Goal: Task Accomplishment & Management: Use online tool/utility

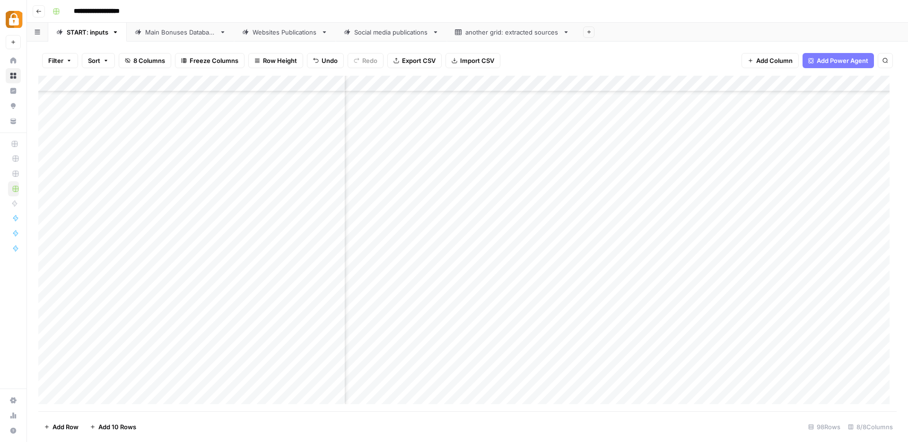
scroll to position [1279, 105]
click at [183, 32] on div "Main Bonuses Database" at bounding box center [180, 31] width 70 height 9
click at [828, 267] on div "Add Column" at bounding box center [467, 243] width 858 height 335
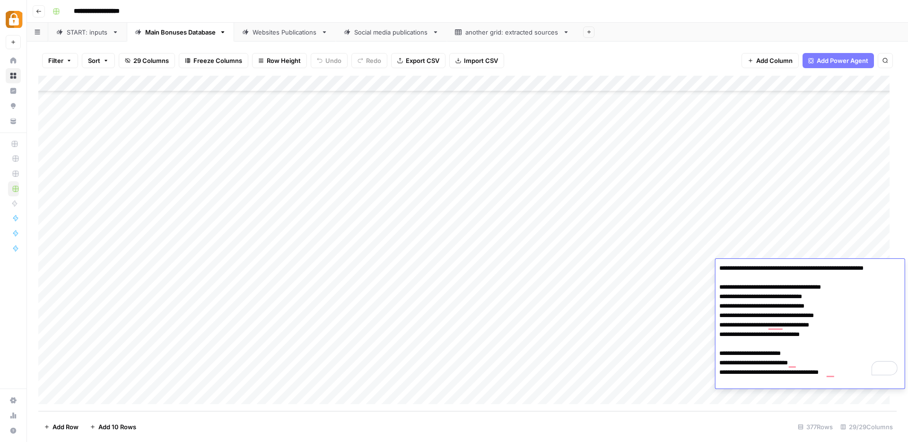
click at [82, 36] on div "START: inputs" at bounding box center [88, 31] width 42 height 9
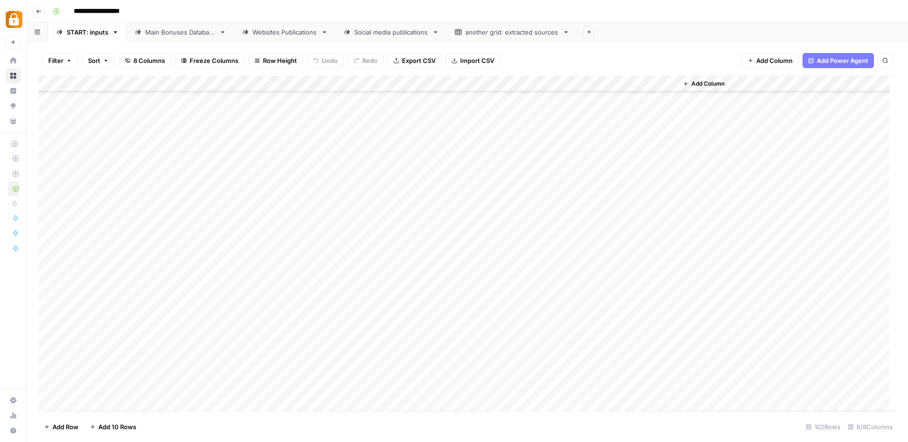
scroll to position [1336, 0]
click at [272, 322] on div "Add Column" at bounding box center [467, 243] width 858 height 335
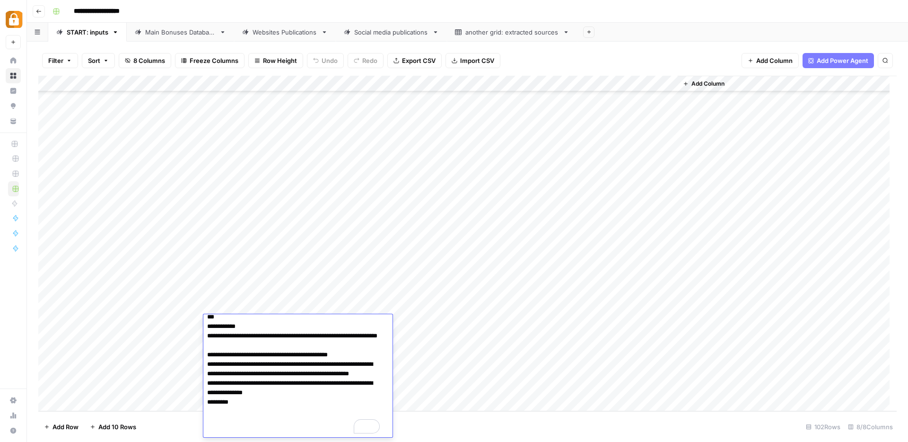
scroll to position [0, 0]
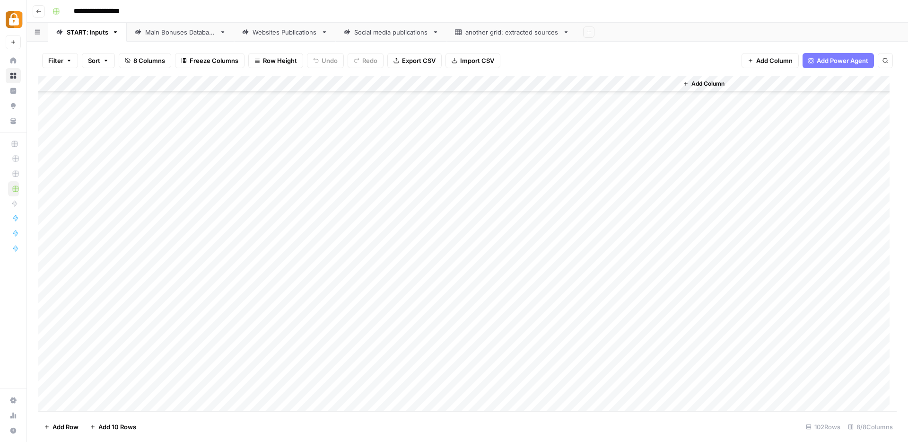
click at [407, 299] on div "Add Column" at bounding box center [467, 243] width 858 height 335
click at [169, 291] on div "Add Column" at bounding box center [467, 243] width 858 height 335
click at [174, 290] on div "Add Column" at bounding box center [467, 243] width 858 height 335
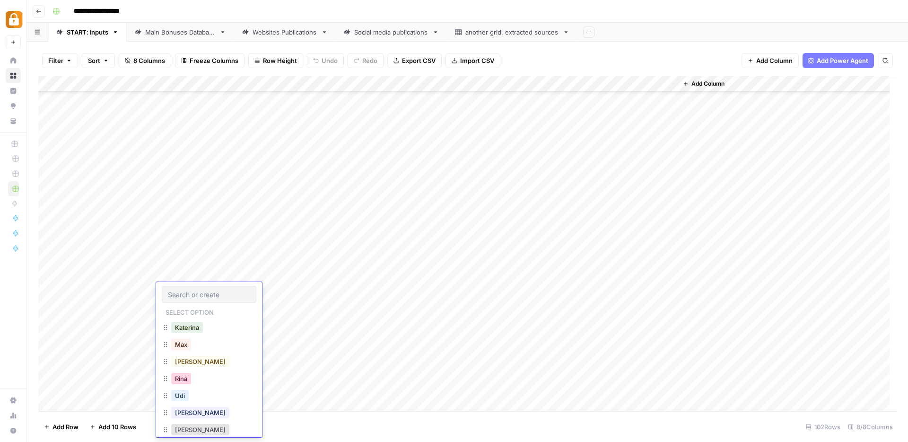
click at [183, 382] on button "Rina" at bounding box center [181, 378] width 20 height 11
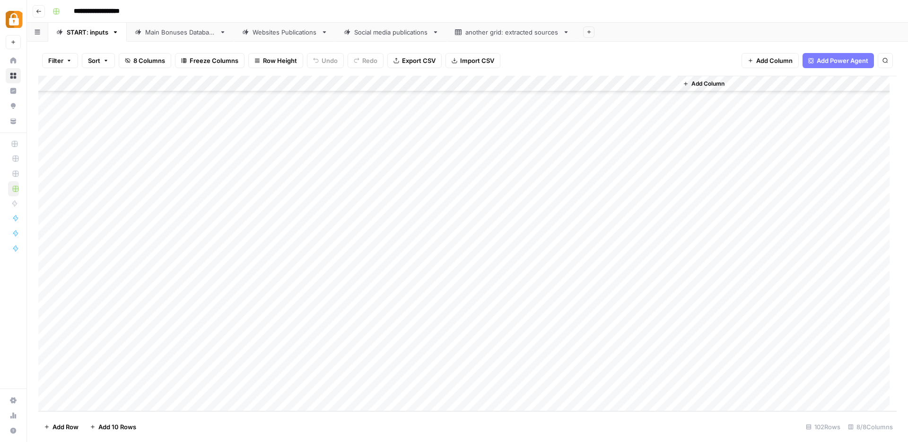
click at [252, 289] on div "Add Column" at bounding box center [467, 243] width 858 height 335
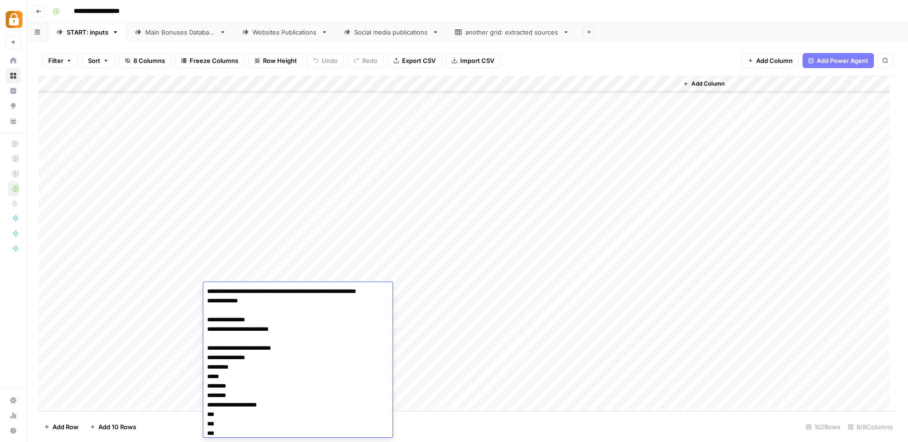
drag, startPoint x: 306, startPoint y: 338, endPoint x: 206, endPoint y: 311, distance: 103.4
click at [206, 311] on textarea "**********" at bounding box center [294, 438] width 182 height 306
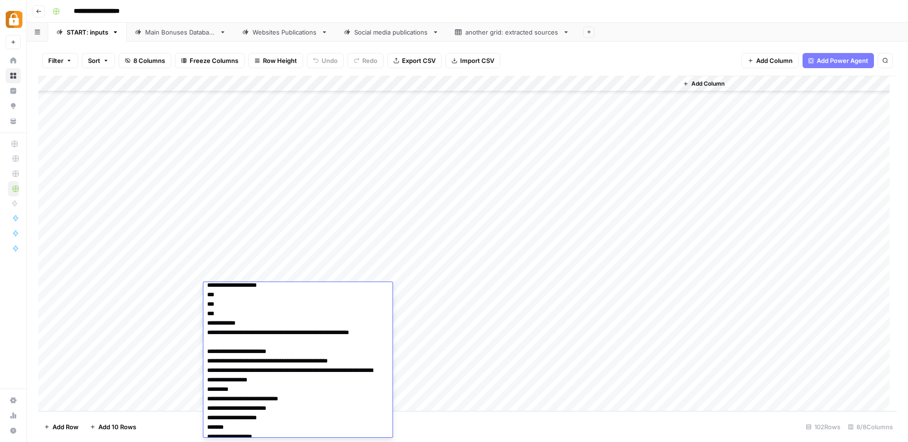
scroll to position [75, 0]
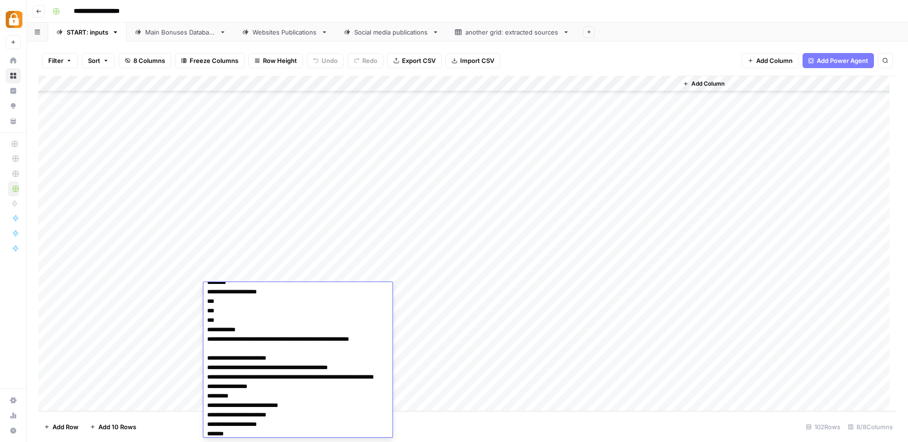
drag, startPoint x: 248, startPoint y: 337, endPoint x: 208, endPoint y: 312, distance: 47.1
click at [208, 312] on textarea "**********" at bounding box center [294, 344] width 182 height 269
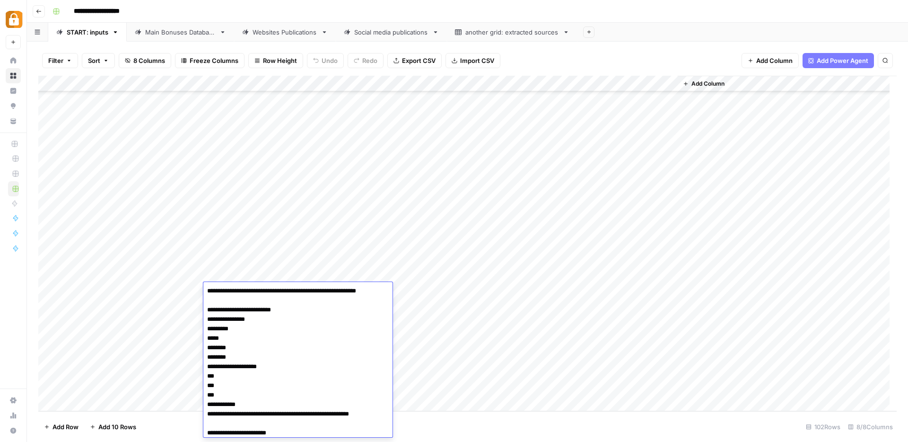
scroll to position [0, 0]
click at [207, 318] on textarea "**********" at bounding box center [294, 419] width 182 height 269
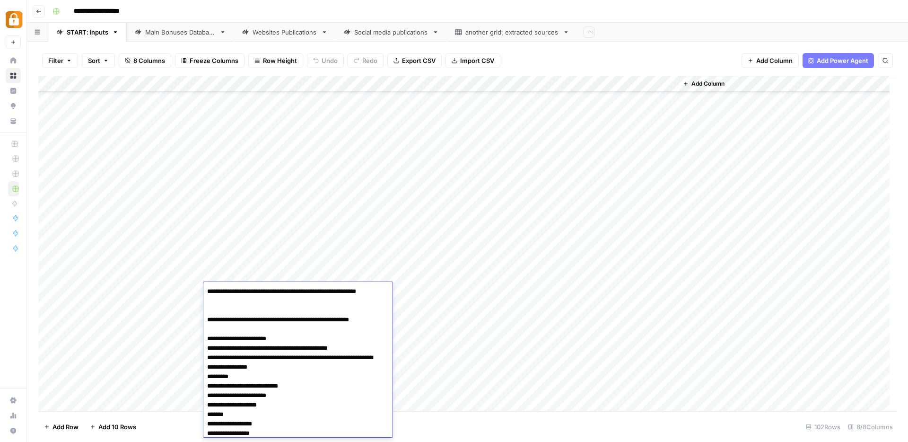
type textarea "**********"
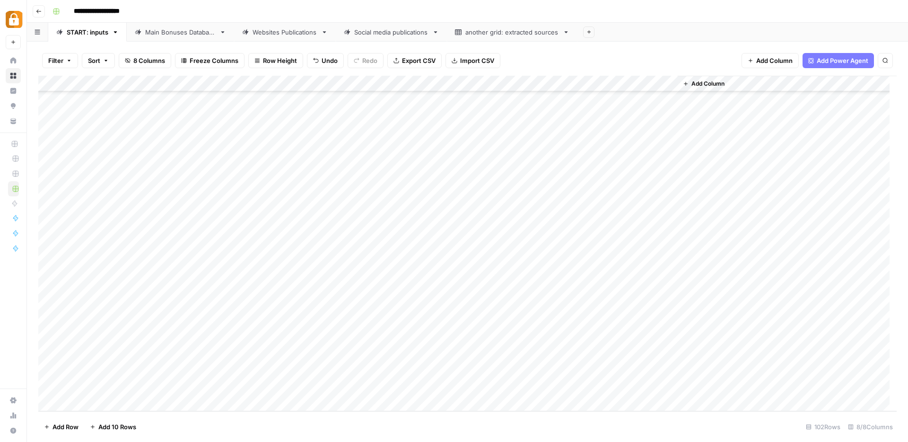
click at [429, 289] on div "Add Column" at bounding box center [467, 243] width 858 height 335
click at [624, 289] on div "Add Column" at bounding box center [467, 243] width 858 height 335
click at [173, 33] on div "Main Bonuses Database" at bounding box center [180, 31] width 70 height 9
click at [781, 264] on div "Add Column" at bounding box center [467, 243] width 858 height 335
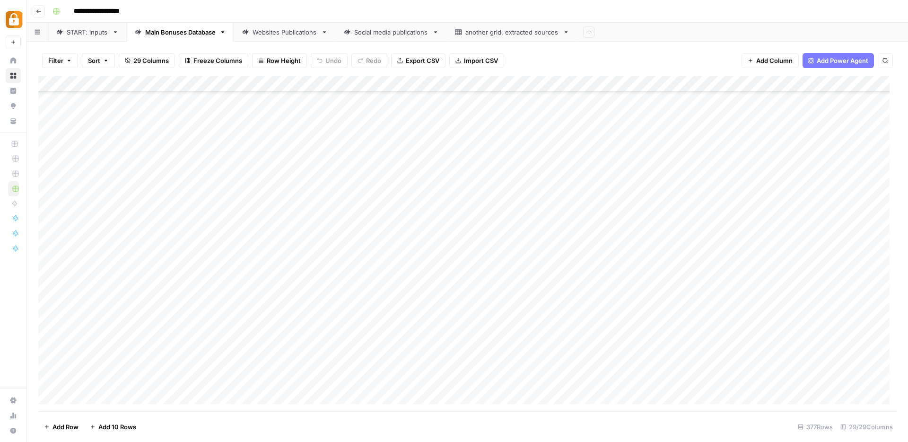
click at [781, 264] on div "Add Column" at bounding box center [467, 243] width 858 height 335
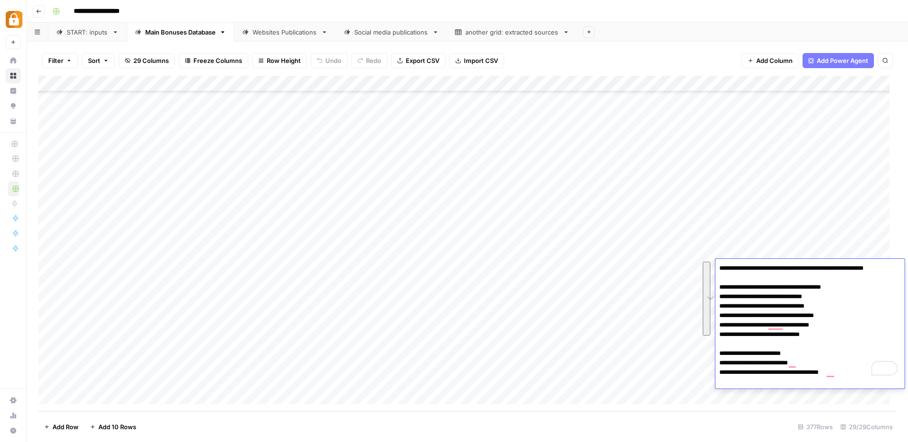
drag, startPoint x: 722, startPoint y: 268, endPoint x: 825, endPoint y: 336, distance: 123.8
click at [825, 336] on textarea "**********" at bounding box center [810, 320] width 188 height 117
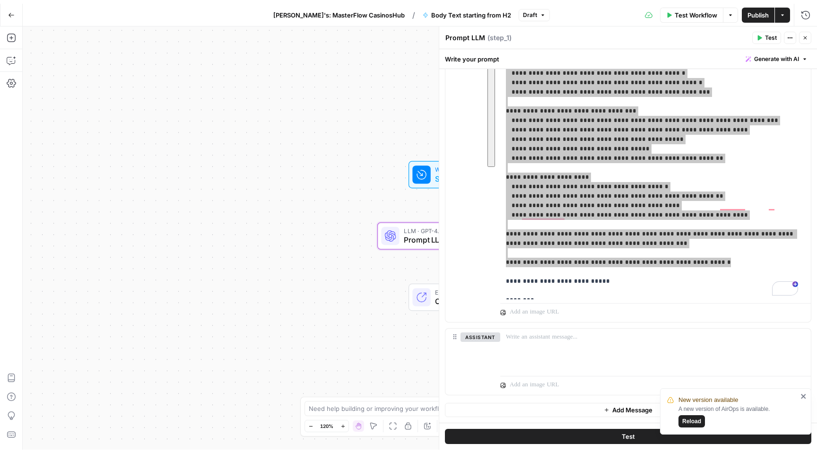
scroll to position [240, 0]
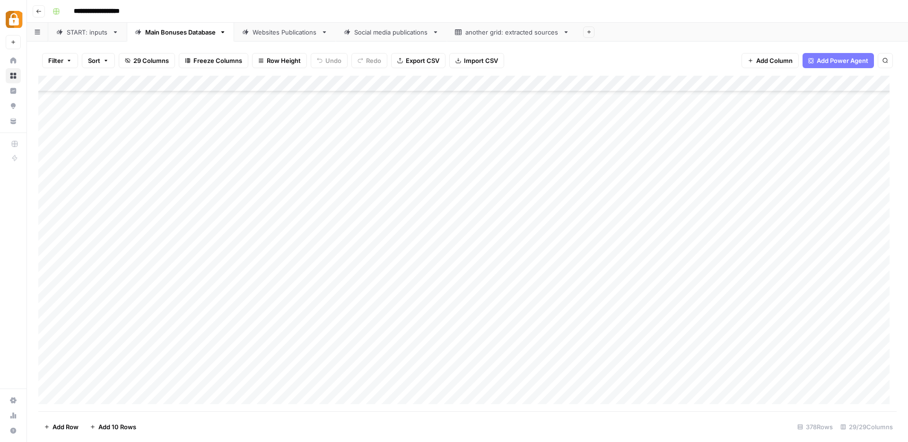
scroll to position [5781, 0]
click at [689, 379] on div "Add Column" at bounding box center [467, 243] width 858 height 335
click at [787, 381] on div "Add Column" at bounding box center [467, 243] width 858 height 335
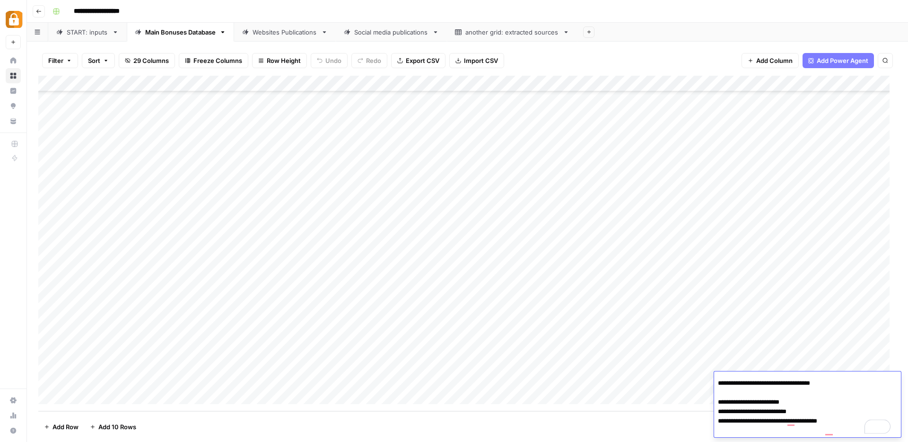
scroll to position [17, 0]
drag, startPoint x: 717, startPoint y: 394, endPoint x: 847, endPoint y: 395, distance: 130.1
click at [847, 395] on textarea "**********" at bounding box center [805, 397] width 182 height 79
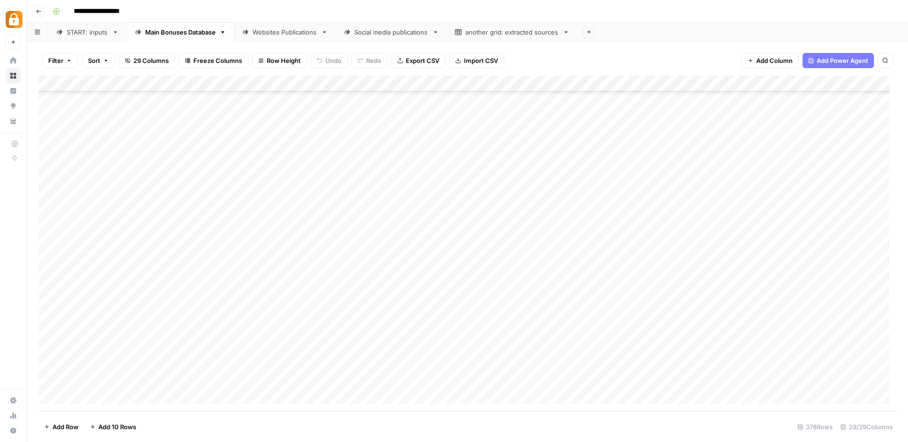
click at [752, 156] on div "Add Column" at bounding box center [467, 243] width 858 height 335
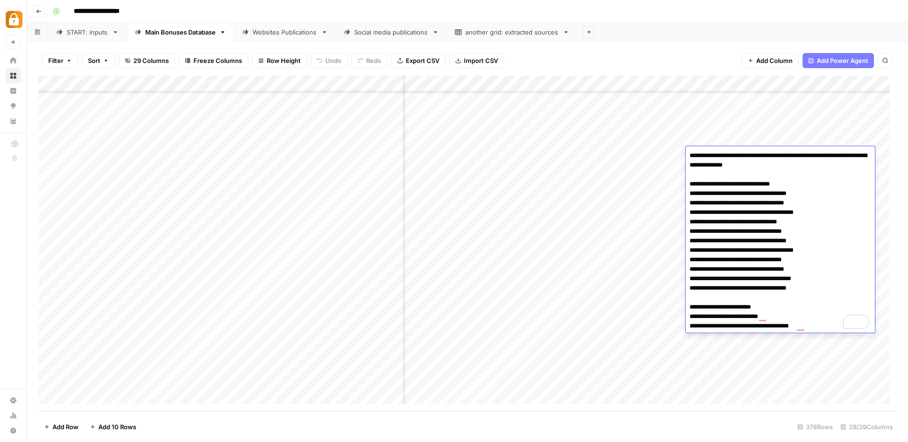
click at [47, 249] on div "Add Column" at bounding box center [467, 243] width 858 height 335
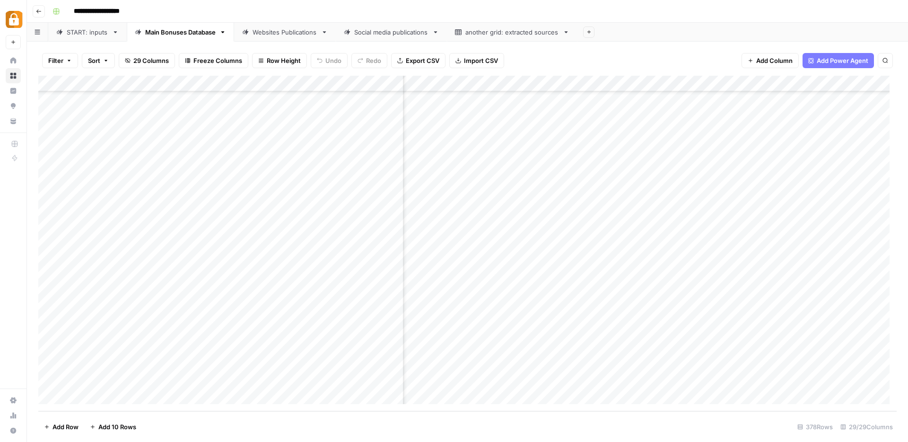
click at [370, 254] on div "Add Column" at bounding box center [467, 243] width 858 height 335
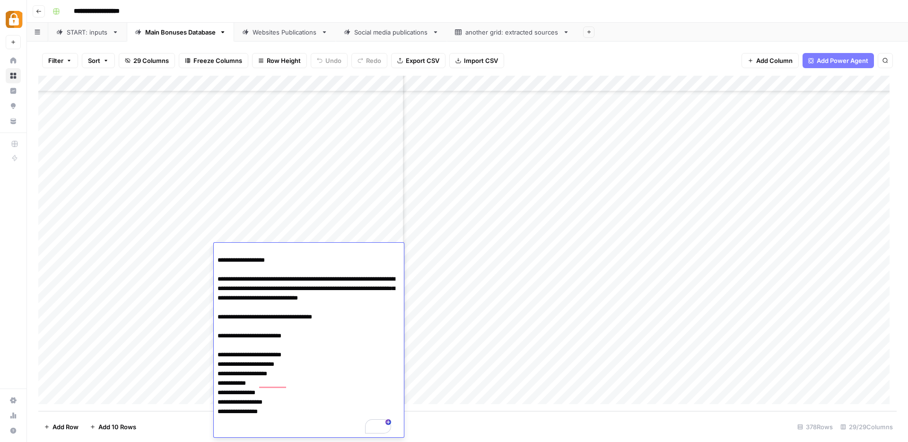
scroll to position [5781, 544]
click at [481, 254] on div "Add Column" at bounding box center [467, 243] width 858 height 335
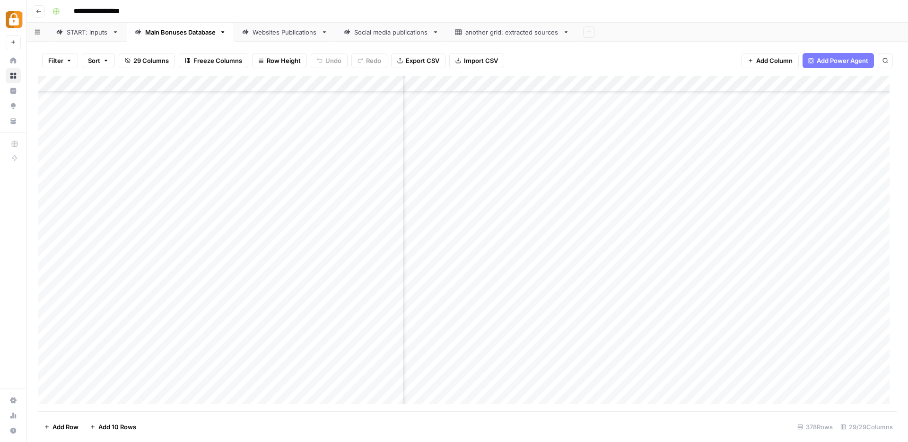
scroll to position [5777, 656]
click at [701, 257] on div "Add Column" at bounding box center [467, 243] width 858 height 335
click at [50, 383] on div "Add Column" at bounding box center [467, 243] width 858 height 335
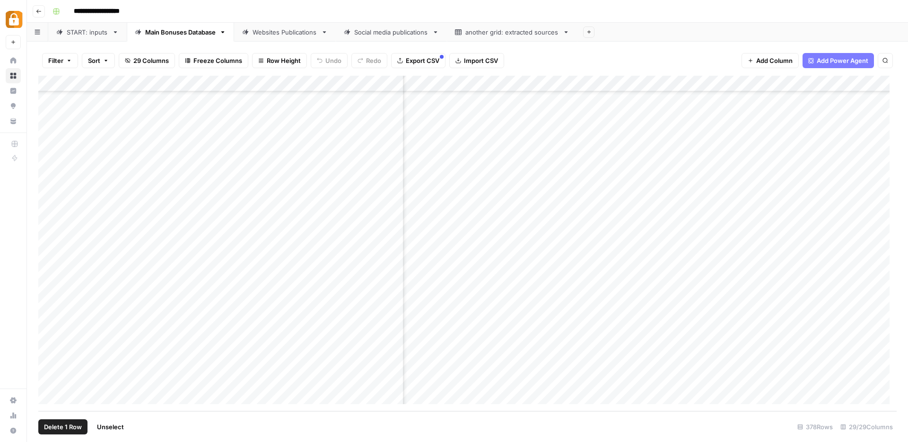
click at [651, 387] on div "Add Column" at bounding box center [467, 243] width 858 height 335
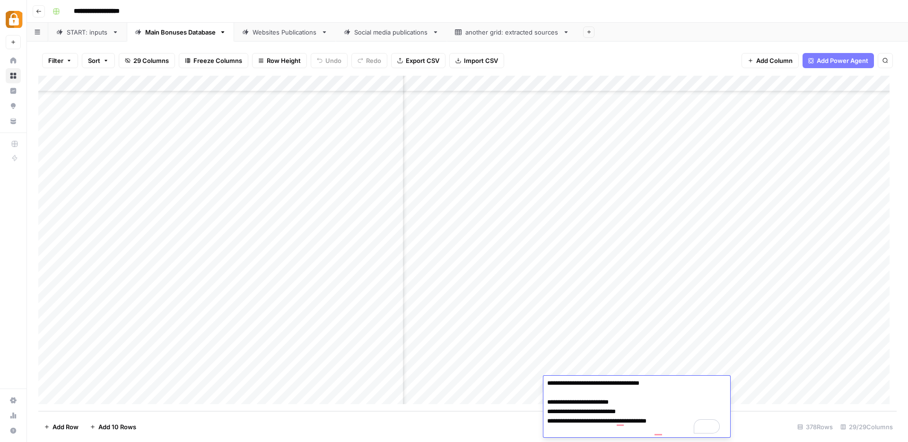
scroll to position [5781, 767]
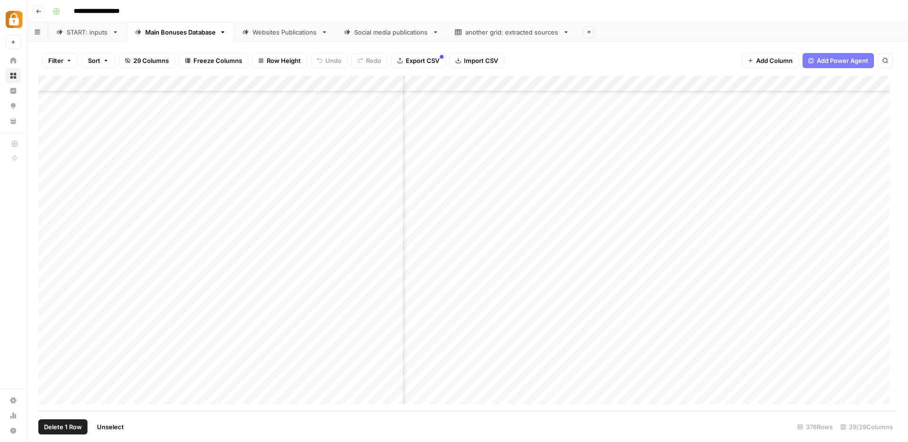
click at [47, 378] on div "Add Column" at bounding box center [467, 243] width 858 height 335
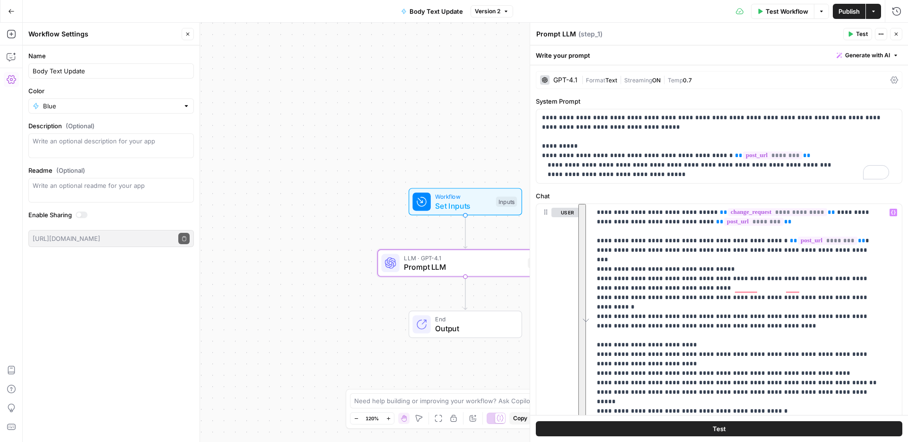
scroll to position [105, 0]
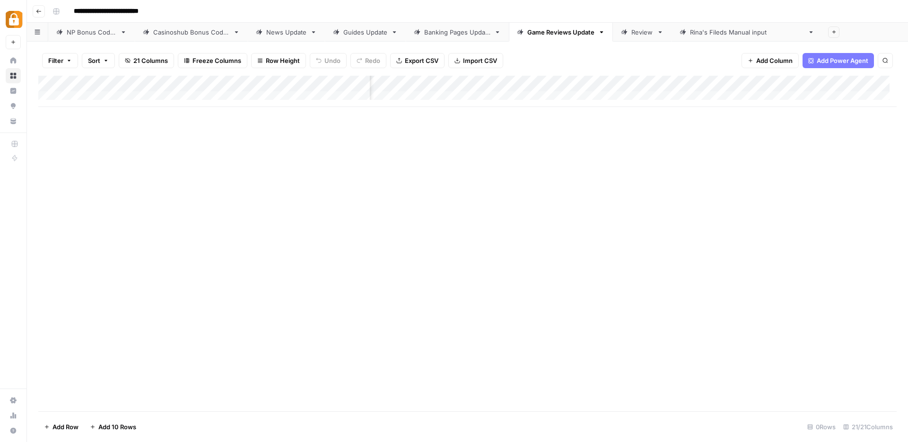
scroll to position [0, 1335]
click at [98, 35] on div "NP Bonus Codes" at bounding box center [92, 31] width 50 height 9
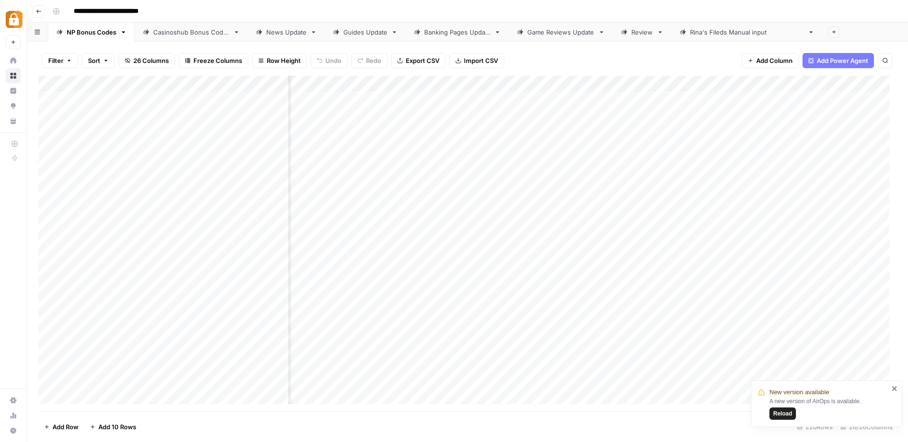
scroll to position [0, 1775]
click at [722, 131] on div "Add Column" at bounding box center [467, 243] width 858 height 335
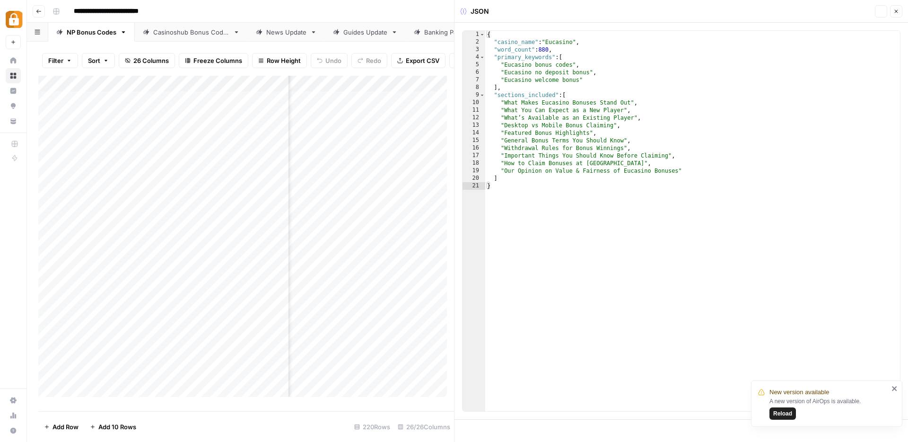
scroll to position [0, 1774]
click at [900, 12] on button "Close" at bounding box center [896, 11] width 12 height 12
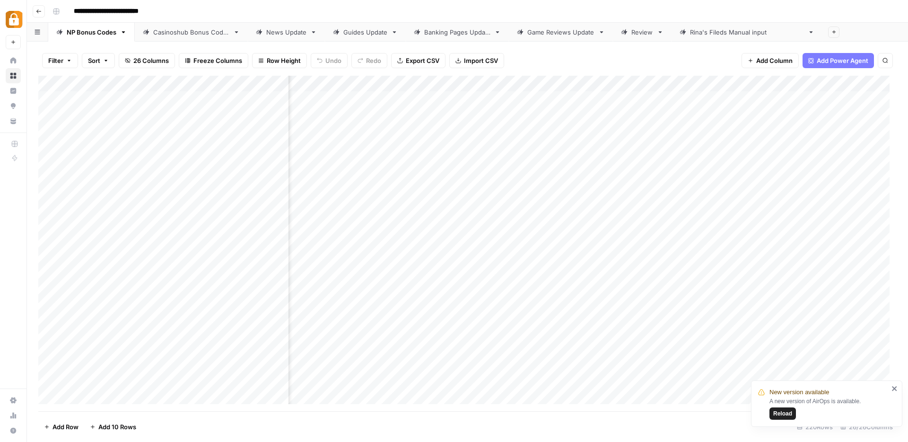
click at [753, 82] on div "Add Column" at bounding box center [467, 243] width 858 height 335
click at [709, 175] on span "Remove Column" at bounding box center [735, 176] width 83 height 9
click at [424, 100] on span "Delete" at bounding box center [420, 97] width 20 height 9
click at [292, 31] on div "News Update" at bounding box center [286, 31] width 40 height 9
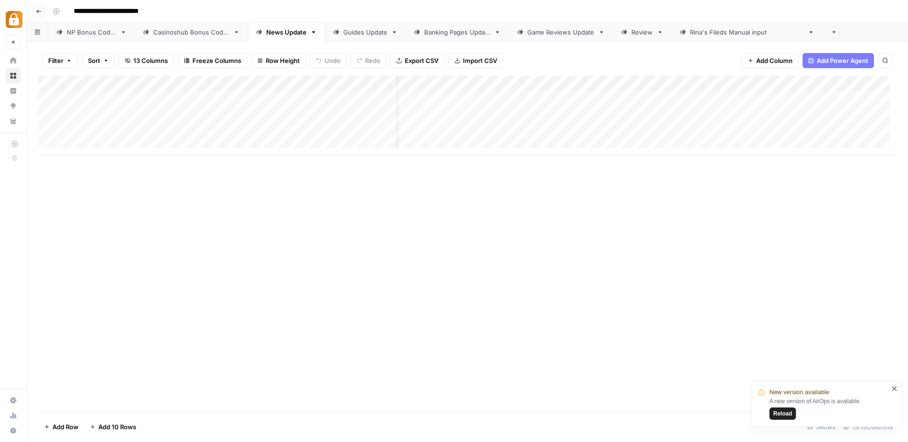
scroll to position [0, 448]
click at [863, 80] on span "Add Column" at bounding box center [874, 83] width 33 height 9
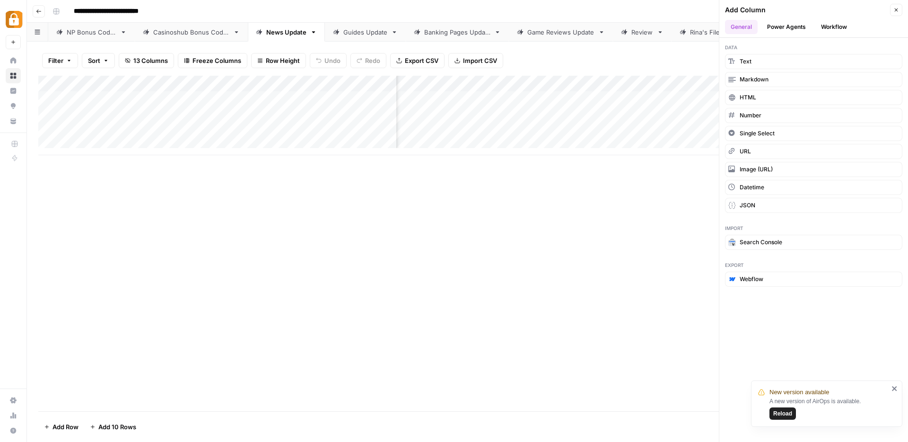
click at [834, 26] on button "Workflow" at bounding box center [833, 27] width 37 height 14
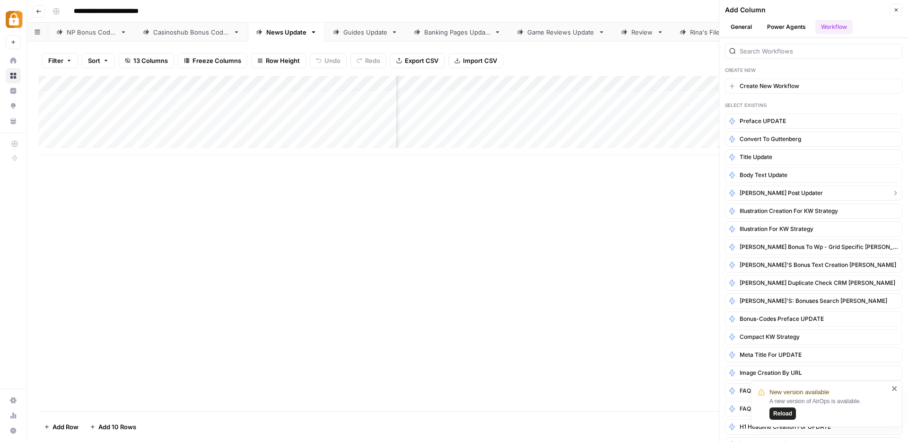
click at [755, 192] on span "Kostya post updater" at bounding box center [781, 193] width 83 height 9
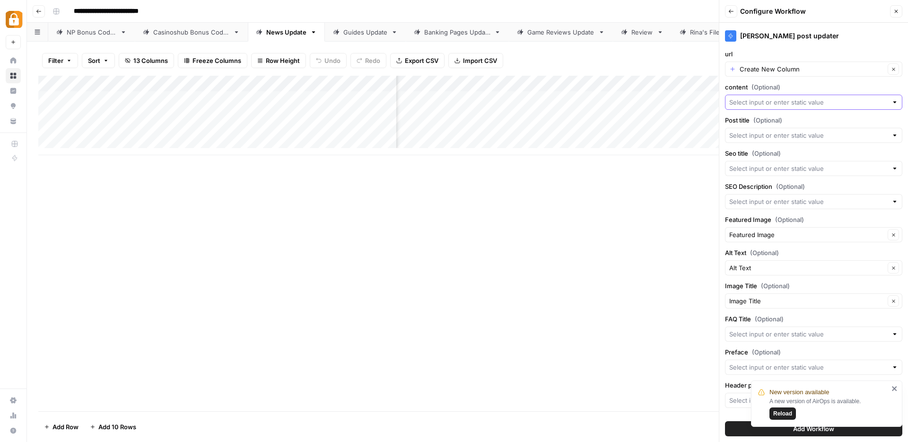
click at [813, 104] on input "content (Optional)" at bounding box center [808, 101] width 158 height 9
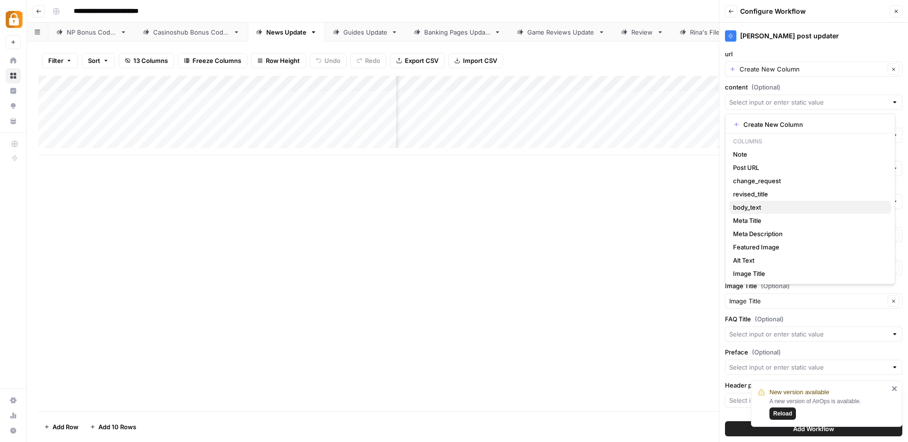
click at [755, 205] on span "body_text" at bounding box center [808, 206] width 150 height 9
type input "body_text"
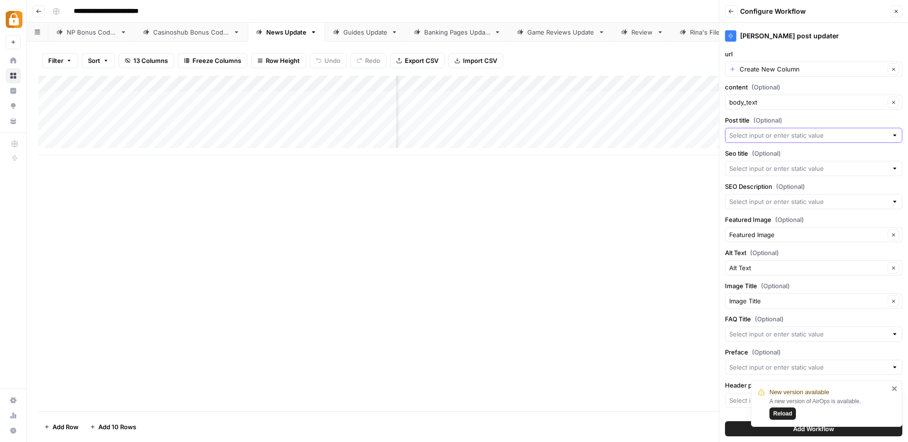
click at [772, 136] on input "Post title (Optional)" at bounding box center [808, 135] width 158 height 9
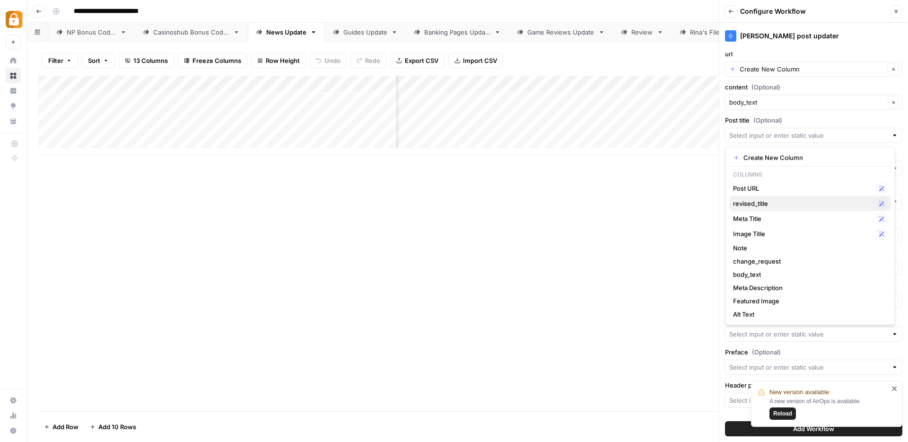
click at [759, 200] on span "revised_title" at bounding box center [802, 203] width 139 height 9
type input "revised_title"
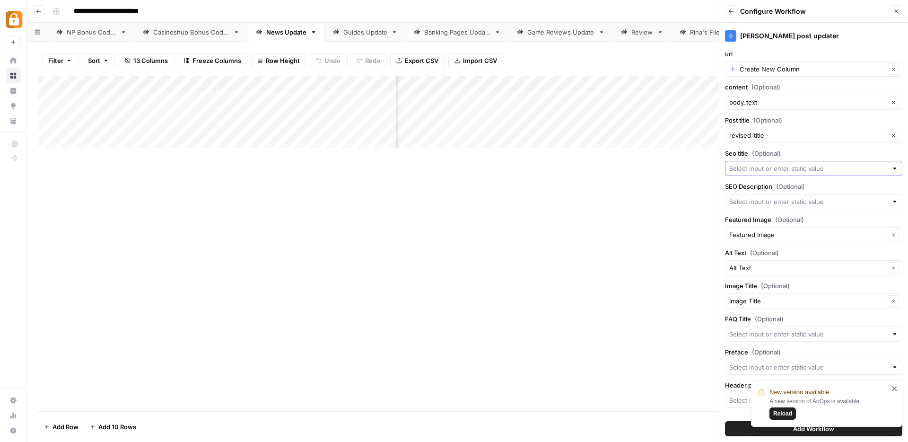
click at [757, 170] on input "Seo title (Optional)" at bounding box center [808, 168] width 158 height 9
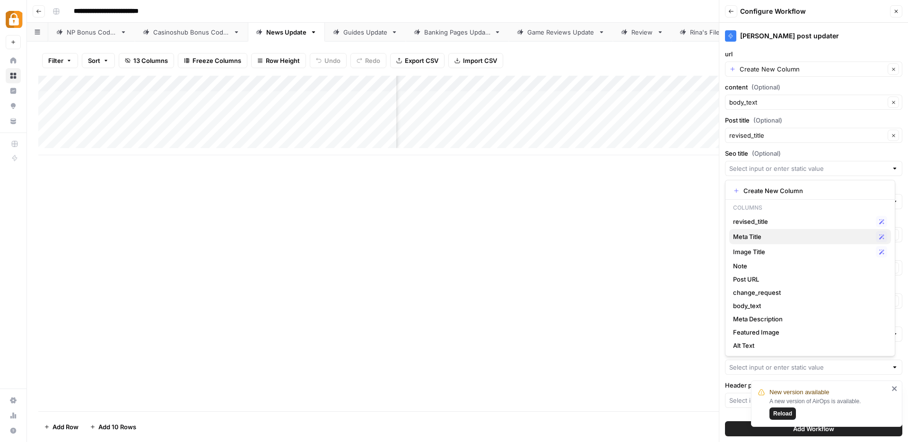
click at [765, 237] on span "Meta Title" at bounding box center [802, 236] width 139 height 9
type input "Meta Title"
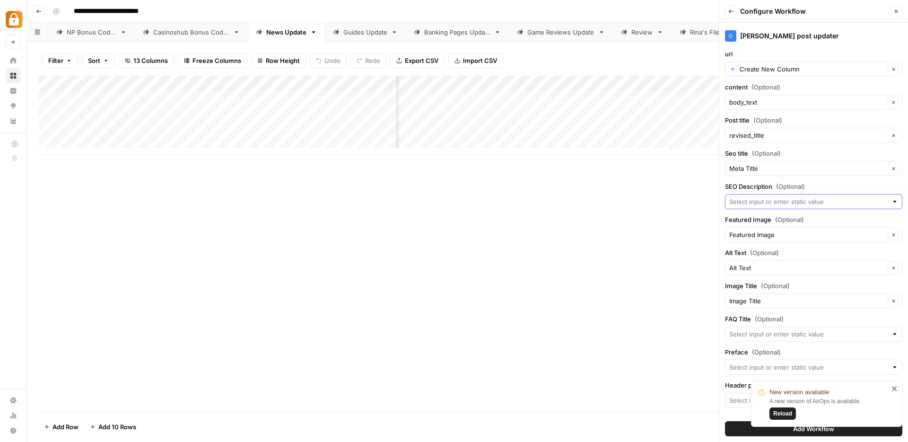
click at [767, 199] on input "SEO Description (Optional)" at bounding box center [808, 201] width 158 height 9
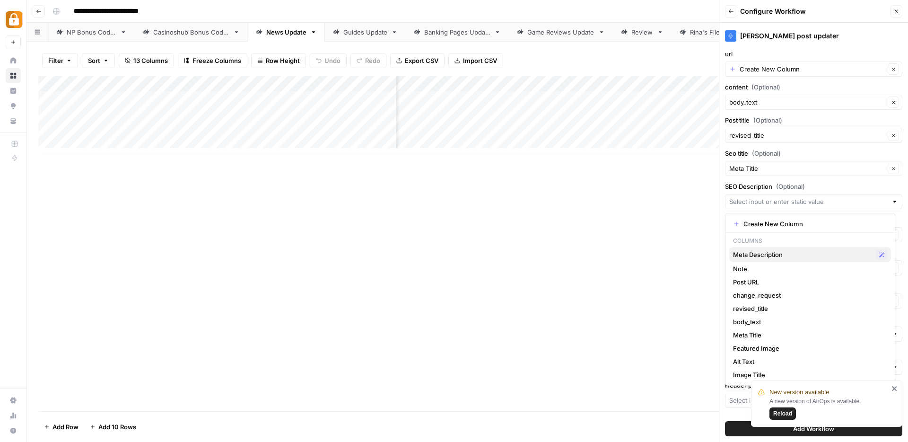
click at [763, 250] on span "Meta Description" at bounding box center [802, 254] width 139 height 9
type input "Meta Description"
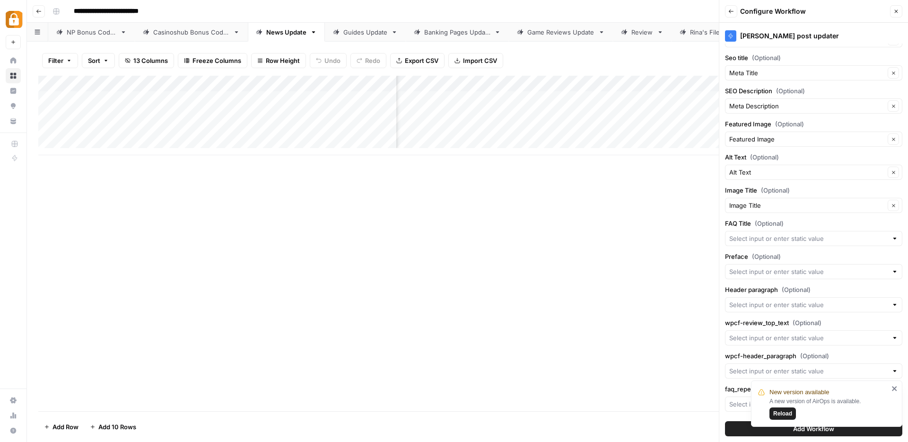
scroll to position [97, 0]
click at [897, 388] on icon "close" at bounding box center [895, 389] width 7 height 8
click at [808, 431] on span "Add Workflow" at bounding box center [813, 428] width 41 height 9
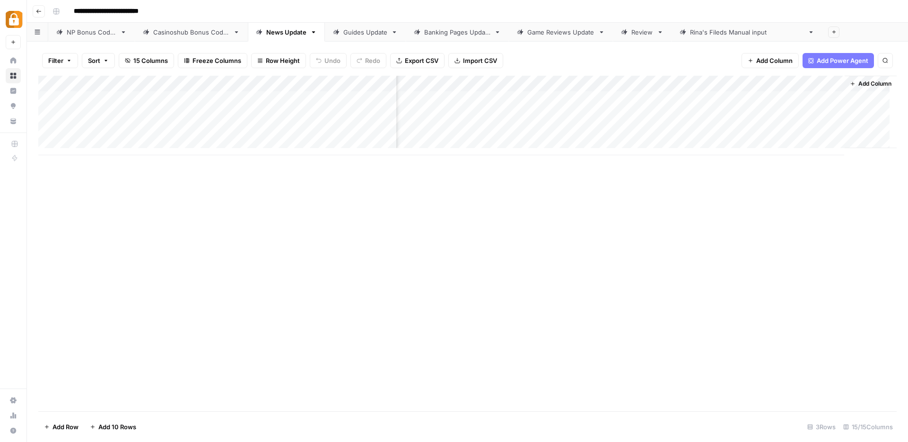
scroll to position [0, 689]
click at [190, 96] on div "Add Column" at bounding box center [467, 115] width 858 height 79
click at [300, 201] on div "Add Column" at bounding box center [467, 243] width 858 height 335
click at [350, 33] on div "Guides Update" at bounding box center [365, 31] width 44 height 9
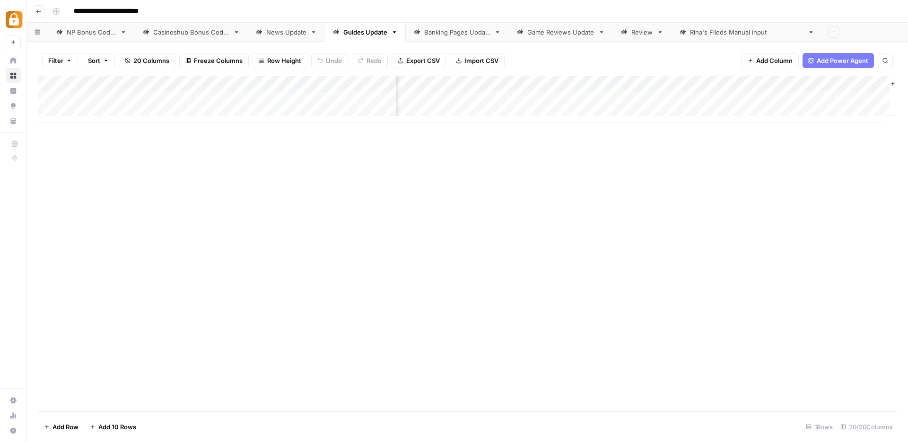
scroll to position [0, 1057]
click at [858, 87] on span "Add Column" at bounding box center [874, 83] width 33 height 9
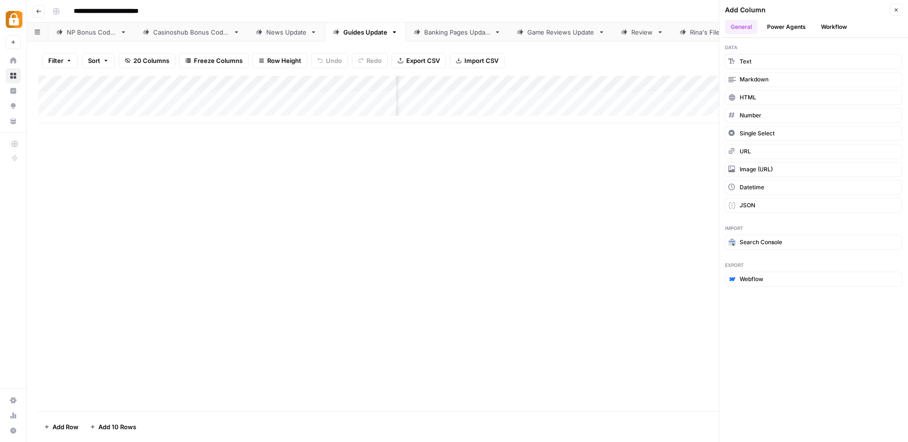
click at [827, 24] on button "Workflow" at bounding box center [833, 27] width 37 height 14
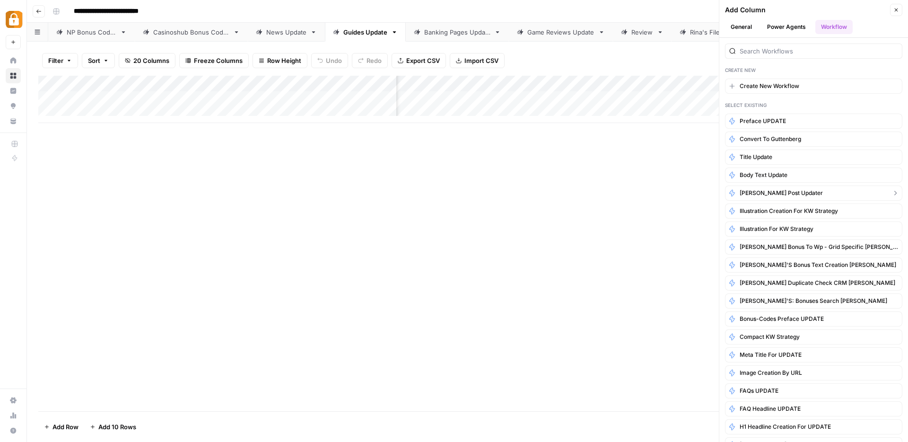
click at [793, 192] on span "Kostya post updater" at bounding box center [781, 193] width 83 height 9
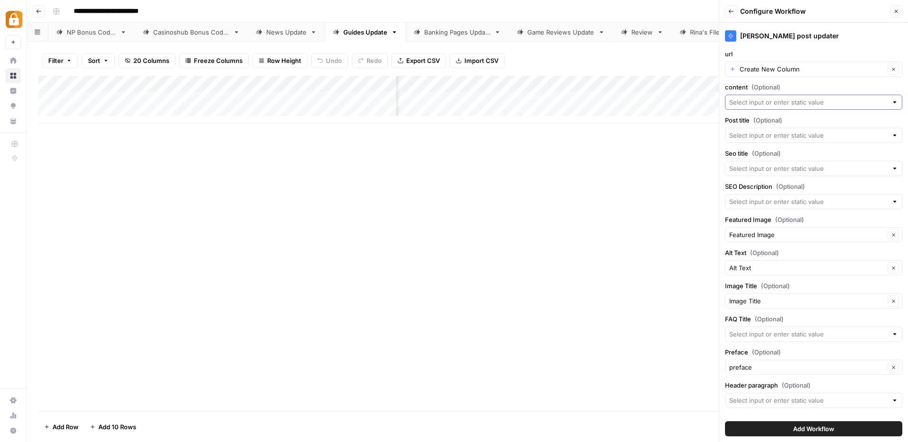
click at [786, 99] on input "content (Optional)" at bounding box center [808, 101] width 158 height 9
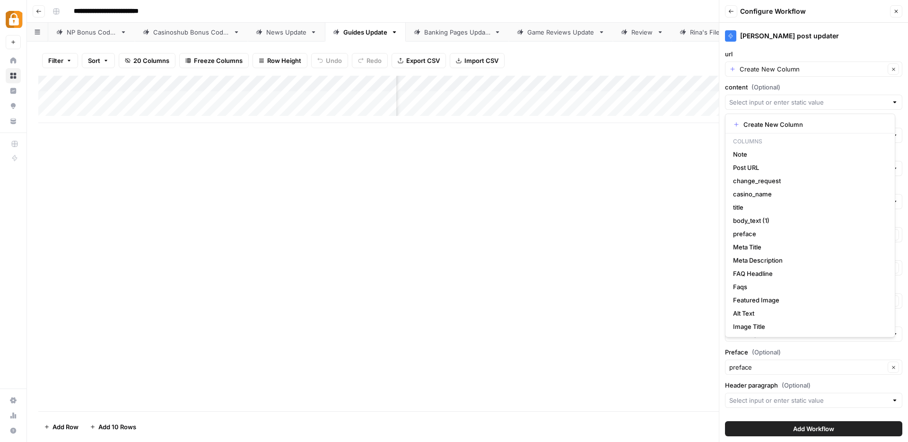
scroll to position [0, 176]
click at [749, 218] on span "body_text (1)" at bounding box center [808, 220] width 150 height 9
type input "body_text (1)"
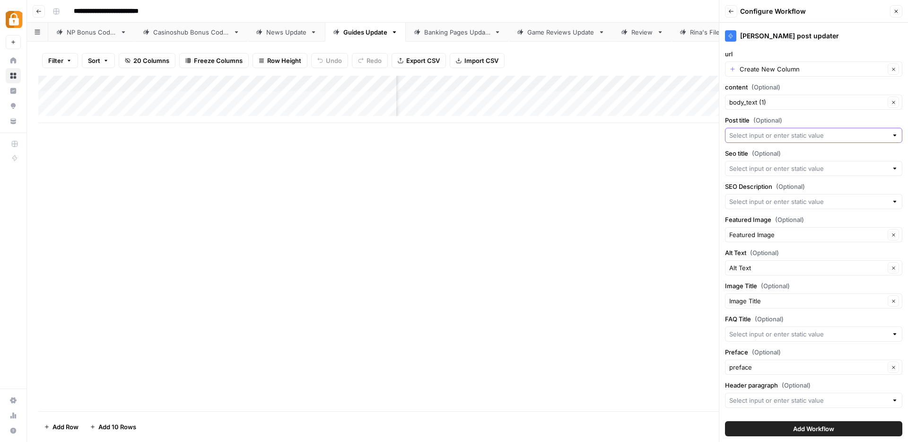
click at [756, 131] on input "Post title (Optional)" at bounding box center [808, 135] width 158 height 9
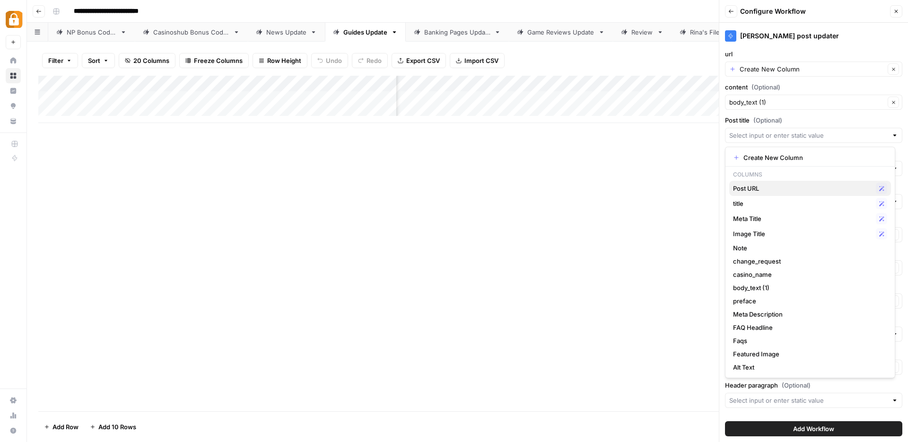
click at [764, 193] on div "Post URL Possible Match" at bounding box center [810, 188] width 154 height 11
type input "Post URL"
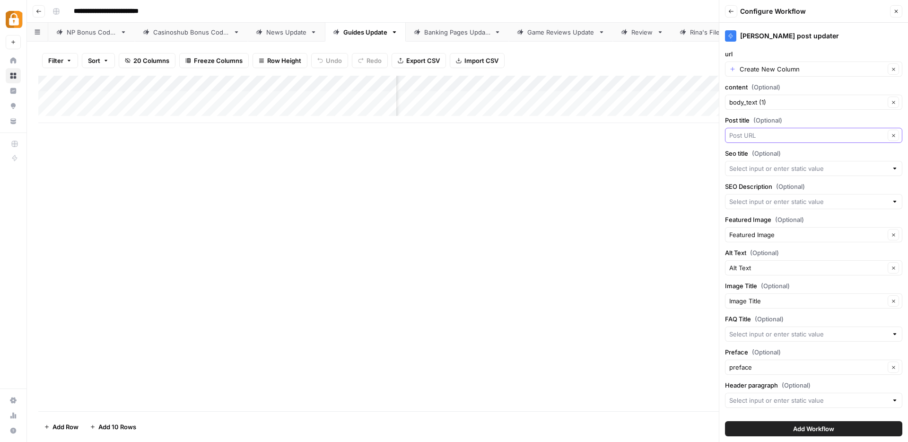
click at [742, 132] on input "Post title (Optional)" at bounding box center [807, 135] width 156 height 9
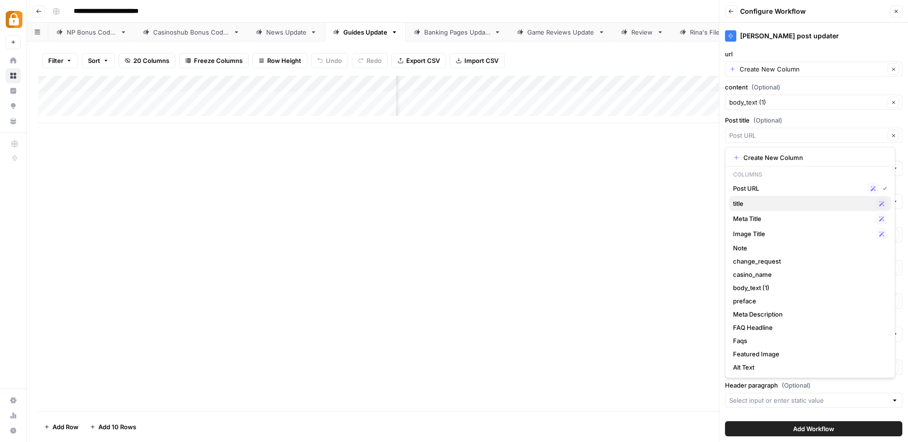
click at [754, 204] on span "title" at bounding box center [802, 203] width 139 height 9
type input "title"
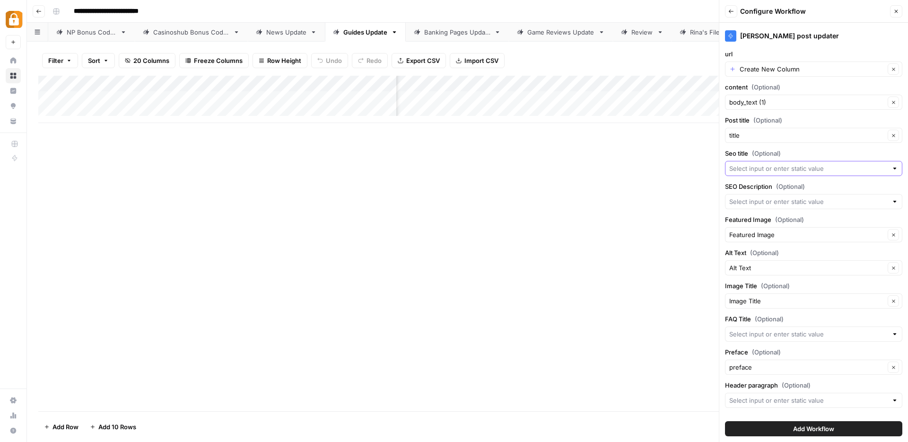
click at [772, 171] on input "Seo title (Optional)" at bounding box center [808, 168] width 158 height 9
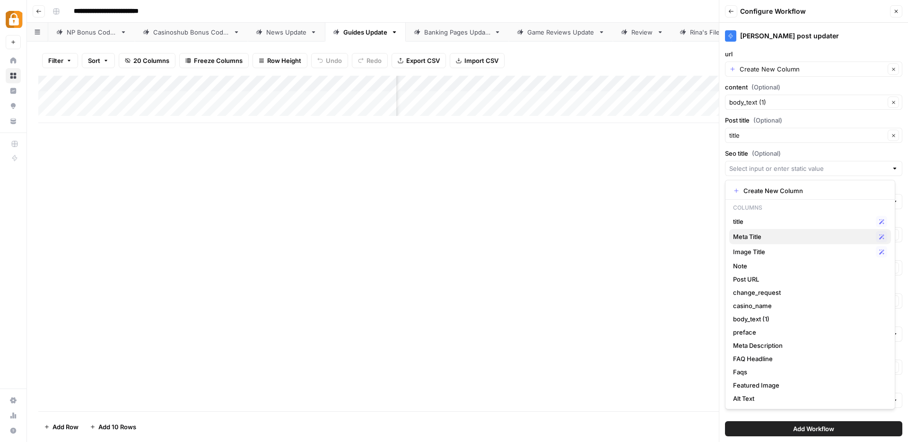
click at [766, 235] on span "Meta Title" at bounding box center [802, 236] width 139 height 9
type input "Meta Title"
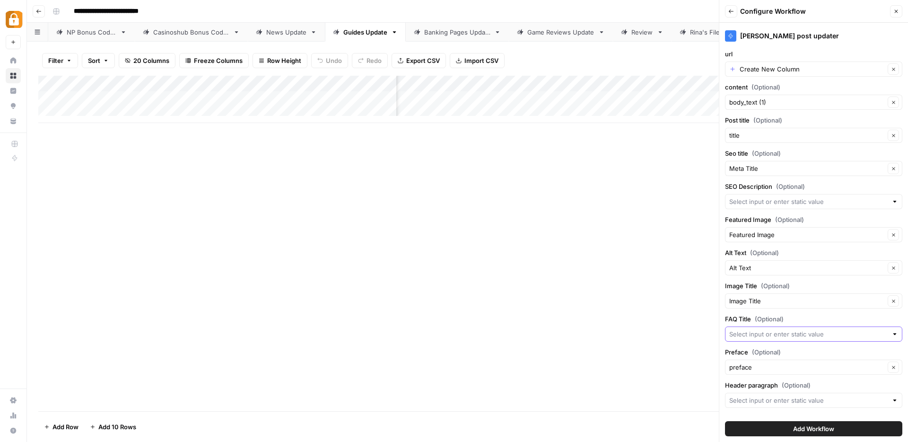
click at [765, 336] on input "FAQ Title (Optional)" at bounding box center [808, 333] width 158 height 9
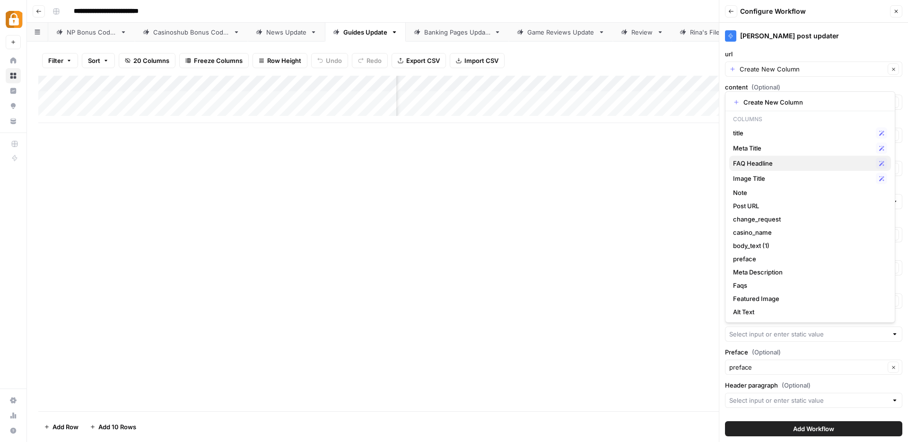
click at [763, 165] on span "FAQ Headline" at bounding box center [802, 162] width 139 height 9
type input "FAQ Headline"
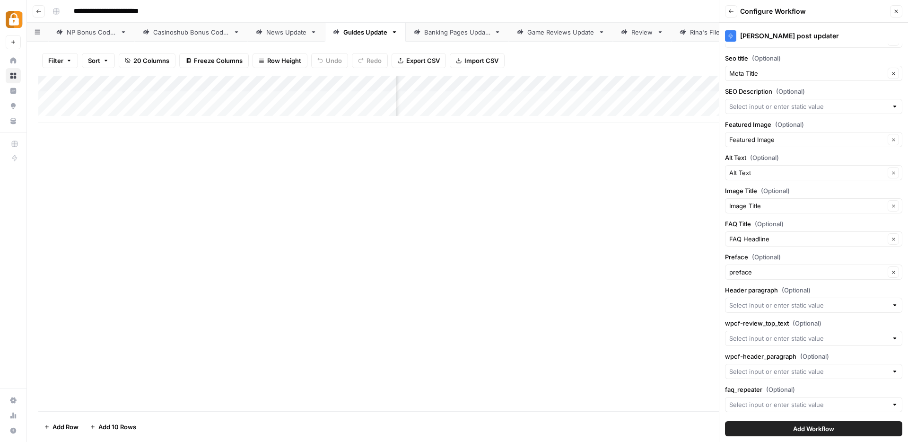
scroll to position [97, 0]
click at [755, 402] on input "faq_repeater (Optional)" at bounding box center [808, 401] width 158 height 9
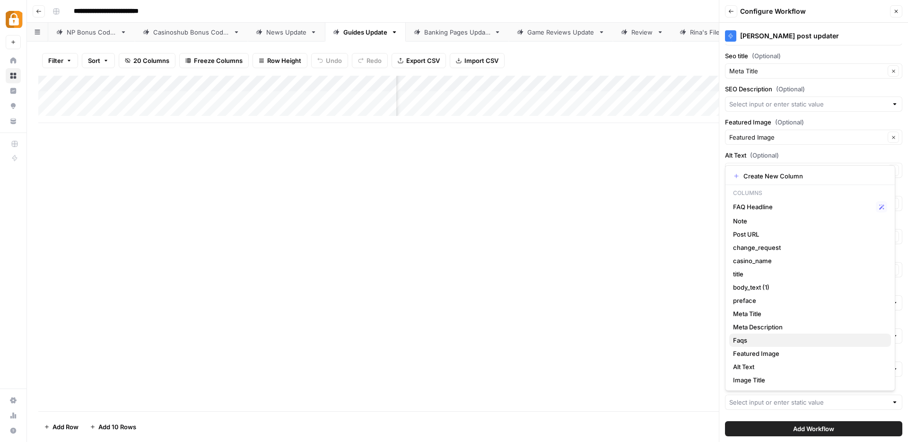
click at [757, 338] on span "Faqs" at bounding box center [808, 339] width 150 height 9
type input "Faqs"
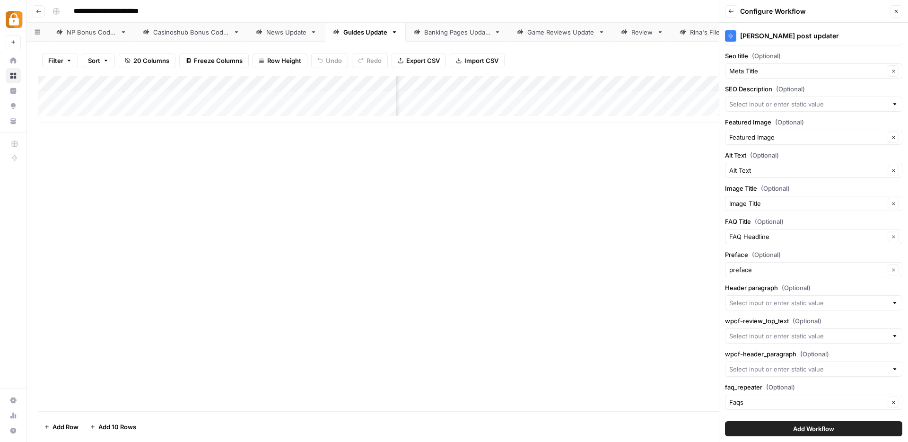
click at [804, 426] on span "Add Workflow" at bounding box center [813, 428] width 41 height 9
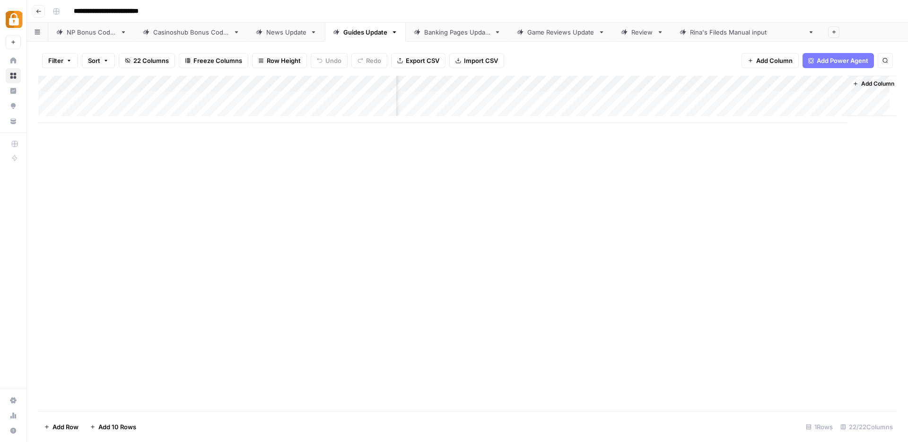
scroll to position [0, 1297]
click at [120, 110] on div "Add Column" at bounding box center [467, 99] width 858 height 47
click at [455, 33] on div "Banking Pages Update" at bounding box center [457, 31] width 66 height 9
click at [868, 82] on span "Add Column" at bounding box center [874, 83] width 33 height 9
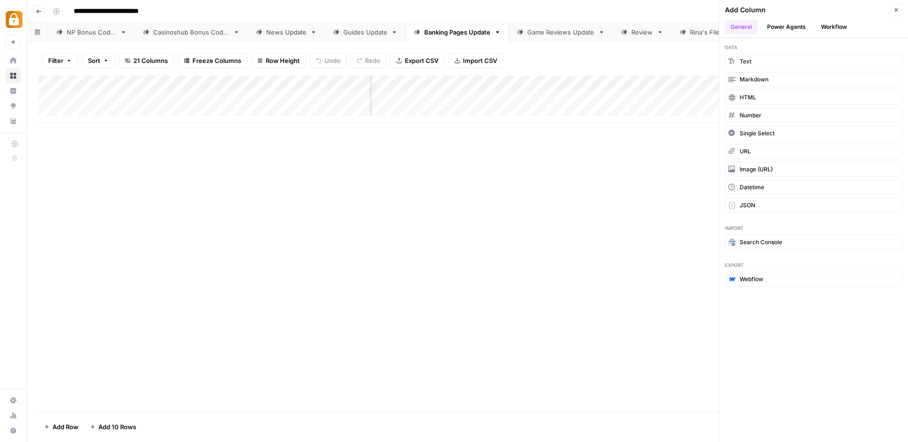
click at [835, 26] on button "Workflow" at bounding box center [833, 27] width 37 height 14
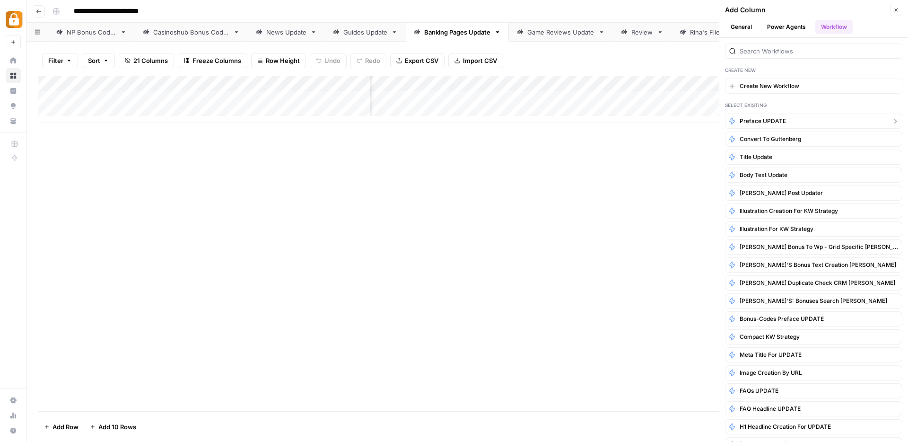
click at [770, 119] on span "Preface UPDATE" at bounding box center [763, 121] width 46 height 9
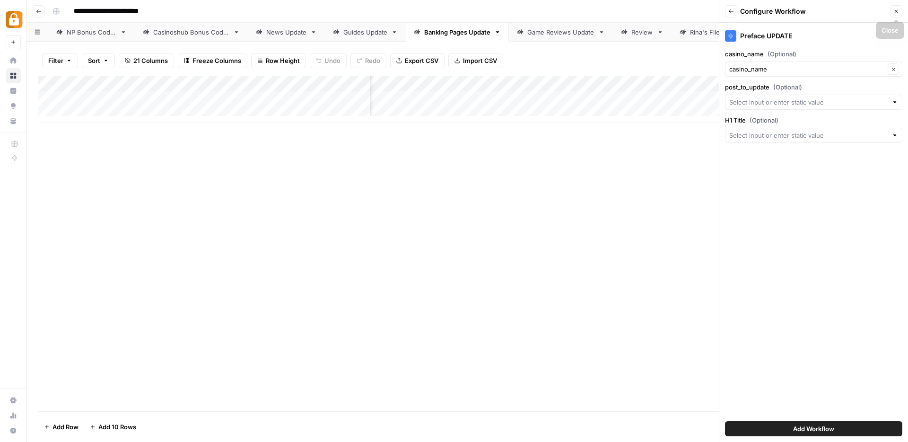
click at [897, 9] on icon "button" at bounding box center [896, 12] width 6 height 6
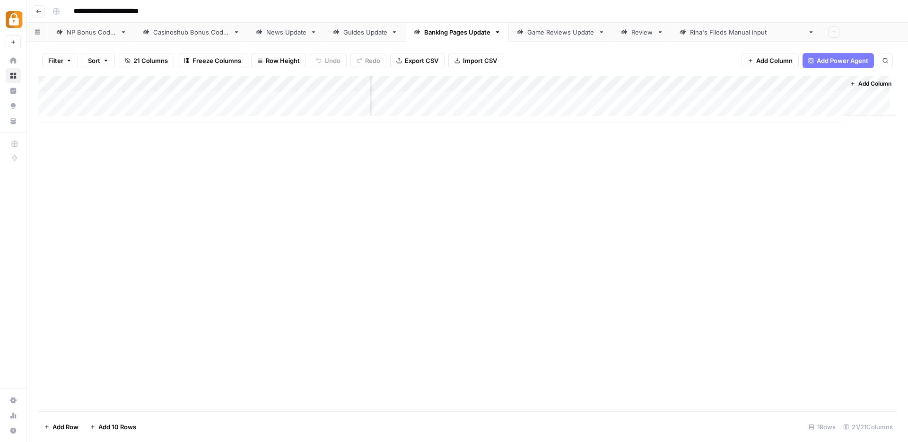
click at [871, 85] on span "Add Column" at bounding box center [874, 83] width 33 height 9
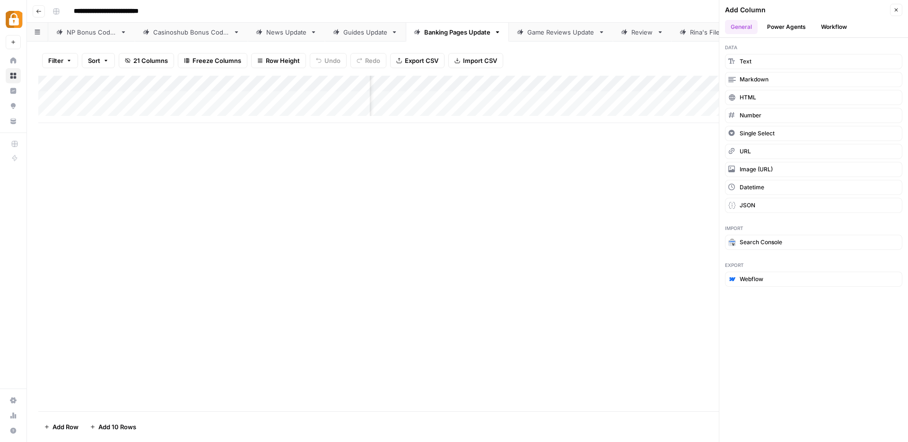
click at [836, 26] on button "Workflow" at bounding box center [833, 27] width 37 height 14
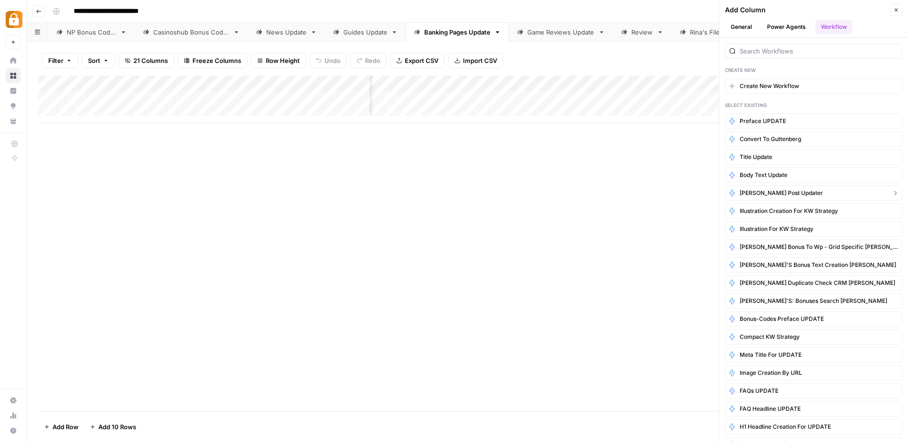
click at [769, 190] on span "Kostya post updater" at bounding box center [781, 193] width 83 height 9
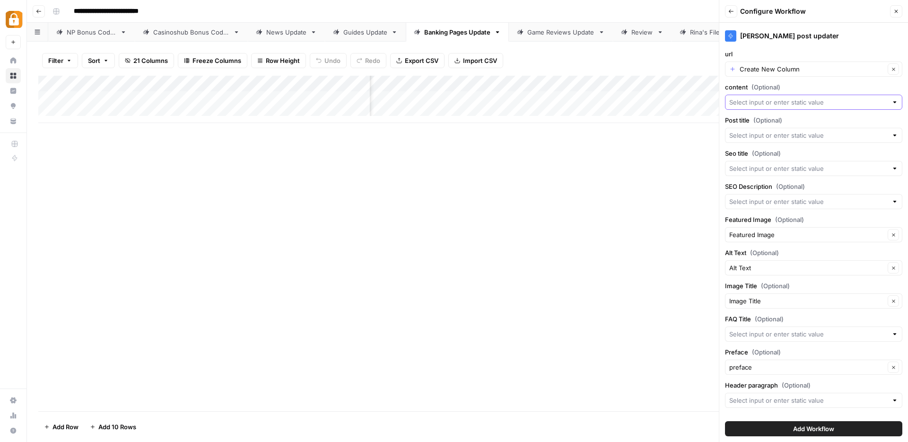
click at [752, 104] on input "content (Optional)" at bounding box center [808, 101] width 158 height 9
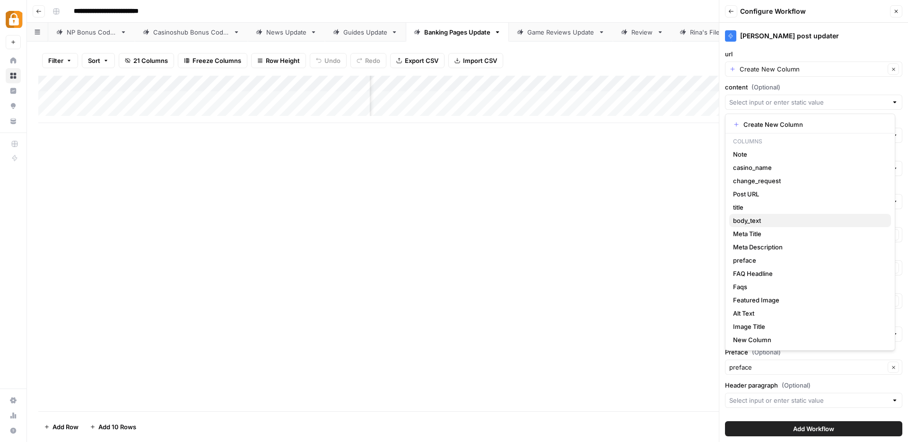
click at [752, 218] on span "body_text" at bounding box center [808, 220] width 150 height 9
type input "body_text"
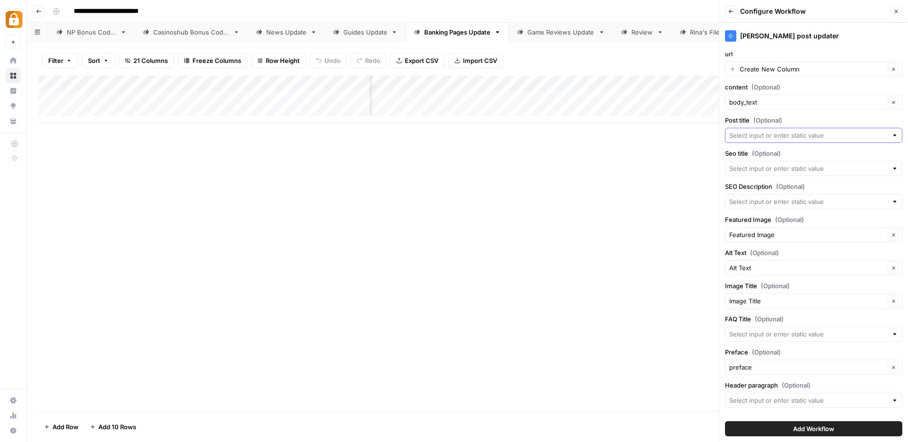
click at [741, 137] on input "Post title (Optional)" at bounding box center [808, 135] width 158 height 9
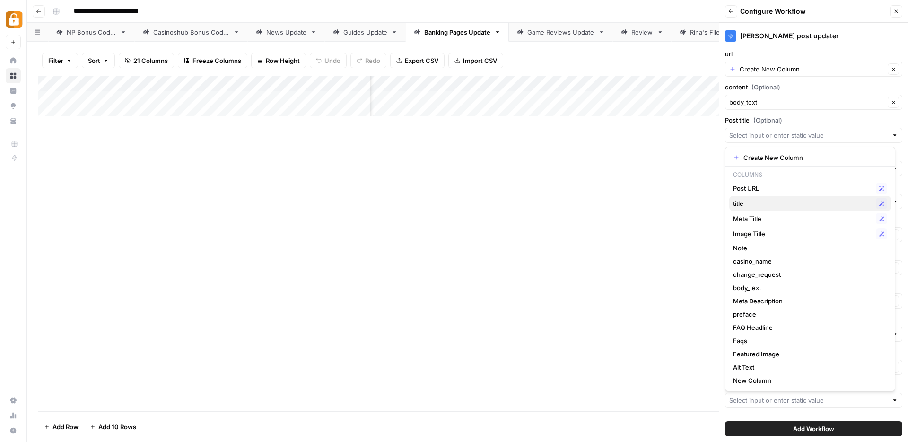
click at [746, 203] on span "title" at bounding box center [802, 203] width 139 height 9
type input "title"
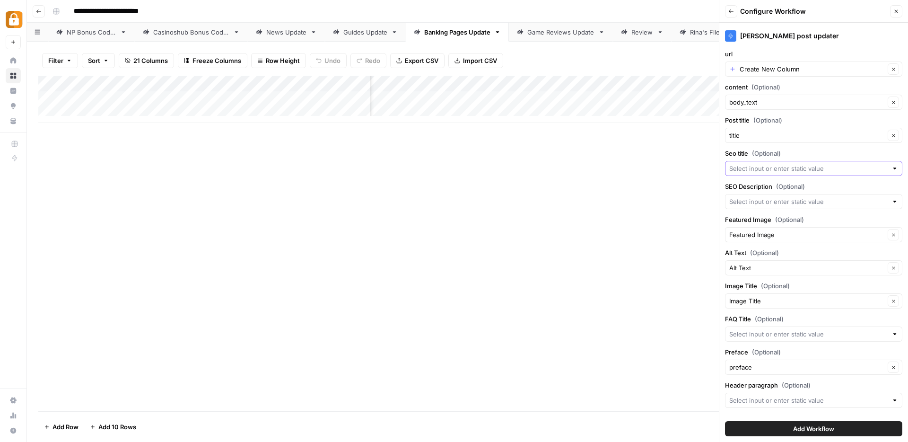
click at [741, 169] on input "Seo title (Optional)" at bounding box center [808, 168] width 158 height 9
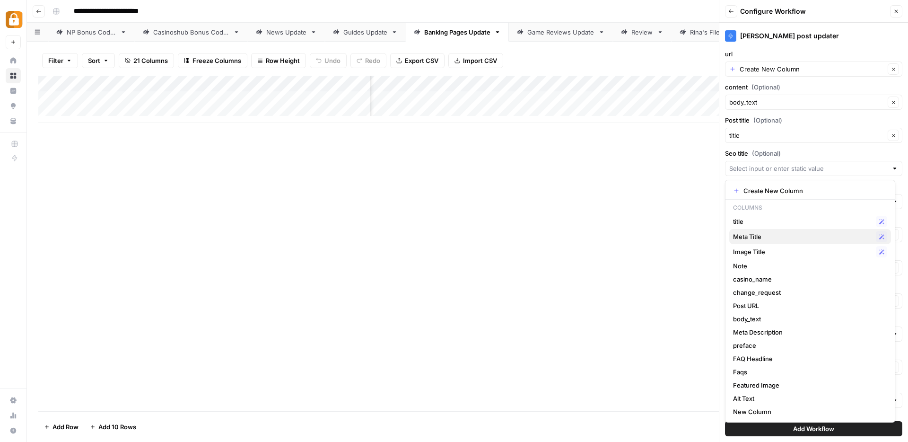
click at [753, 234] on span "Meta Title" at bounding box center [802, 236] width 139 height 9
type input "Meta Title"
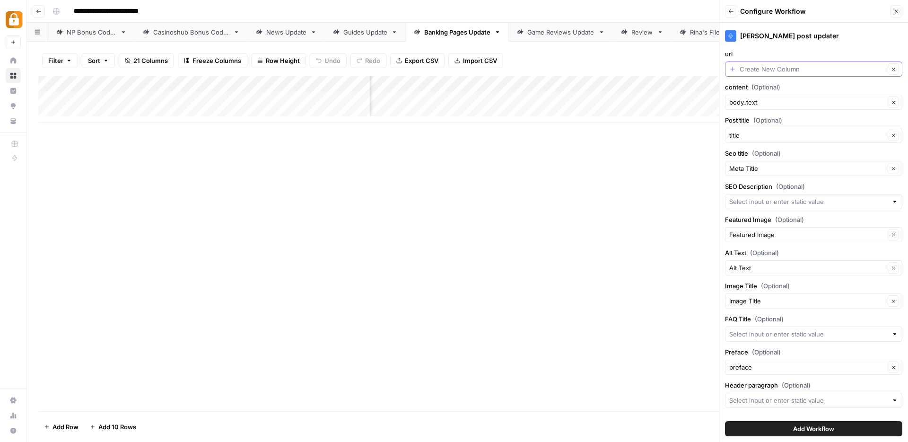
click at [751, 67] on input "url" at bounding box center [812, 68] width 145 height 9
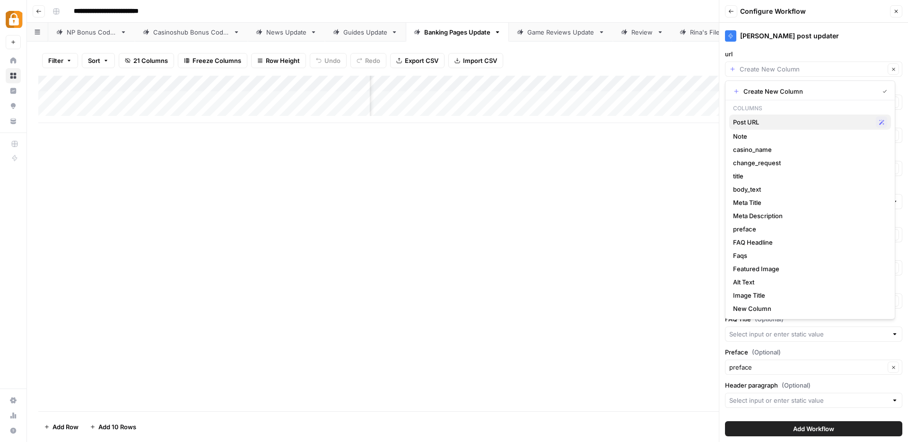
click at [763, 117] on span "Post URL" at bounding box center [802, 121] width 139 height 9
type input "Post URL"
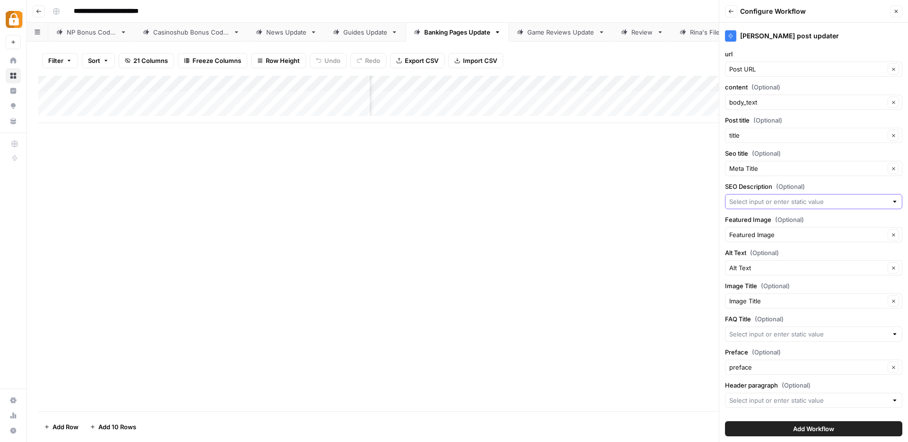
click at [758, 201] on input "SEO Description (Optional)" at bounding box center [808, 201] width 158 height 9
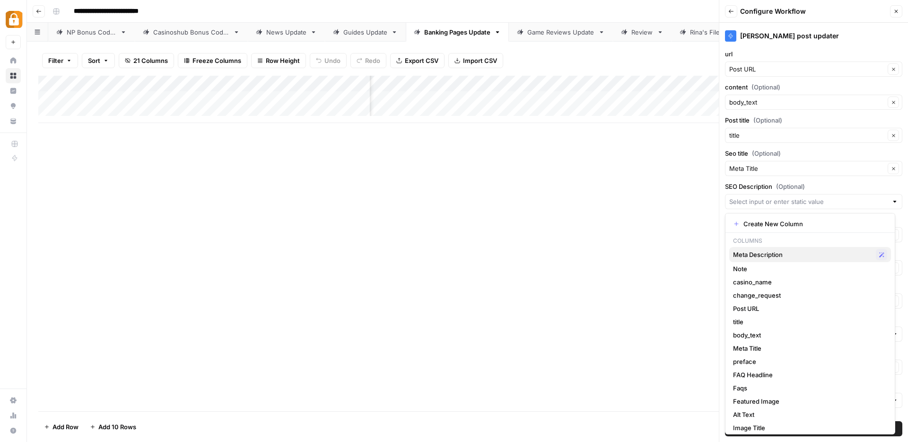
click at [753, 257] on span "Meta Description" at bounding box center [802, 254] width 139 height 9
type input "Meta Description"
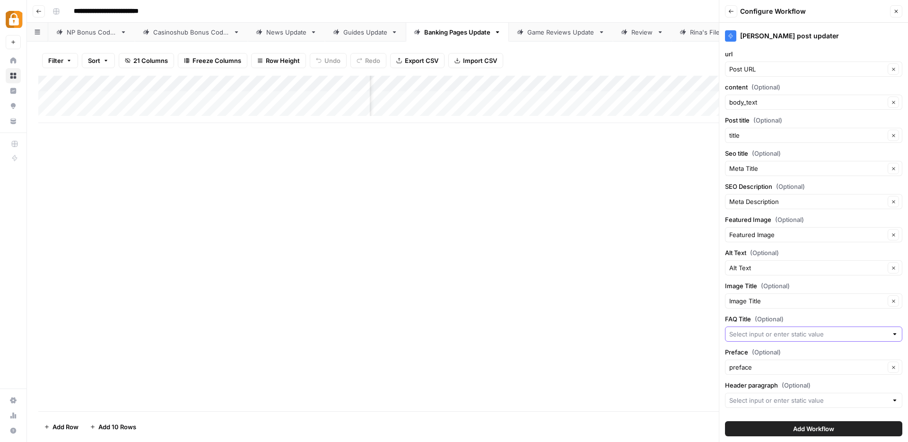
click at [746, 332] on input "FAQ Title (Optional)" at bounding box center [808, 333] width 158 height 9
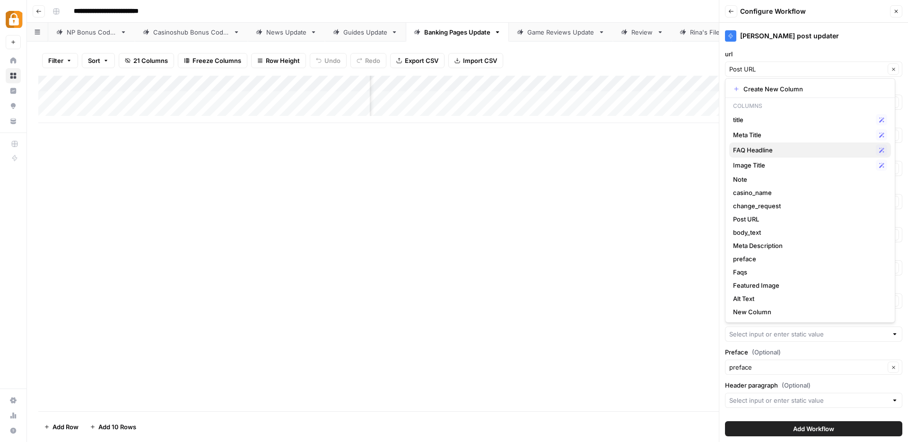
click at [759, 151] on span "FAQ Headline" at bounding box center [802, 149] width 139 height 9
type input "FAQ Headline"
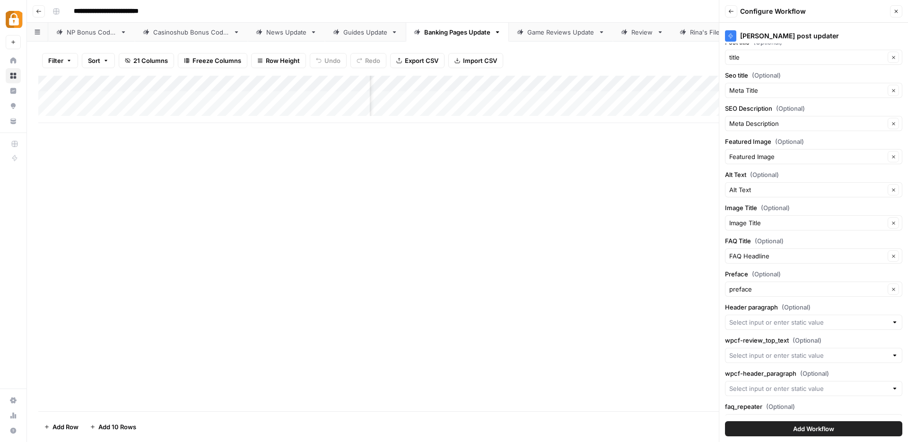
scroll to position [97, 0]
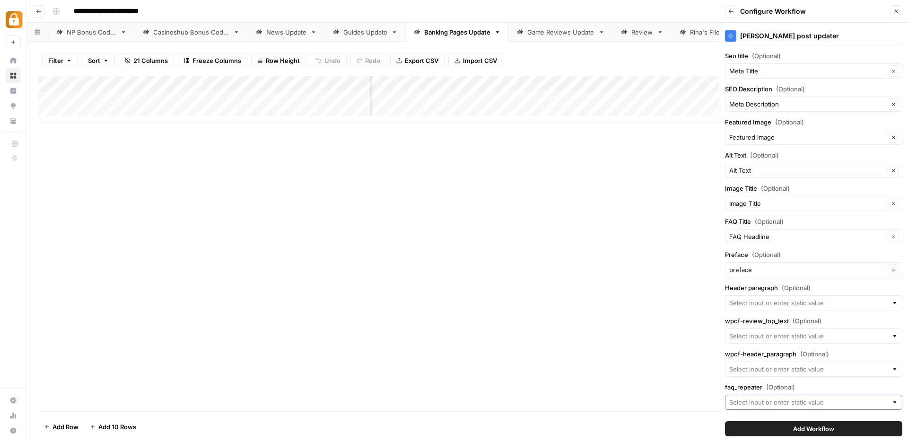
click at [752, 403] on input "faq_repeater (Optional)" at bounding box center [808, 401] width 158 height 9
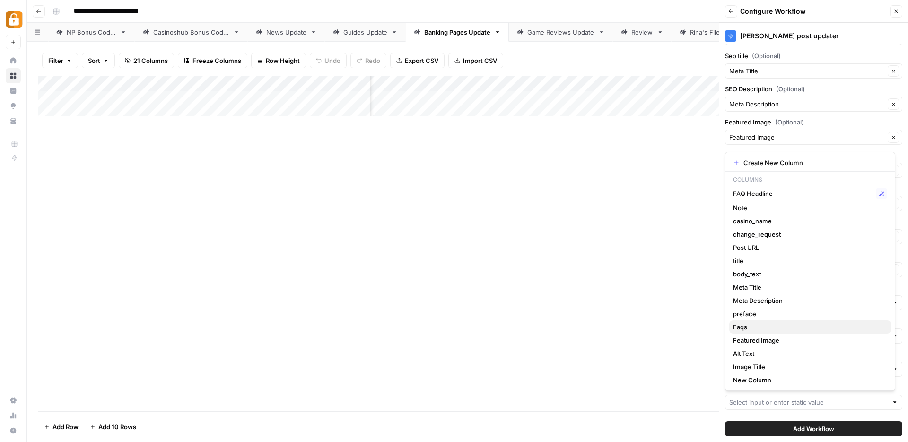
click at [741, 324] on span "Faqs" at bounding box center [808, 326] width 150 height 9
type input "Faqs"
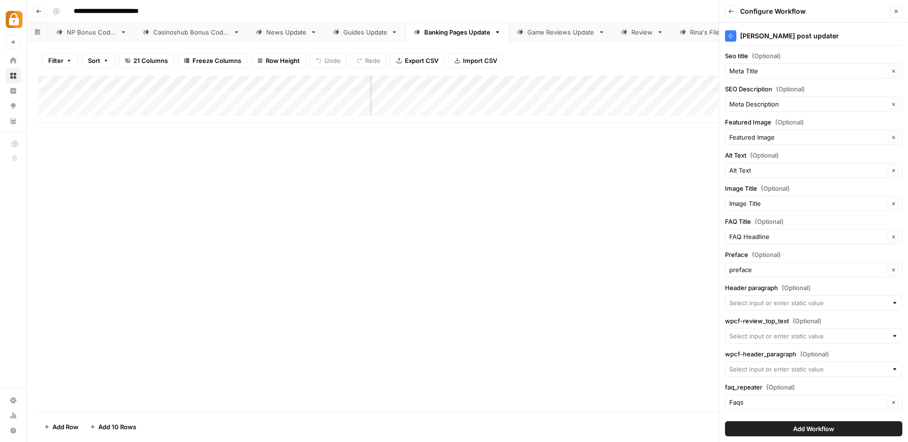
click at [796, 430] on span "Add Workflow" at bounding box center [813, 428] width 41 height 9
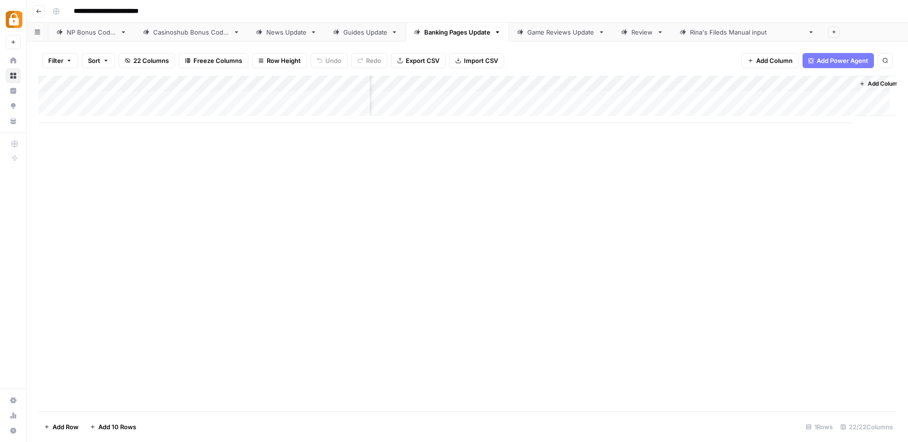
scroll to position [0, 1315]
click at [345, 34] on div "Guides Update" at bounding box center [365, 31] width 44 height 9
click at [816, 82] on div "Add Column" at bounding box center [467, 107] width 858 height 63
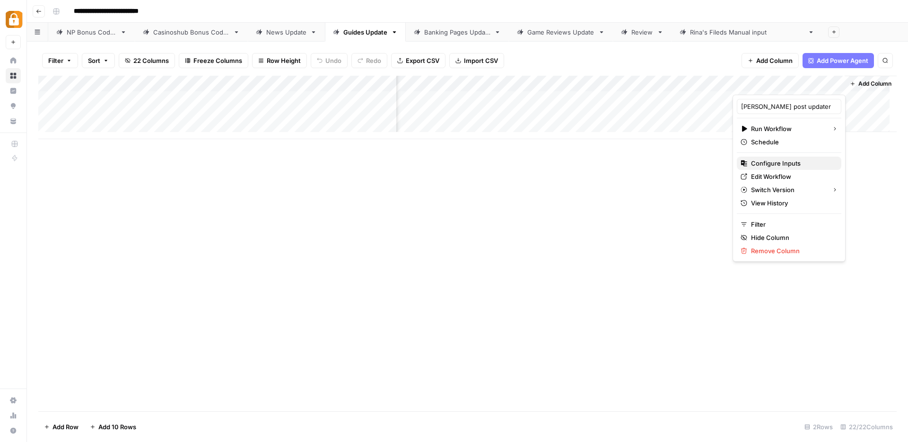
click at [791, 162] on span "Configure Inputs" at bounding box center [792, 162] width 83 height 9
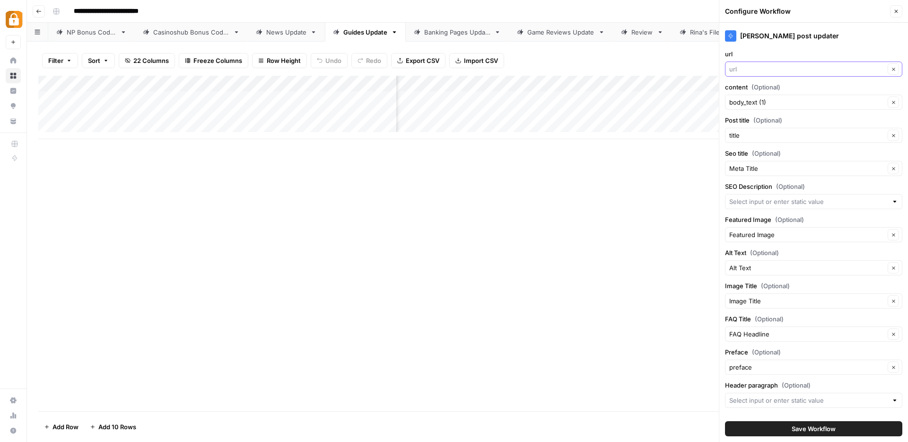
click at [766, 65] on input "url" at bounding box center [807, 68] width 156 height 9
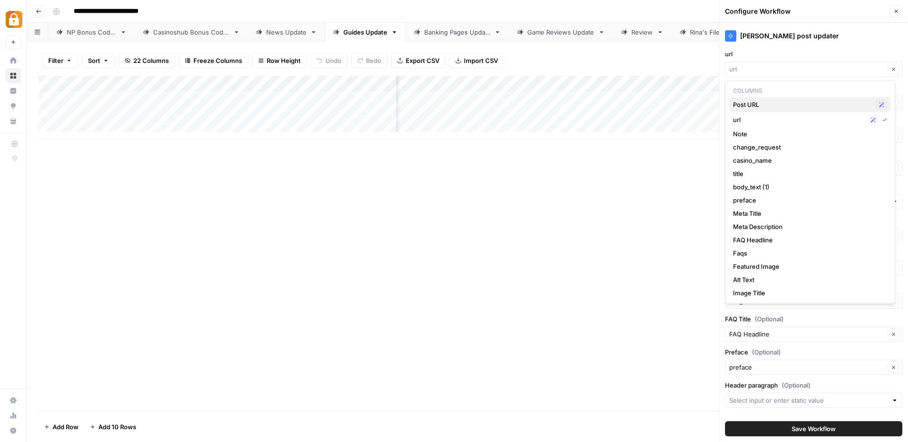
click at [761, 98] on button "Post URL Possible Match" at bounding box center [810, 104] width 162 height 15
type input "Post URL"
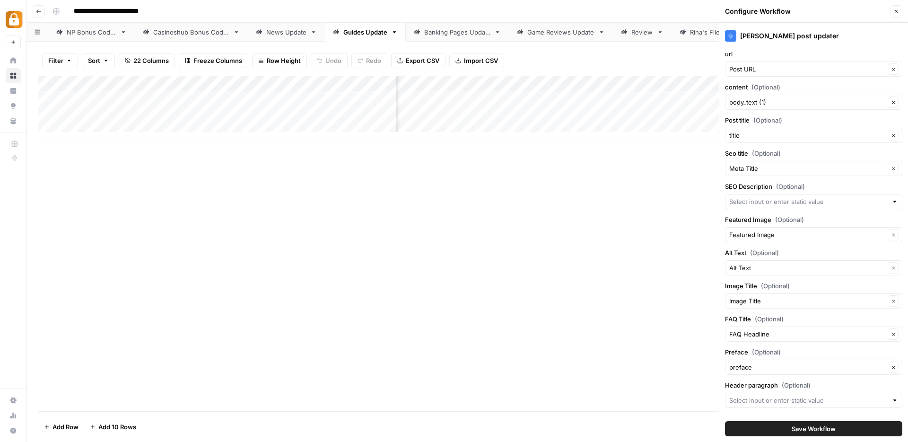
click at [810, 428] on span "Save Workflow" at bounding box center [814, 428] width 44 height 9
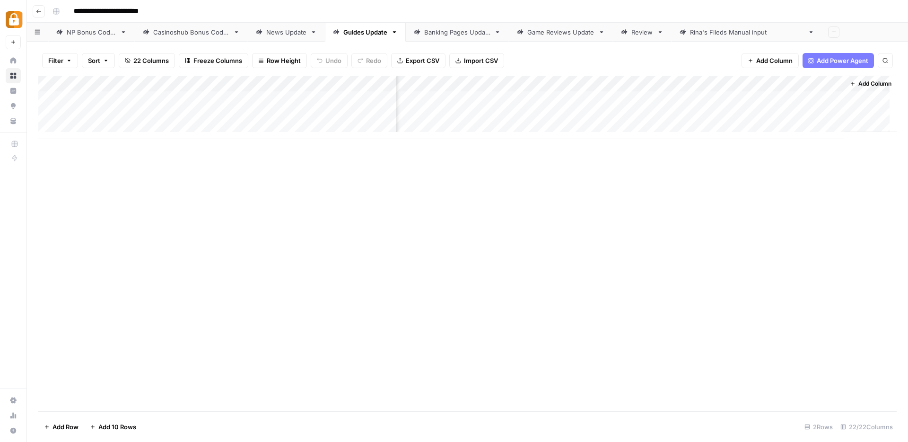
click at [268, 35] on div "News Update" at bounding box center [286, 31] width 40 height 9
click at [198, 118] on div "Add Column" at bounding box center [467, 115] width 858 height 79
type textarea "**********"
click at [373, 115] on div "Add Column" at bounding box center [467, 115] width 858 height 79
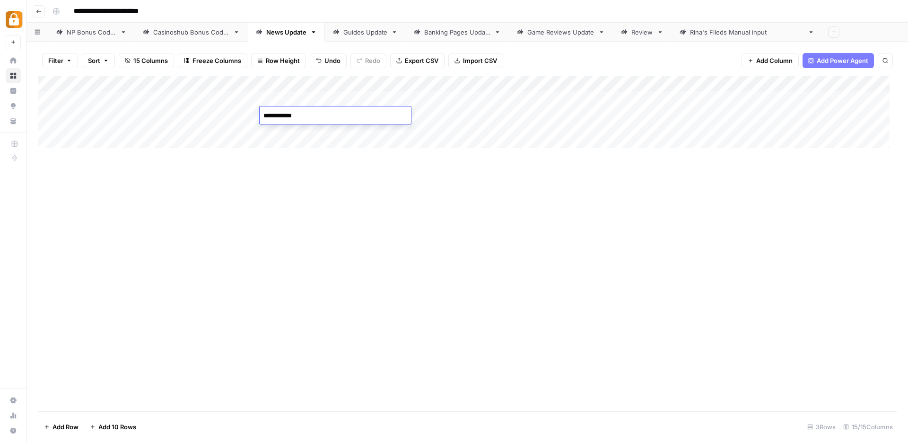
type textarea "**********"
click at [101, 33] on div "NP Bonus Codes" at bounding box center [92, 31] width 50 height 9
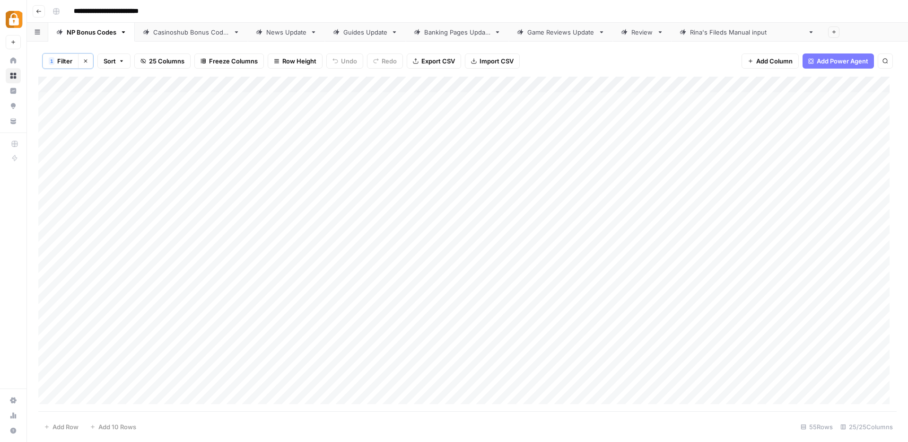
click at [588, 85] on div "Add Column" at bounding box center [467, 244] width 858 height 334
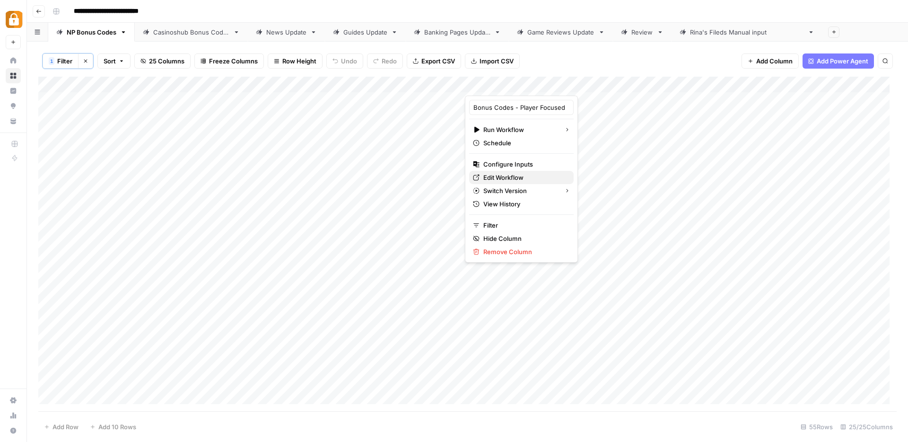
click at [509, 175] on span "Edit Workflow" at bounding box center [524, 177] width 83 height 9
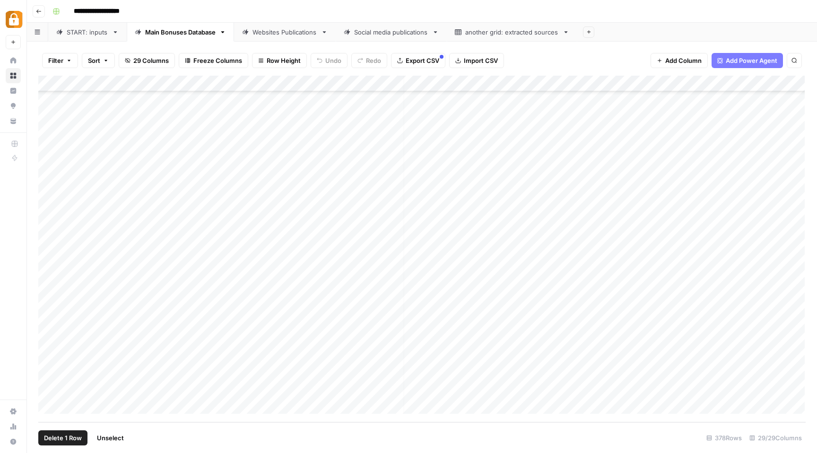
scroll to position [5770, 6]
click at [81, 37] on link "START: inputs" at bounding box center [87, 32] width 79 height 19
click at [240, 400] on div "Add Column" at bounding box center [422, 249] width 768 height 347
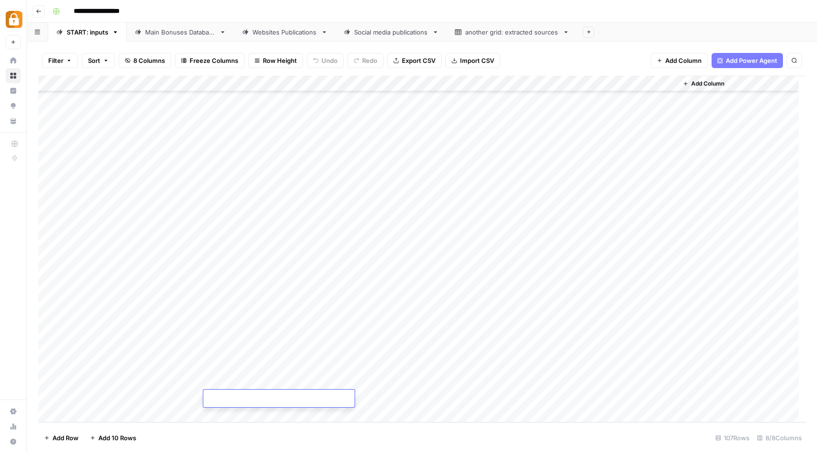
click at [240, 400] on textarea at bounding box center [278, 399] width 151 height 13
type textarea "**********"
click at [193, 400] on div "Add Column" at bounding box center [422, 249] width 768 height 347
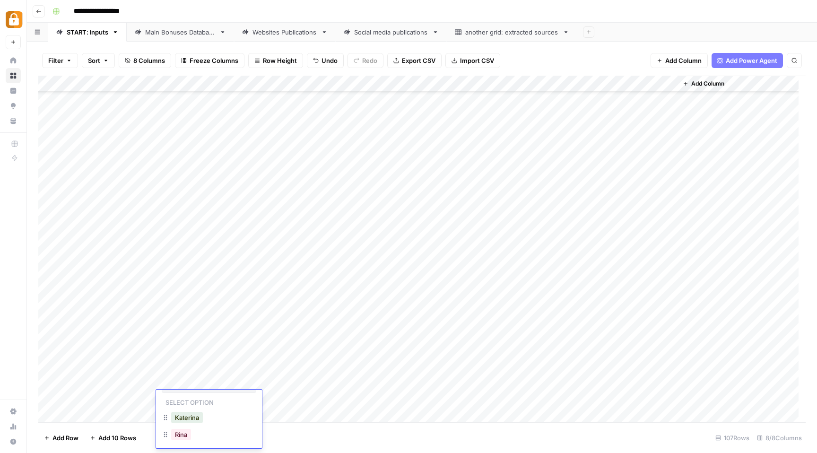
scroll to position [21, 0]
type input "rina"
click at [177, 431] on button "Rina" at bounding box center [181, 431] width 20 height 11
click at [621, 396] on div "Add Column" at bounding box center [422, 249] width 768 height 347
click at [261, 398] on div "Add Column" at bounding box center [422, 249] width 768 height 347
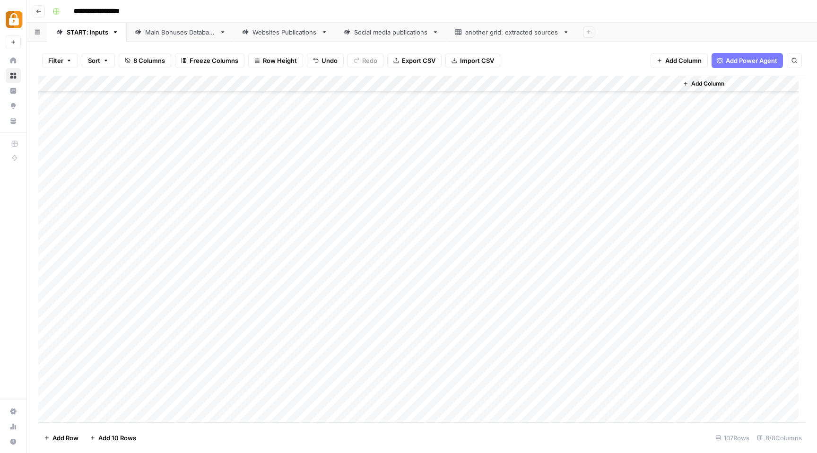
click at [261, 398] on div "Add Column" at bounding box center [422, 249] width 768 height 347
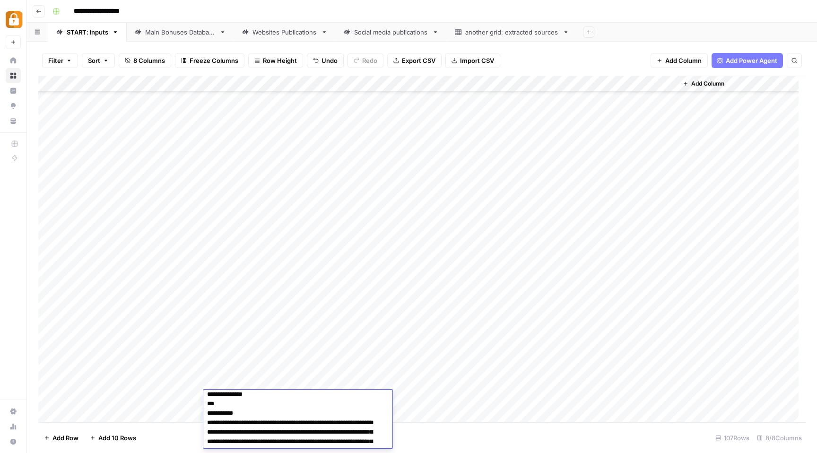
scroll to position [115, 0]
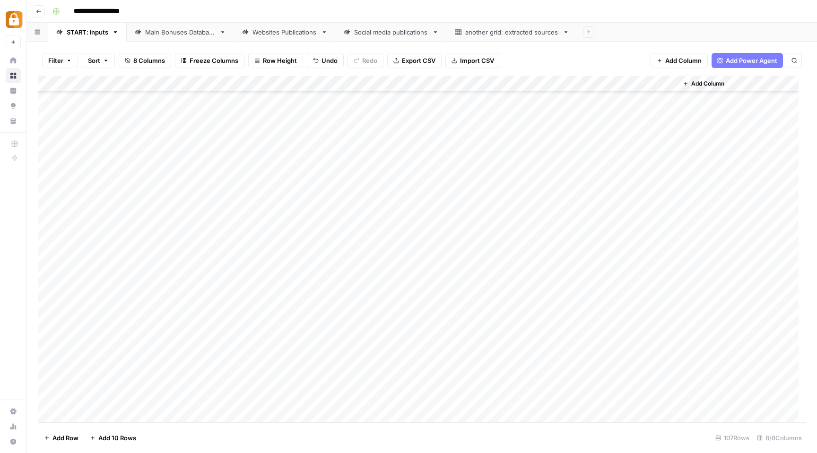
click at [159, 34] on div "Main Bonuses Database" at bounding box center [180, 31] width 70 height 9
click at [695, 388] on div "Add Column" at bounding box center [422, 249] width 768 height 347
click at [351, 391] on div "Add Column" at bounding box center [422, 249] width 768 height 347
click at [617, 388] on div "Add Column" at bounding box center [422, 249] width 768 height 347
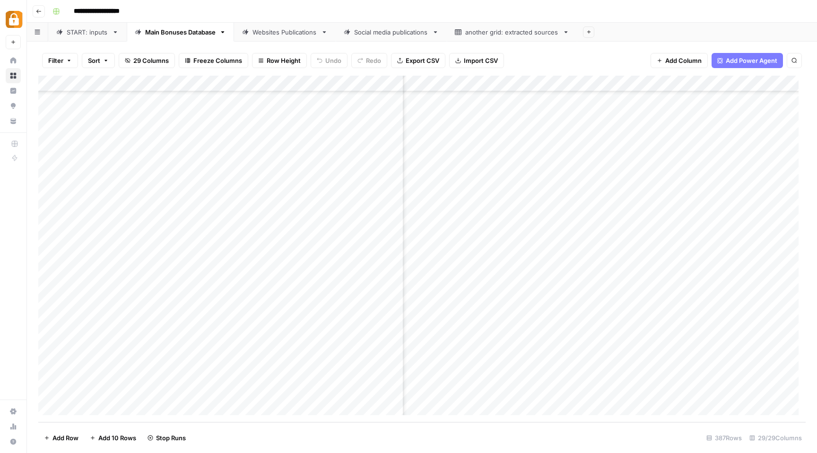
click at [601, 391] on div "Add Column" at bounding box center [422, 249] width 768 height 347
click at [601, 391] on textarea "**********" at bounding box center [644, 391] width 151 height 13
drag, startPoint x: 605, startPoint y: 393, endPoint x: 570, endPoint y: 394, distance: 35.0
click at [570, 394] on textarea "**********" at bounding box center [644, 391] width 151 height 13
click at [678, 397] on textarea "**********" at bounding box center [644, 391] width 151 height 13
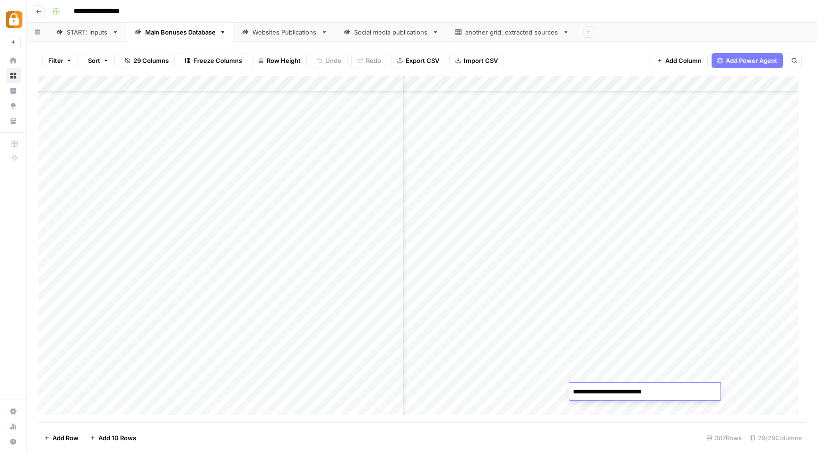
click at [493, 391] on div "Add Column" at bounding box center [422, 249] width 768 height 347
click at [651, 390] on div "Add Column" at bounding box center [422, 249] width 768 height 347
click at [605, 391] on div "Add Column" at bounding box center [422, 249] width 768 height 347
click at [754, 394] on div "Add Column" at bounding box center [422, 249] width 768 height 347
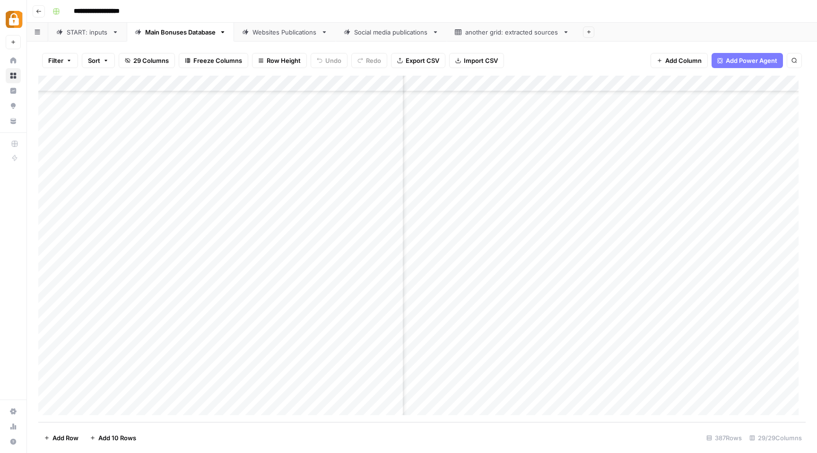
click at [706, 391] on div "Add Column" at bounding box center [422, 249] width 768 height 347
click at [602, 393] on div "Add Column" at bounding box center [422, 249] width 768 height 347
click at [716, 394] on div "Add Column" at bounding box center [422, 249] width 768 height 347
click at [670, 392] on div "Add Column" at bounding box center [422, 249] width 768 height 347
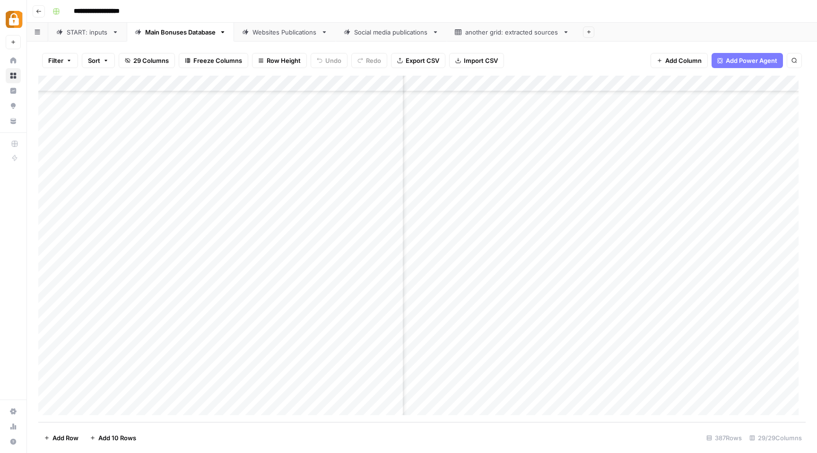
click at [607, 393] on div "Add Column" at bounding box center [422, 249] width 768 height 347
click at [607, 393] on textarea "**********" at bounding box center [645, 394] width 151 height 13
click at [608, 395] on textarea "**********" at bounding box center [645, 394] width 151 height 13
drag, startPoint x: 606, startPoint y: 394, endPoint x: 571, endPoint y: 397, distance: 35.1
click at [571, 397] on textarea "**********" at bounding box center [645, 394] width 151 height 13
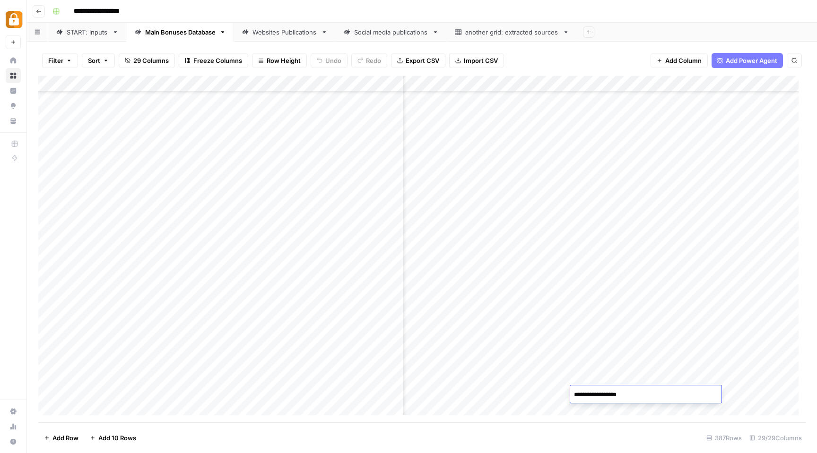
click at [638, 394] on textarea "**********" at bounding box center [645, 394] width 151 height 13
type textarea "**********"
click at [490, 391] on div "Add Column" at bounding box center [422, 249] width 768 height 347
click at [673, 392] on div "Add Column" at bounding box center [422, 249] width 768 height 347
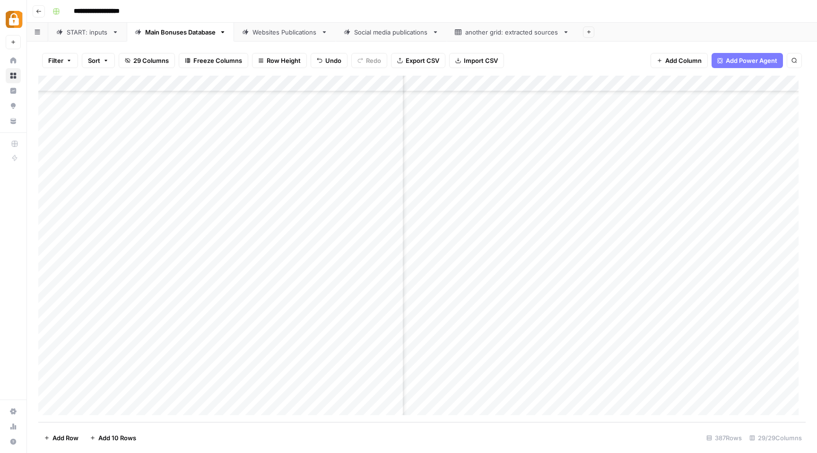
scroll to position [5913, 189]
click at [673, 392] on div "Add Column" at bounding box center [422, 249] width 768 height 347
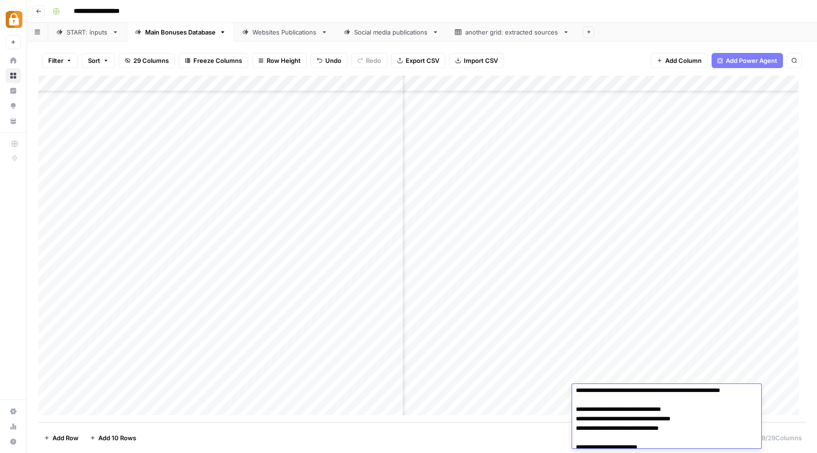
scroll to position [0, 0]
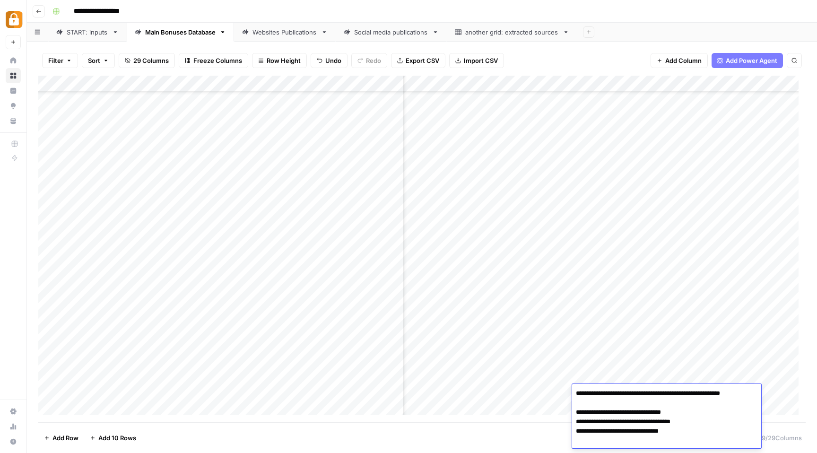
click at [772, 394] on div "Add Column" at bounding box center [422, 249] width 768 height 347
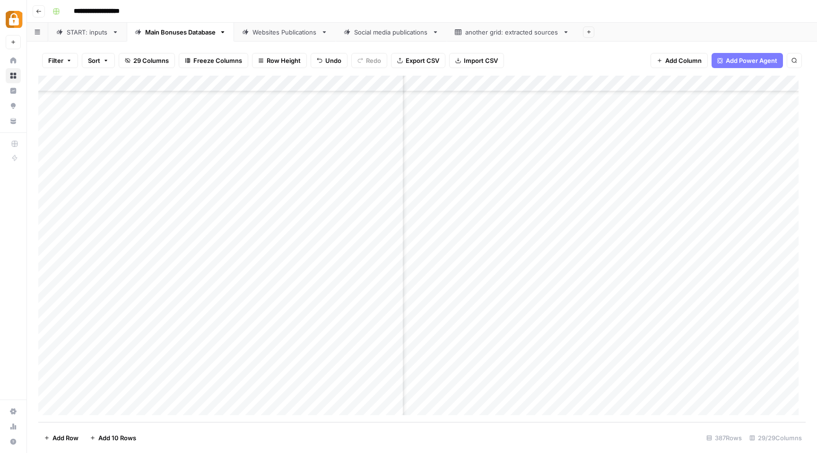
scroll to position [5913, 350]
click at [706, 389] on div "Add Column" at bounding box center [422, 249] width 768 height 347
click at [670, 393] on textarea "*****" at bounding box center [736, 393] width 151 height 13
click at [687, 392] on textarea "***" at bounding box center [736, 393] width 151 height 13
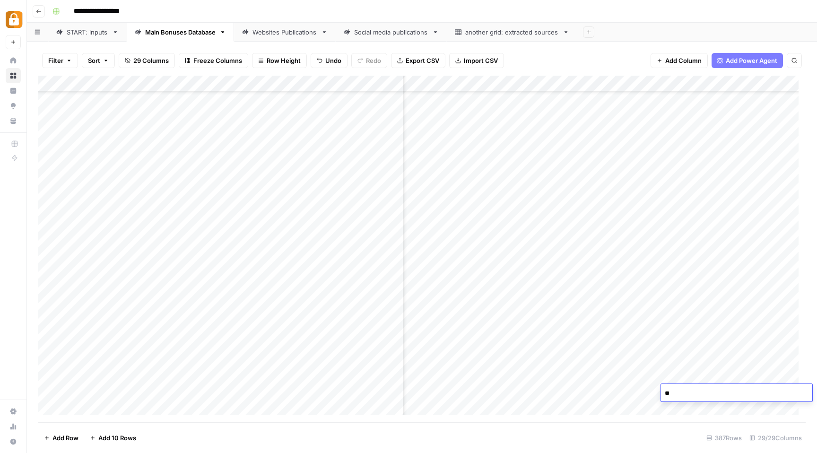
type textarea "*"
click at [621, 396] on div "Add Column" at bounding box center [422, 249] width 768 height 347
click at [575, 392] on div "Add Column" at bounding box center [422, 249] width 768 height 347
click at [624, 395] on div "Add Column" at bounding box center [422, 249] width 768 height 347
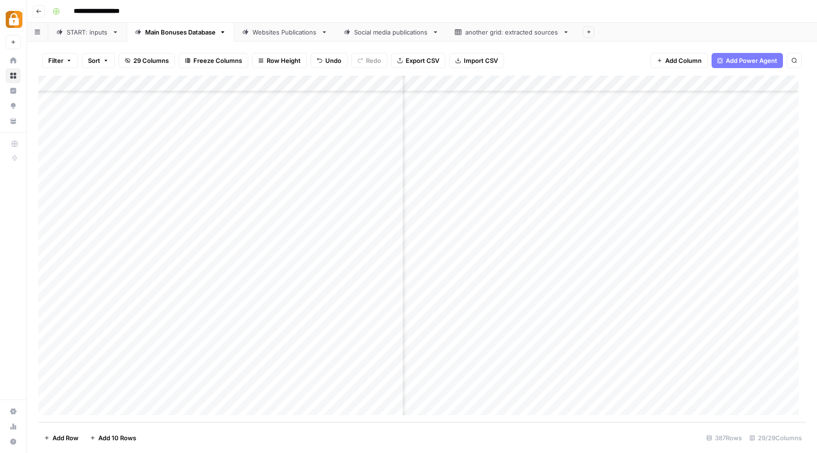
click at [624, 395] on div "Add Column" at bounding box center [422, 249] width 768 height 347
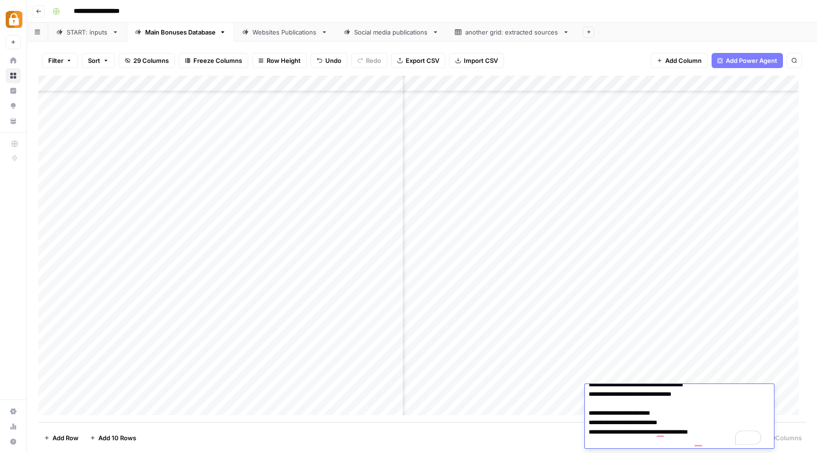
scroll to position [37, 0]
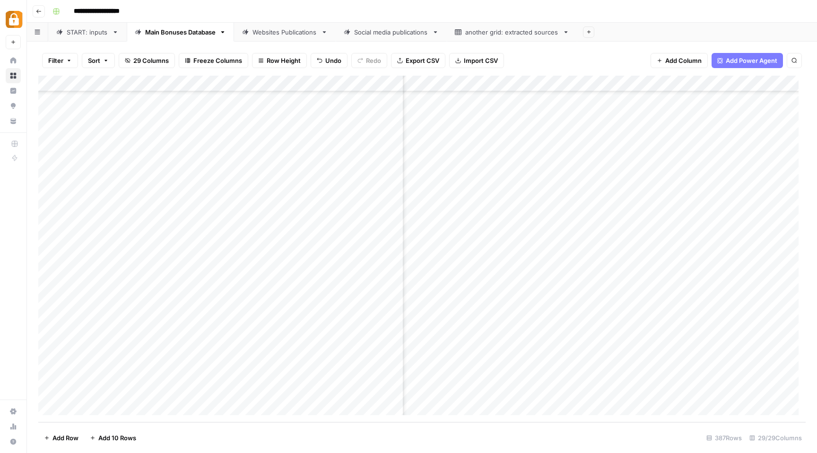
click at [441, 389] on div "Add Column" at bounding box center [422, 249] width 768 height 347
click at [776, 392] on div "Add Column" at bounding box center [422, 249] width 768 height 347
drag, startPoint x: 752, startPoint y: 392, endPoint x: 654, endPoint y: 391, distance: 98.4
click at [654, 391] on body "**********" at bounding box center [408, 226] width 817 height 453
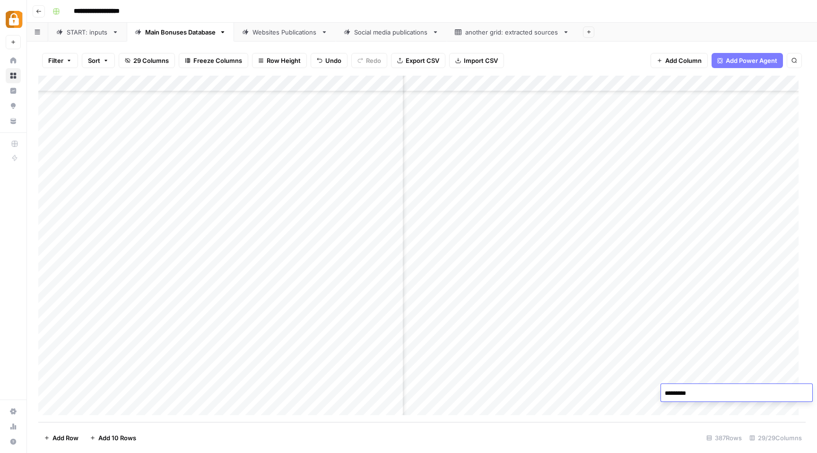
type textarea "**********"
click at [576, 393] on div "Add Column" at bounding box center [422, 249] width 768 height 347
click at [751, 393] on div "Add Column" at bounding box center [422, 249] width 768 height 347
click at [745, 393] on div "Add Column" at bounding box center [422, 249] width 768 height 347
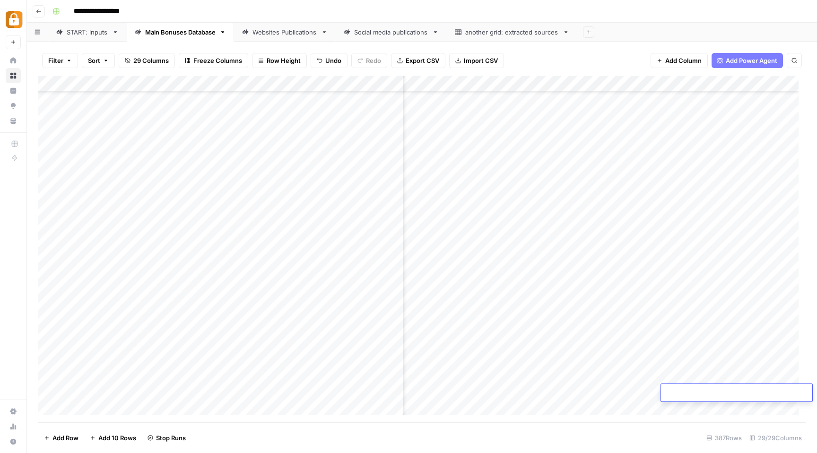
type textarea "*"
click at [545, 387] on div "Add Column" at bounding box center [422, 249] width 768 height 347
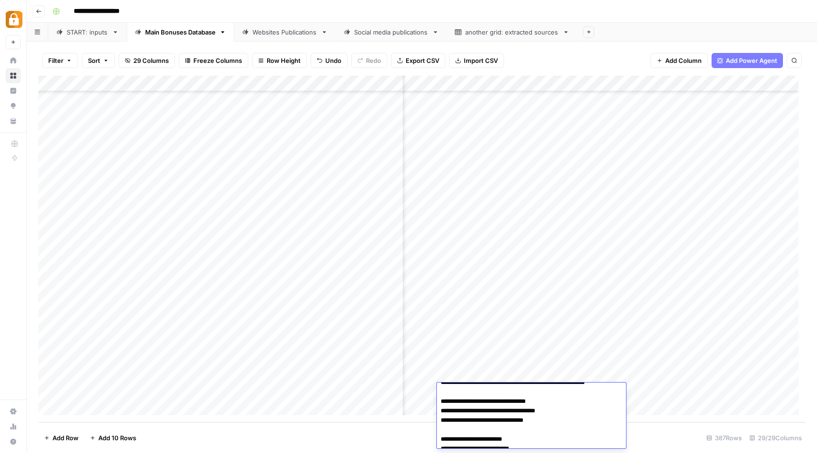
scroll to position [0, 0]
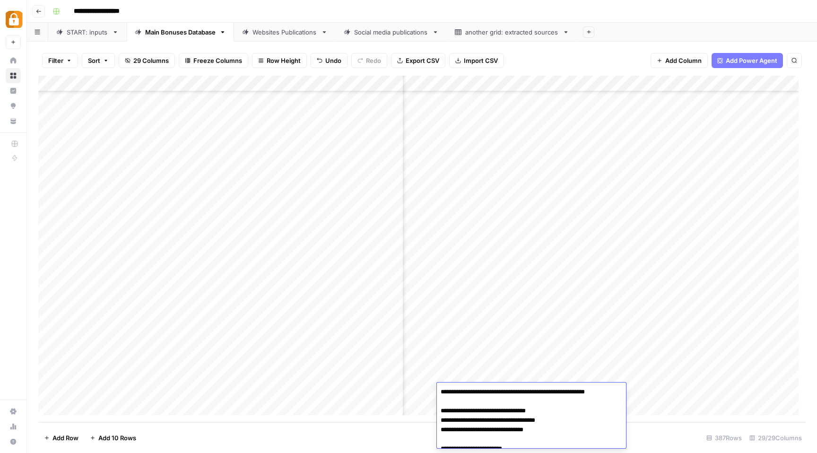
click at [695, 394] on div "Add Column" at bounding box center [422, 249] width 768 height 347
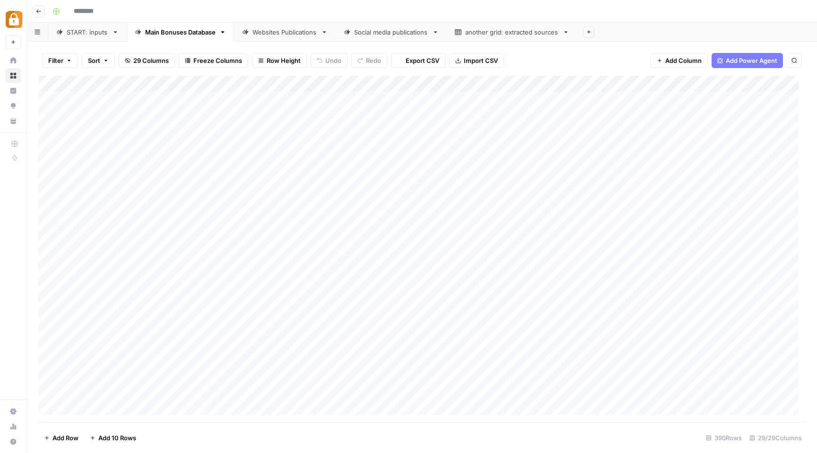
type input "**********"
click at [191, 395] on div "Add Column" at bounding box center [422, 249] width 768 height 347
click at [195, 393] on div "Add Column" at bounding box center [422, 249] width 768 height 347
type textarea "**********"
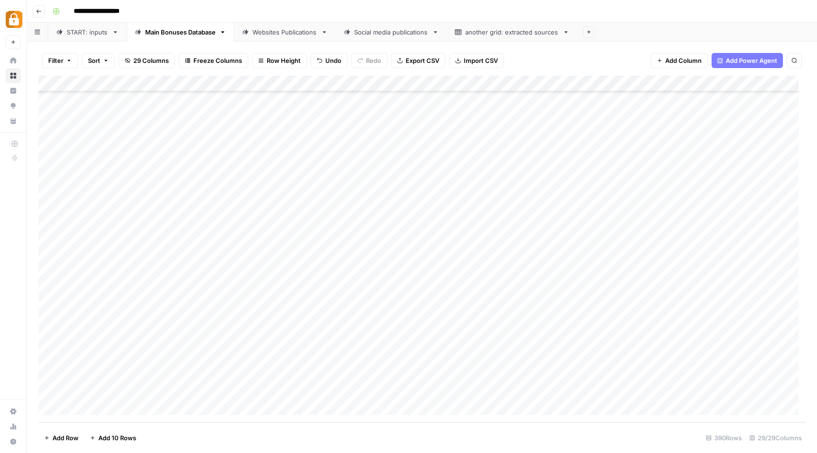
click at [752, 390] on div "Add Column" at bounding box center [422, 249] width 768 height 347
click at [683, 390] on div "Add Column" at bounding box center [422, 249] width 768 height 347
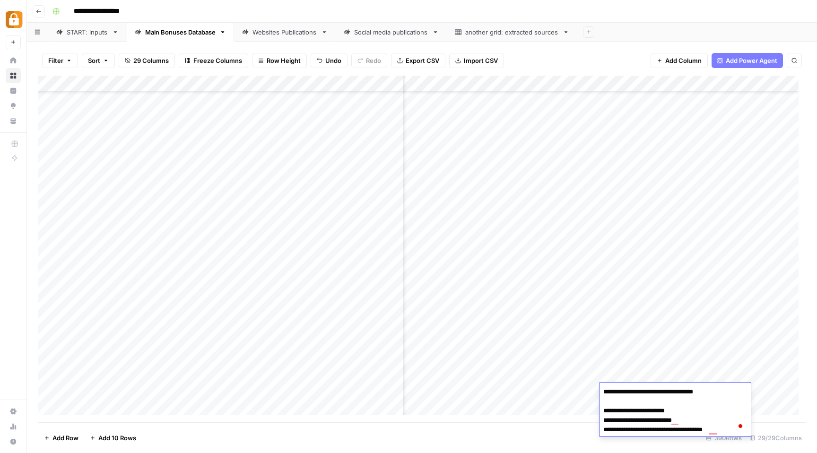
click at [771, 279] on div "Add Column" at bounding box center [422, 249] width 768 height 347
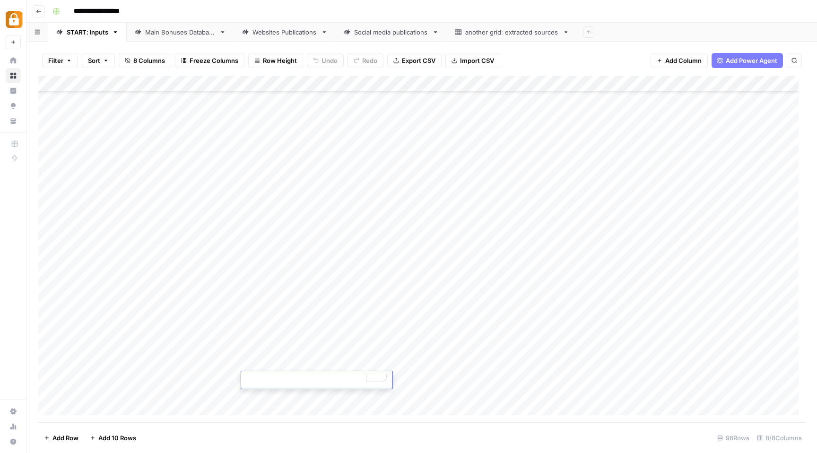
scroll to position [1268, 0]
click at [480, 391] on div "Add Column" at bounding box center [422, 249] width 768 height 347
click at [173, 35] on div "Main Bonuses Database" at bounding box center [180, 31] width 70 height 9
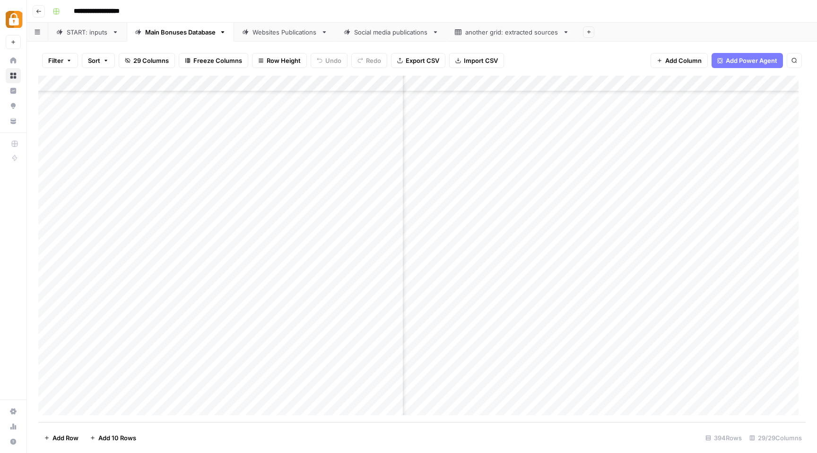
click at [562, 377] on div "Add Column" at bounding box center [422, 249] width 768 height 347
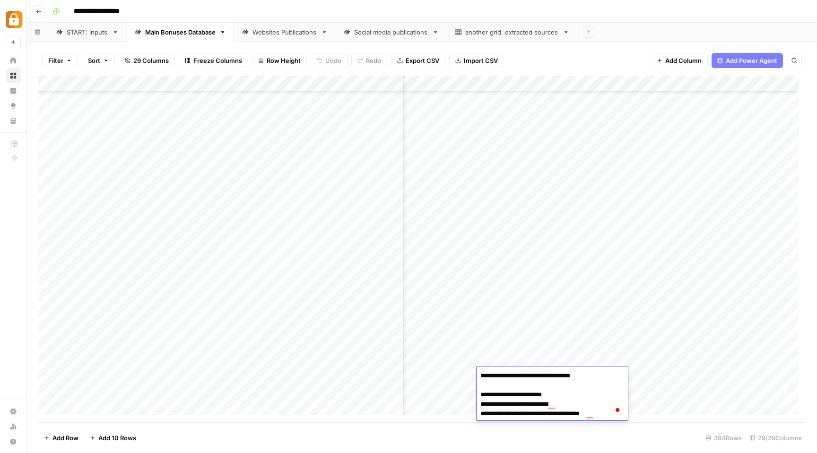
click at [589, 354] on div "Add Column" at bounding box center [422, 249] width 768 height 347
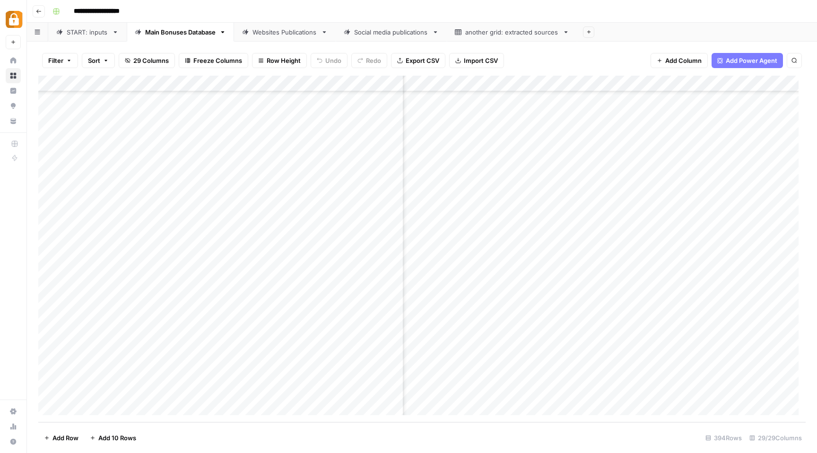
scroll to position [6027, 103]
click at [77, 28] on div "START: inputs" at bounding box center [88, 31] width 42 height 9
click at [657, 86] on div "Add Column" at bounding box center [422, 249] width 768 height 347
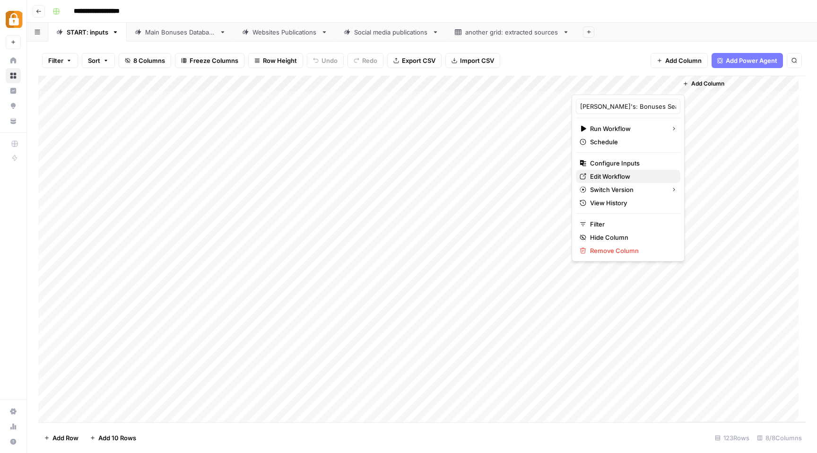
click at [611, 173] on span "Edit Workflow" at bounding box center [631, 176] width 83 height 9
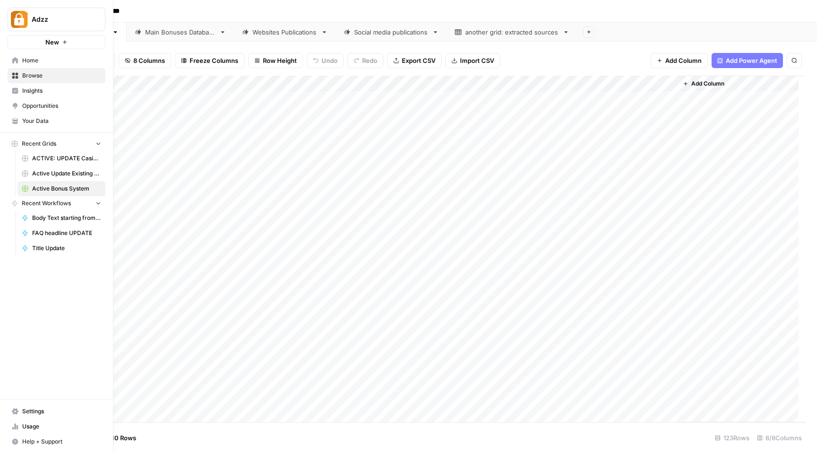
click at [23, 74] on span "Browse" at bounding box center [61, 75] width 79 height 9
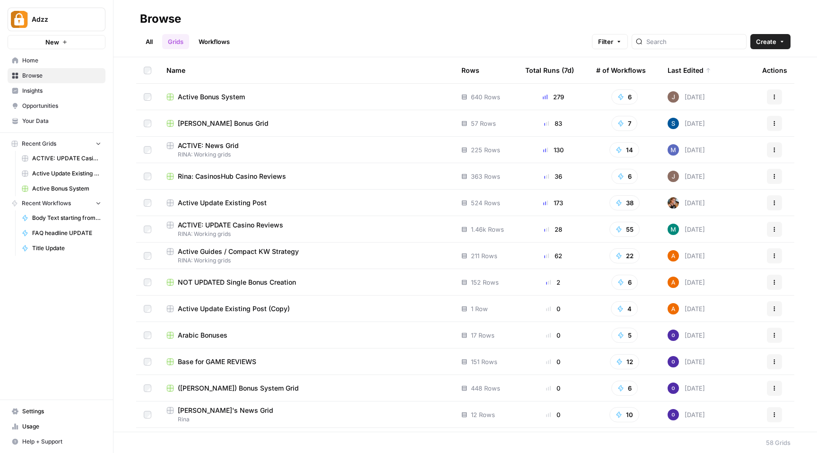
click at [232, 203] on span "Active Update Existing Post" at bounding box center [222, 202] width 89 height 9
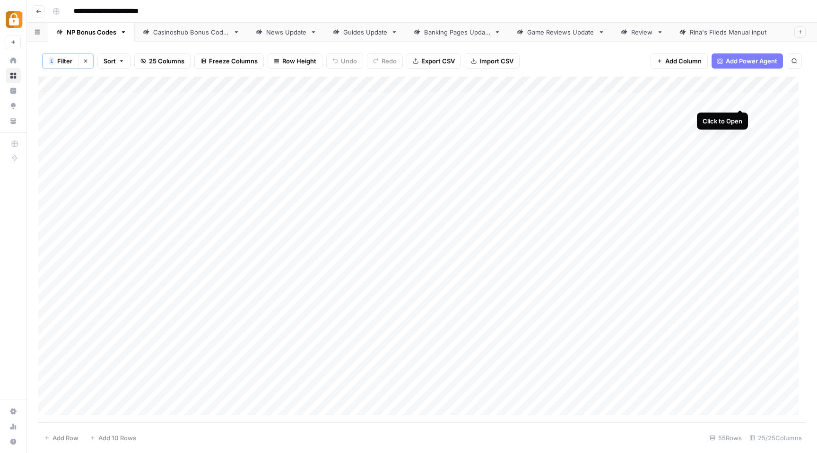
click at [740, 100] on div "Add Column" at bounding box center [422, 250] width 768 height 346
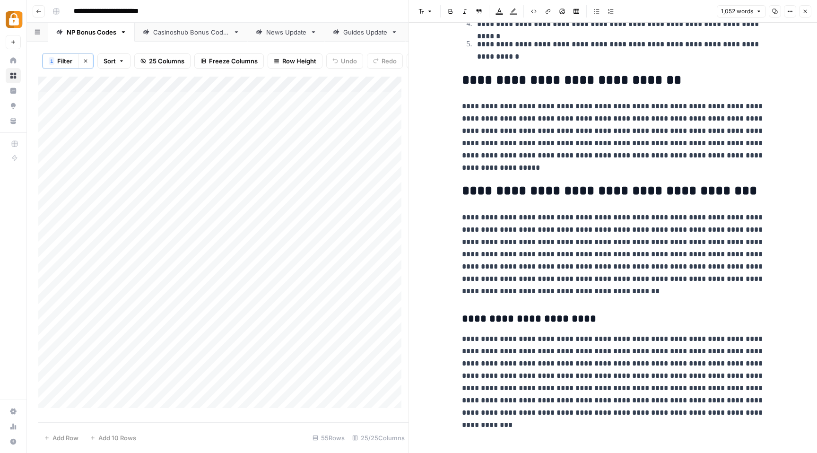
scroll to position [1279, 0]
click at [805, 10] on icon "button" at bounding box center [805, 11] width 3 height 3
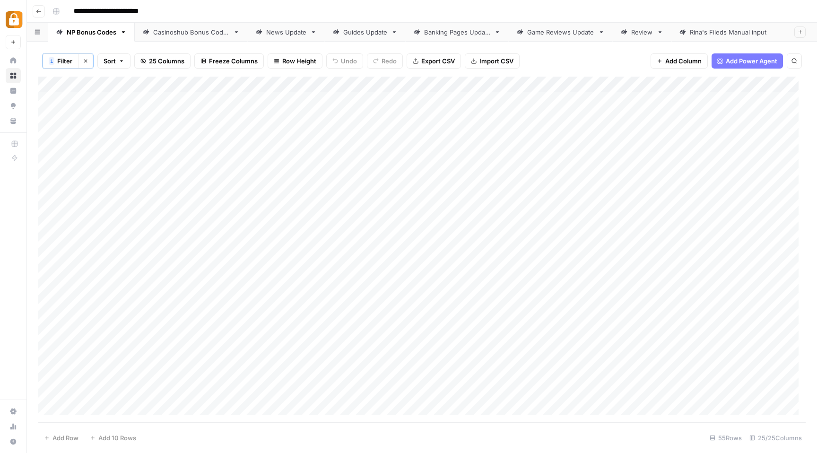
click at [588, 86] on div "Add Column" at bounding box center [422, 250] width 768 height 346
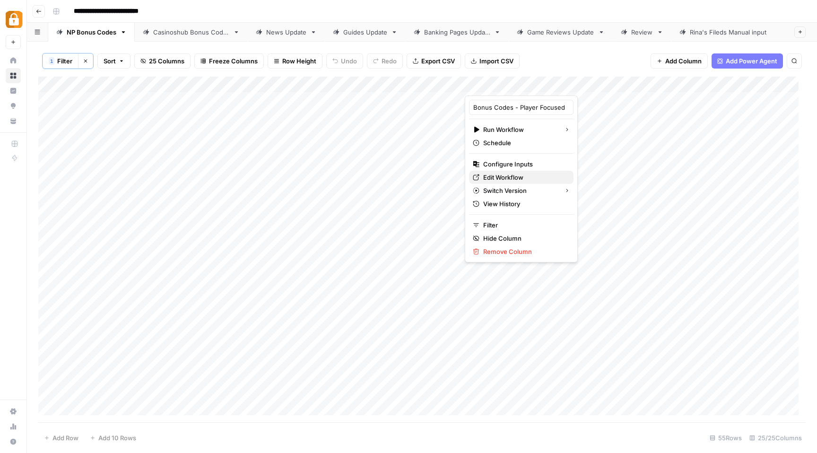
click at [502, 175] on span "Edit Workflow" at bounding box center [524, 177] width 83 height 9
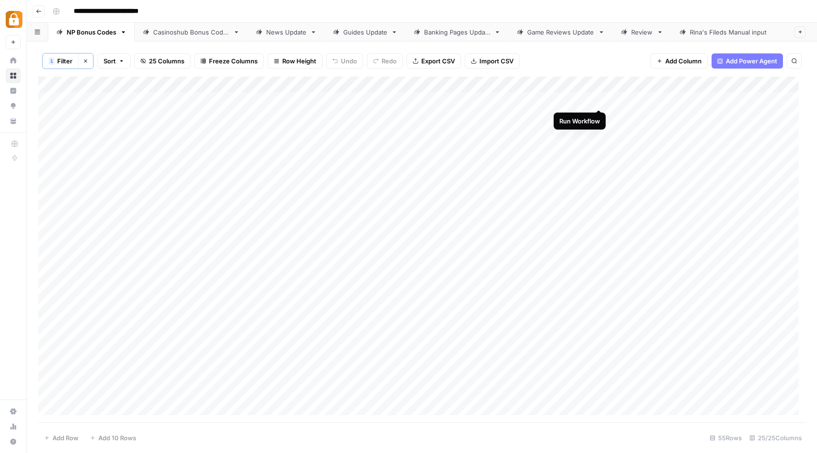
click at [600, 101] on div "Add Column" at bounding box center [422, 250] width 768 height 346
click at [714, 100] on div "Add Column" at bounding box center [422, 250] width 768 height 346
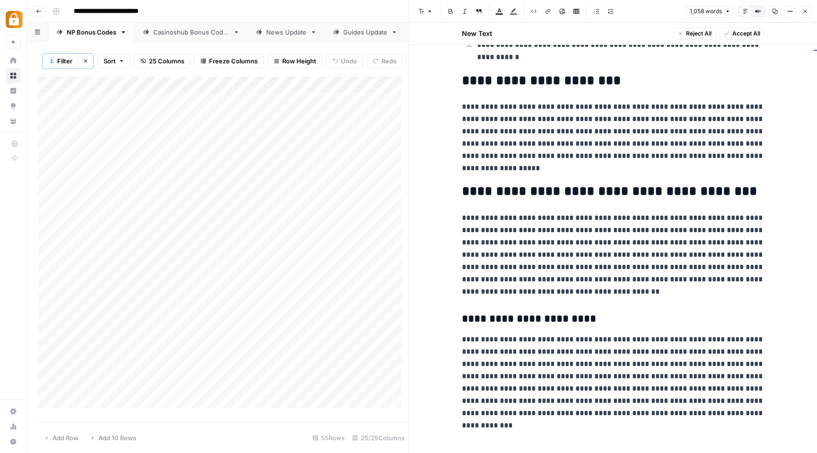
scroll to position [1316, 0]
click at [806, 9] on icon "button" at bounding box center [806, 12] width 6 height 6
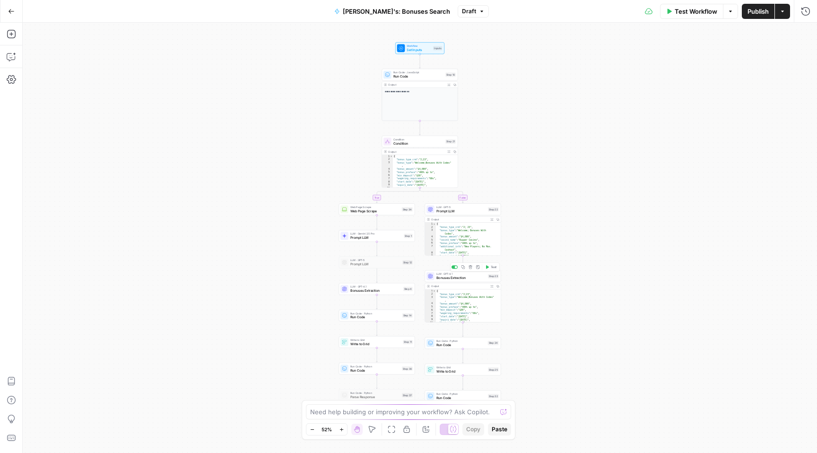
click at [443, 279] on span "Bonuses Extraction" at bounding box center [462, 278] width 50 height 5
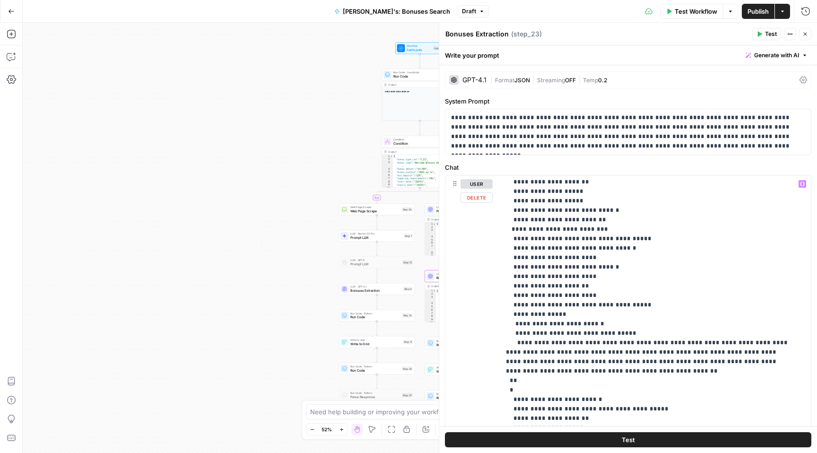
scroll to position [4739, 0]
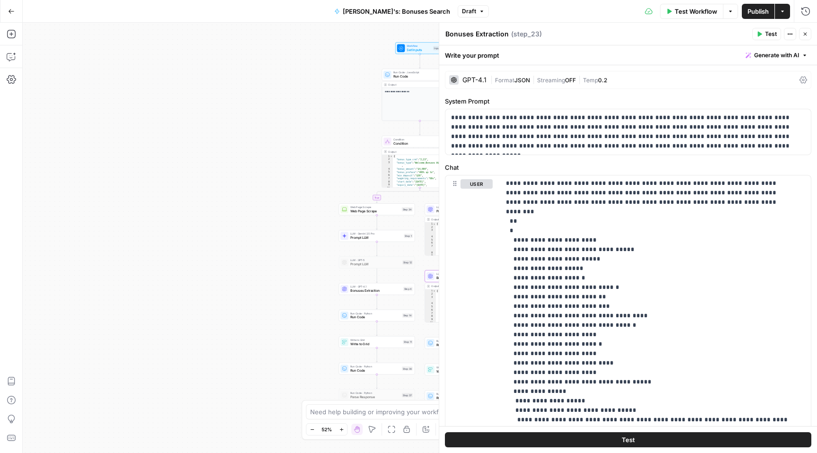
click at [756, 11] on span "Publish" at bounding box center [758, 11] width 21 height 9
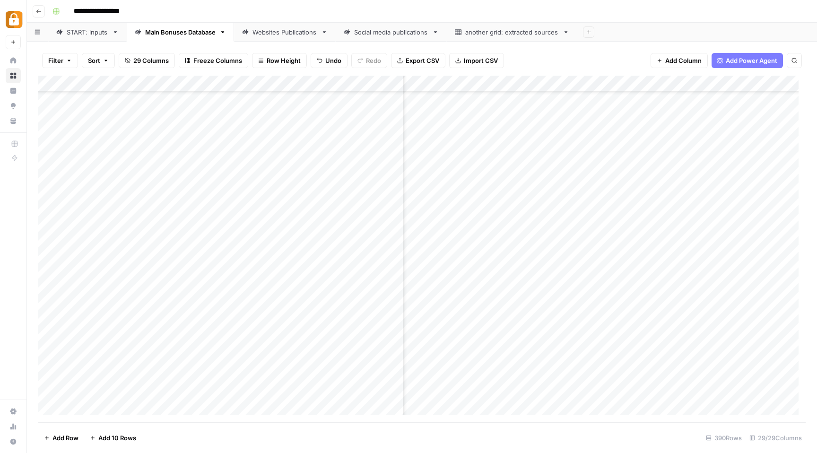
scroll to position [5961, 610]
click at [582, 85] on div "Add Column" at bounding box center [422, 249] width 768 height 347
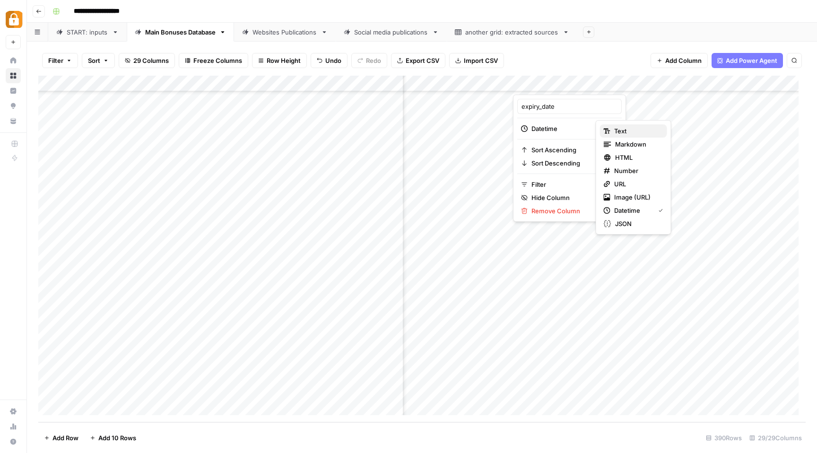
click at [614, 128] on span "Text" at bounding box center [636, 130] width 45 height 9
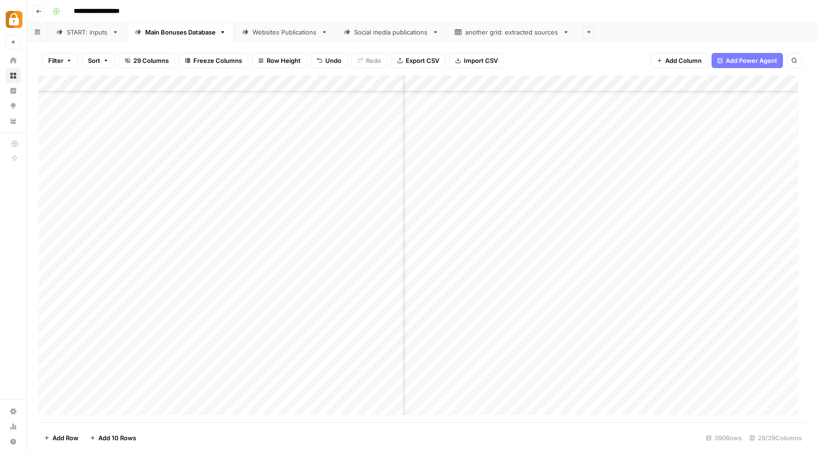
scroll to position [5963, 610]
click at [545, 389] on div "Add Column" at bounding box center [422, 249] width 768 height 347
click at [643, 357] on div "Add Column" at bounding box center [422, 249] width 768 height 347
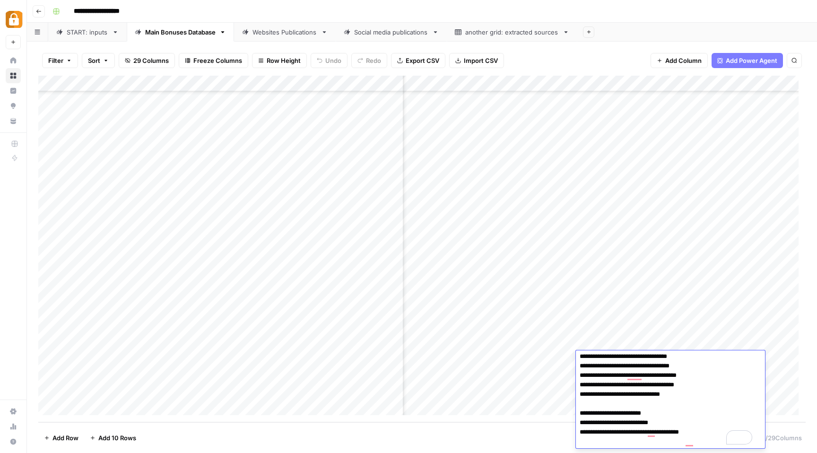
scroll to position [22, 0]
click at [650, 333] on div "Add Column" at bounding box center [422, 249] width 768 height 347
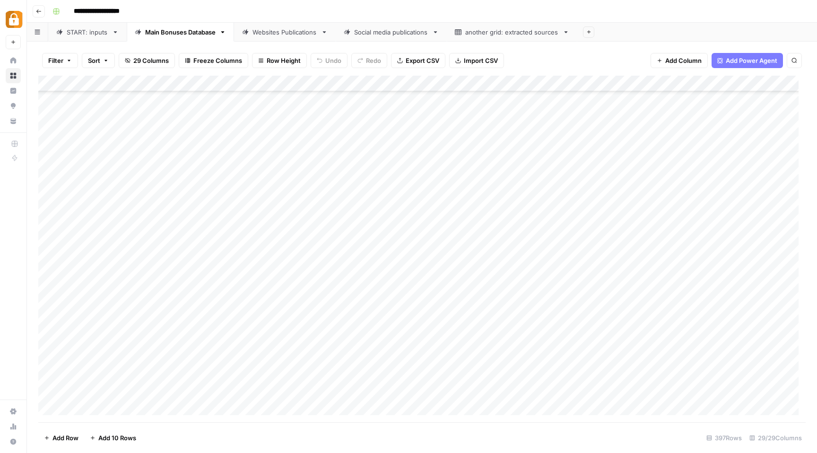
scroll to position [5956, 0]
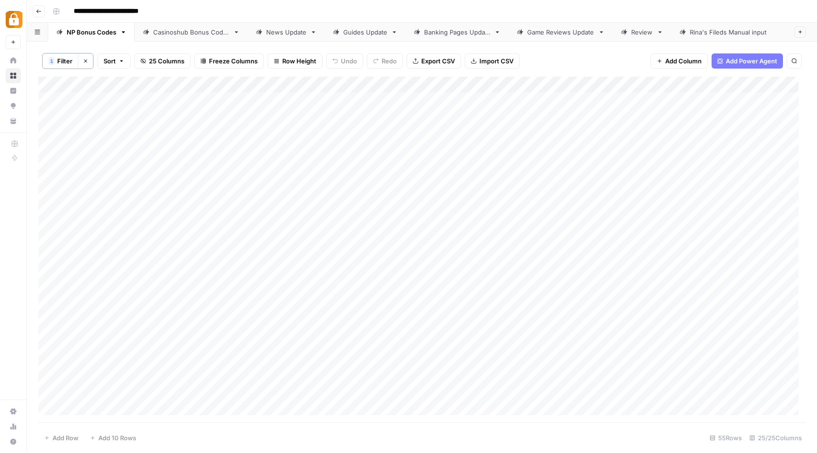
click at [297, 37] on link "News Update" at bounding box center [286, 32] width 77 height 19
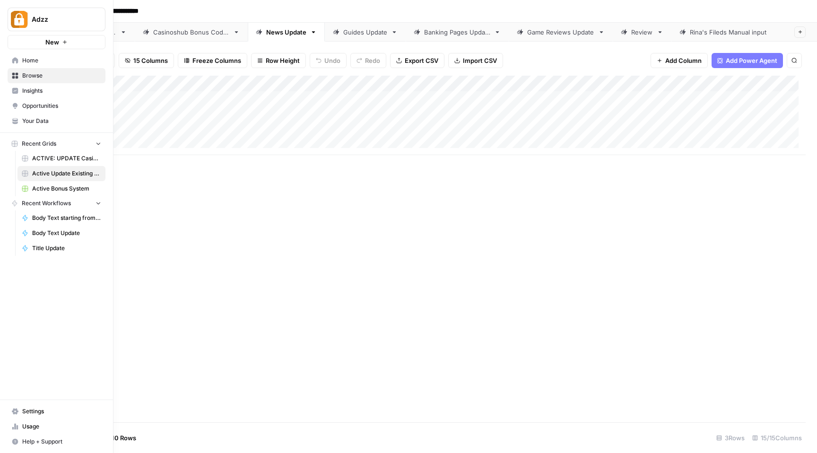
click at [21, 76] on link "Browse" at bounding box center [57, 75] width 98 height 15
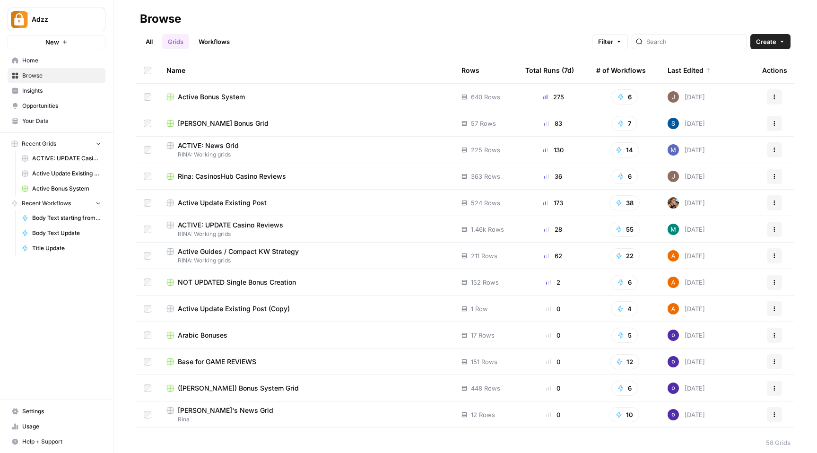
click at [33, 415] on span "Settings" at bounding box center [61, 411] width 79 height 9
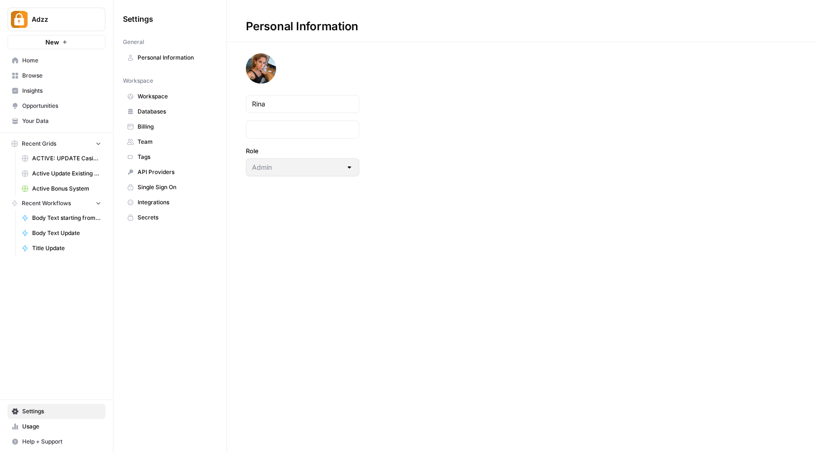
click at [157, 143] on span "Team" at bounding box center [175, 142] width 75 height 9
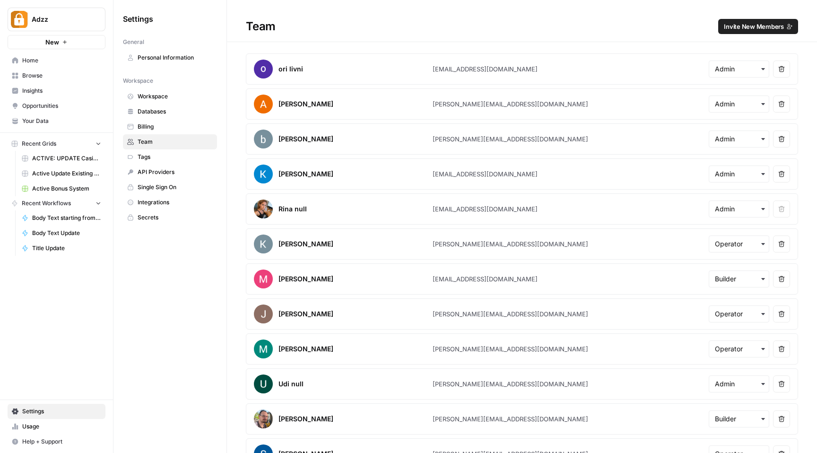
click at [739, 24] on span "Invite New Members" at bounding box center [754, 26] width 60 height 9
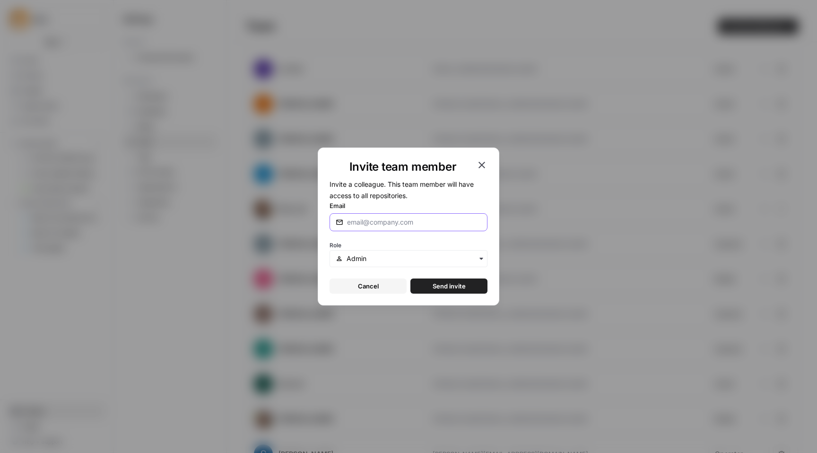
click at [395, 219] on input "Email" at bounding box center [414, 222] width 134 height 9
type input "[PERSON_NAME][EMAIL_ADDRESS][DOMAIN_NAME]"
click at [433, 290] on span "Send invite" at bounding box center [449, 285] width 33 height 9
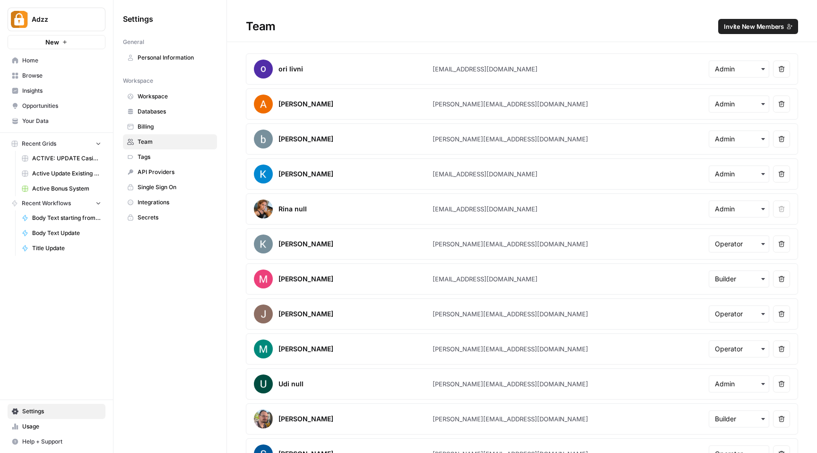
scroll to position [195, 0]
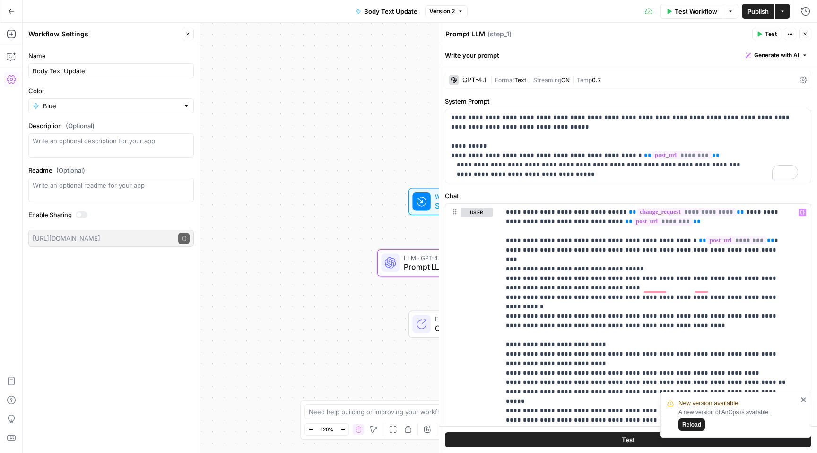
scroll to position [105, 0]
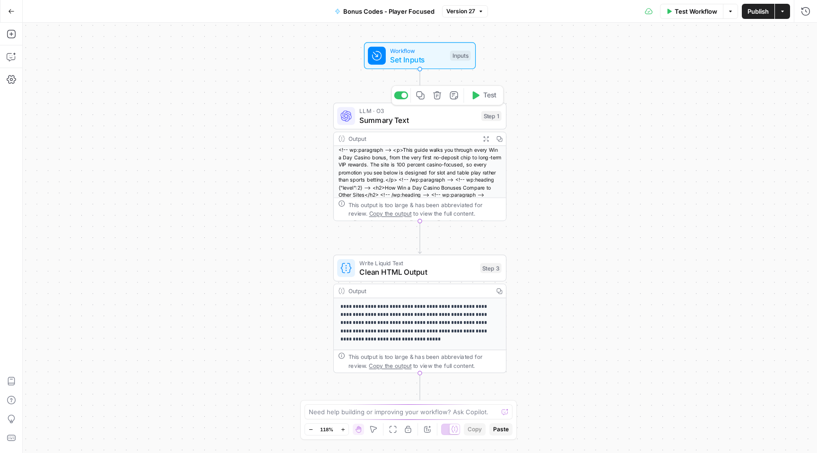
click at [420, 116] on span "Summary Text" at bounding box center [417, 119] width 117 height 11
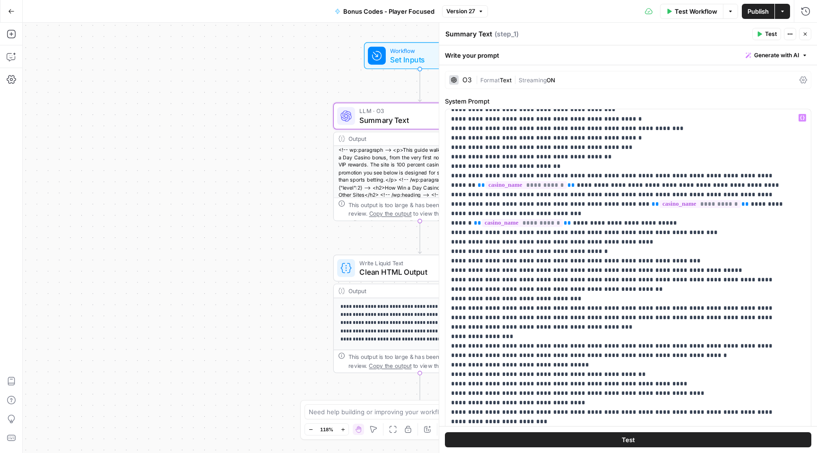
scroll to position [75, 0]
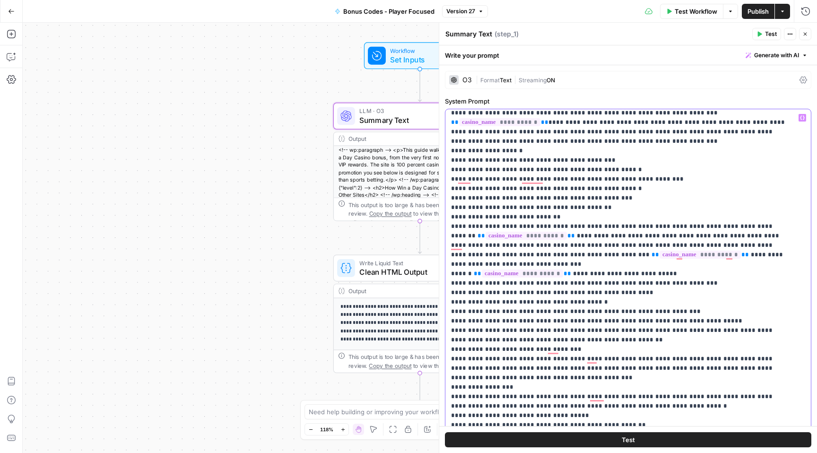
scroll to position [0, 0]
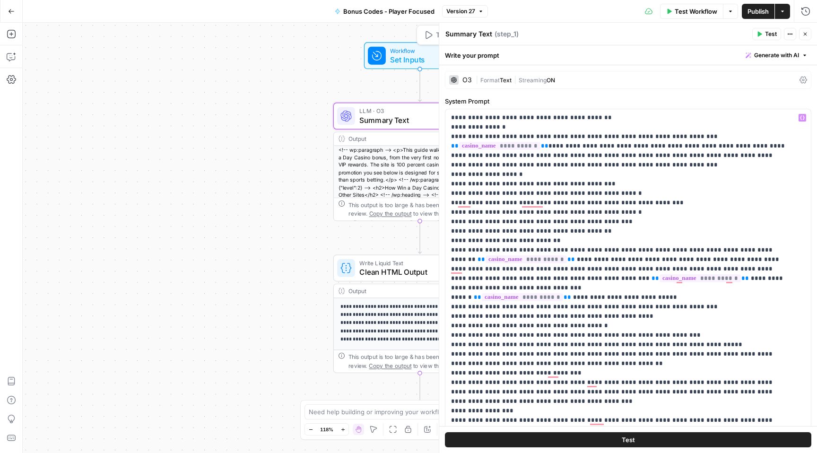
click at [398, 51] on span "Workflow" at bounding box center [417, 50] width 55 height 9
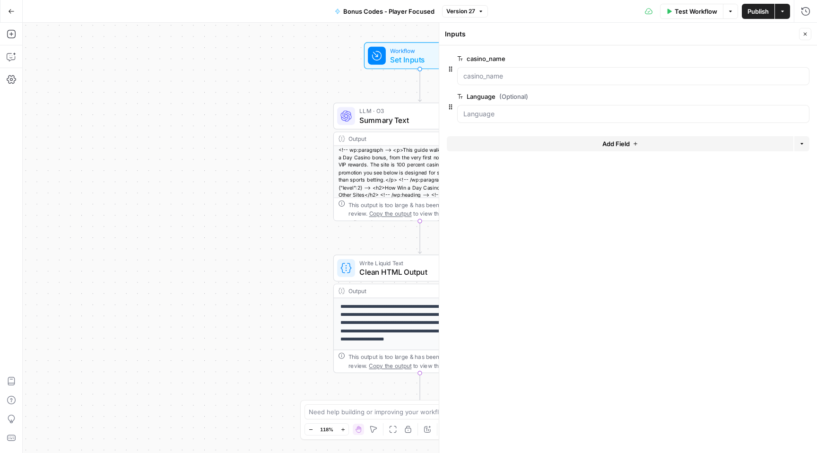
click at [621, 143] on span "Add Field" at bounding box center [616, 143] width 27 height 9
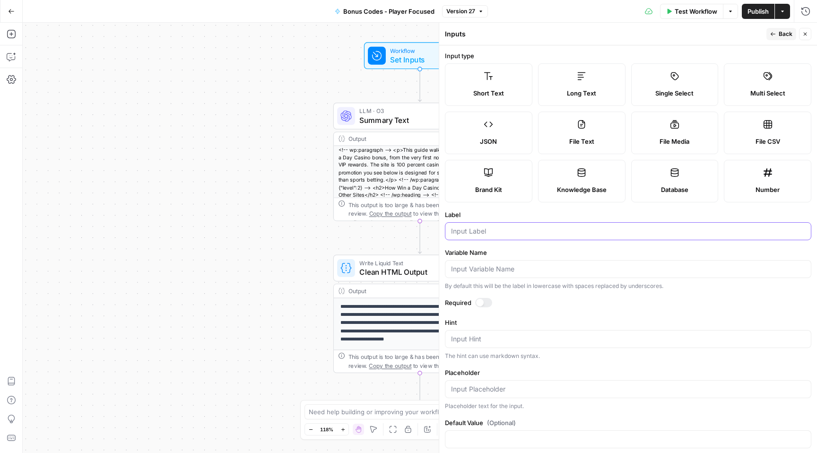
click at [472, 235] on input "Label" at bounding box center [628, 231] width 354 height 9
type input "post_url"
click at [481, 267] on input "Variable Name" at bounding box center [628, 268] width 354 height 9
paste input "post_url"
type input "post_url"
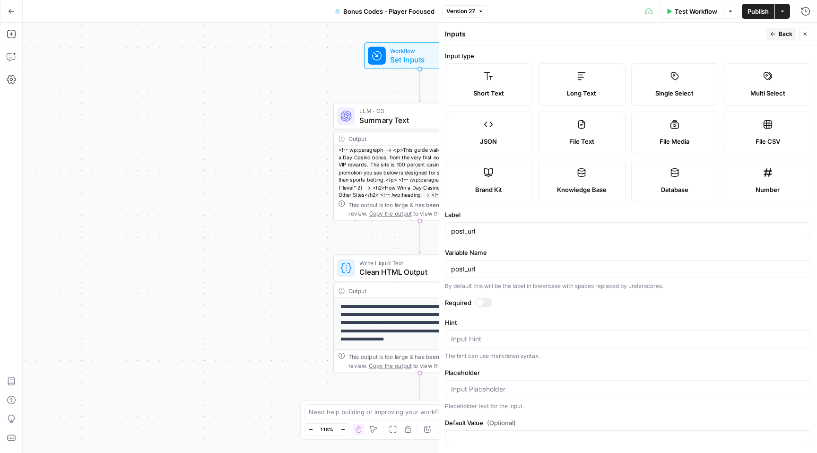
click at [785, 34] on span "Back" at bounding box center [786, 34] width 14 height 9
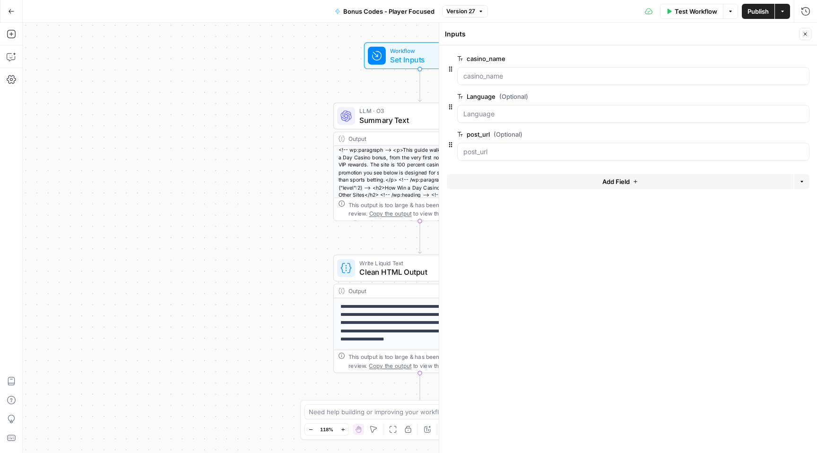
click at [803, 34] on icon "button" at bounding box center [806, 34] width 6 height 6
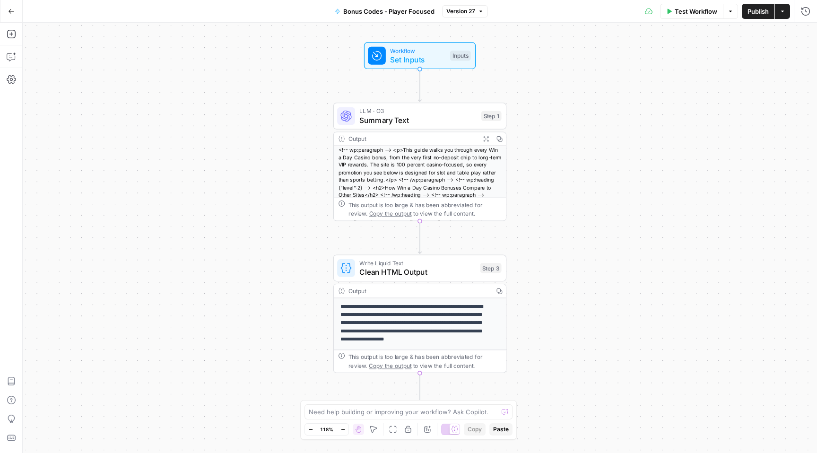
click at [424, 122] on span "Summary Text" at bounding box center [417, 119] width 117 height 11
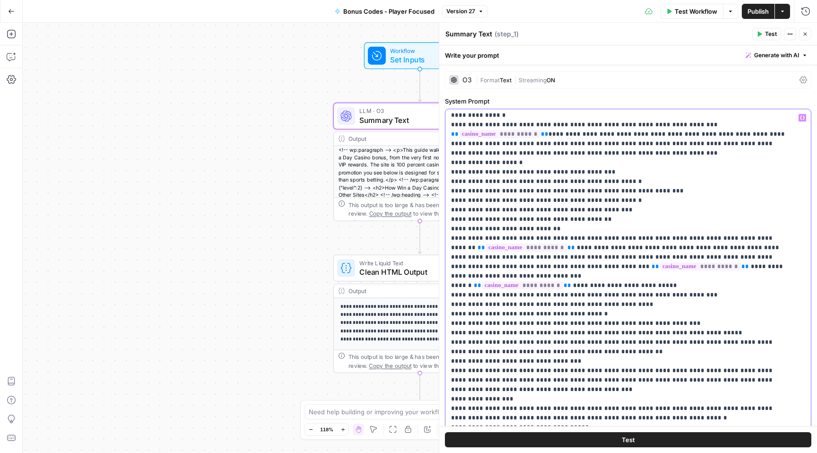
scroll to position [12, 0]
drag, startPoint x: 531, startPoint y: 332, endPoint x: 578, endPoint y: 332, distance: 47.8
click at [800, 117] on icon "button" at bounding box center [802, 117] width 5 height 5
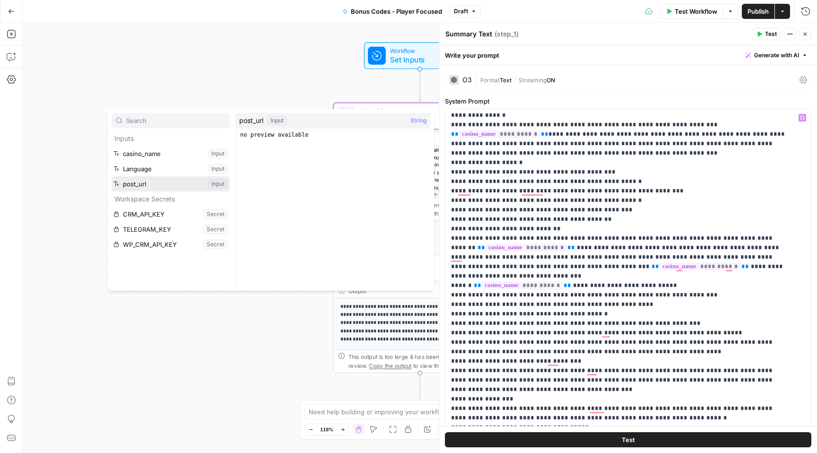
click at [130, 183] on button "Select variable post_url" at bounding box center [171, 183] width 118 height 15
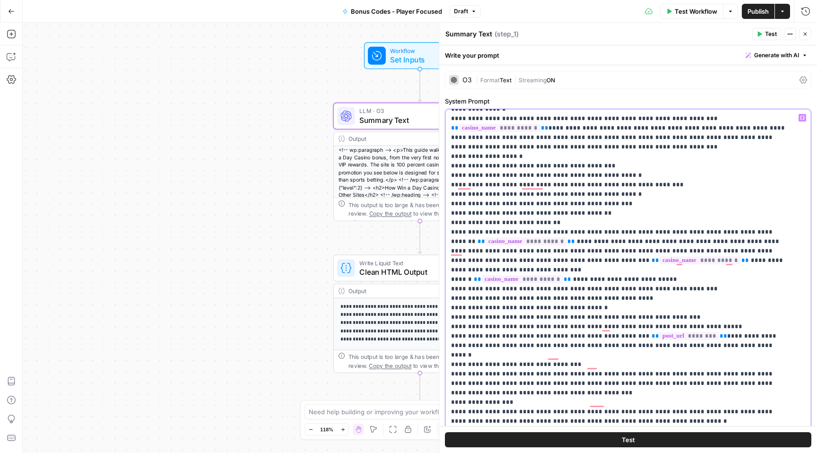
scroll to position [22, 0]
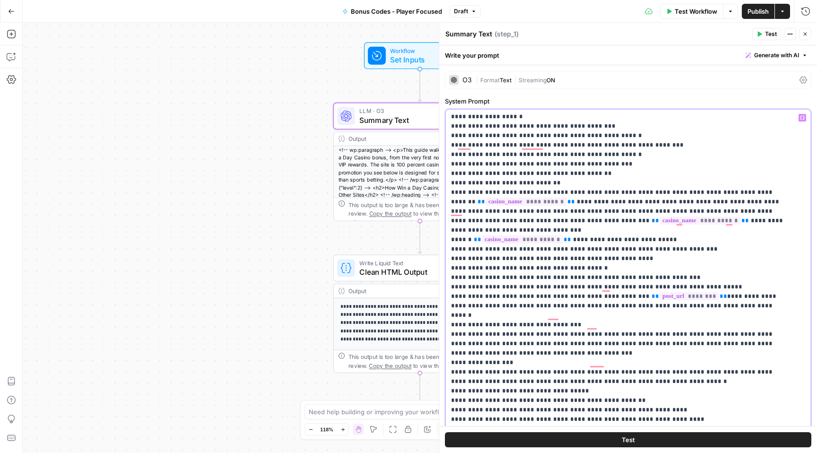
scroll to position [61, 0]
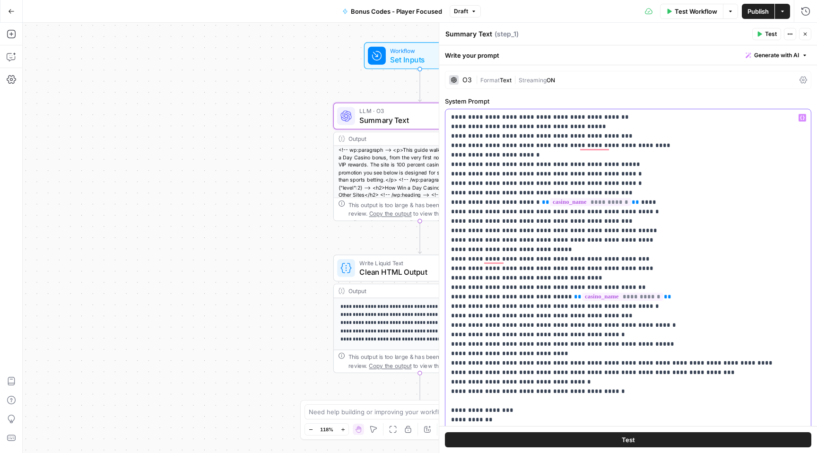
click at [461, 325] on p "**********" at bounding box center [621, 301] width 340 height 1419
click at [800, 119] on icon "button" at bounding box center [802, 117] width 5 height 5
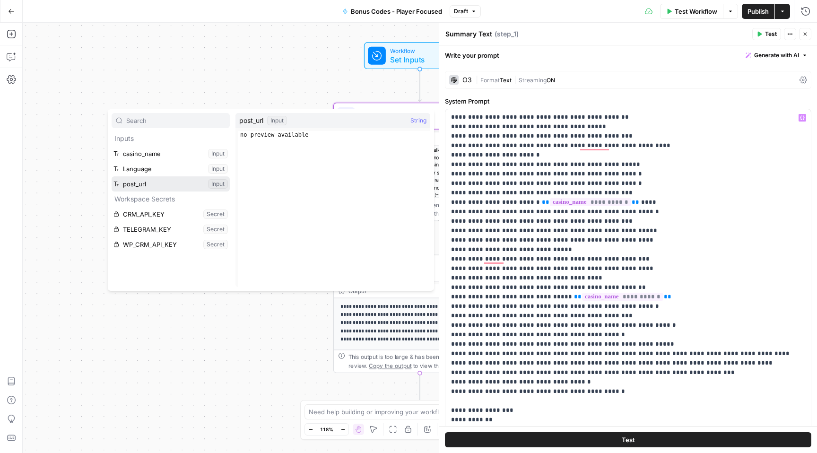
click at [151, 179] on button "Select variable post_url" at bounding box center [171, 183] width 118 height 15
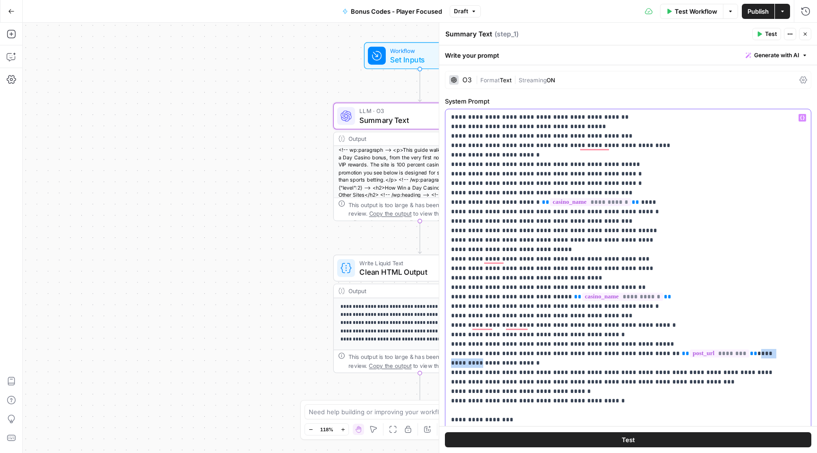
drag, startPoint x: 704, startPoint y: 325, endPoint x: 745, endPoint y: 322, distance: 41.3
click at [745, 322] on p "**********" at bounding box center [621, 306] width 340 height 1428
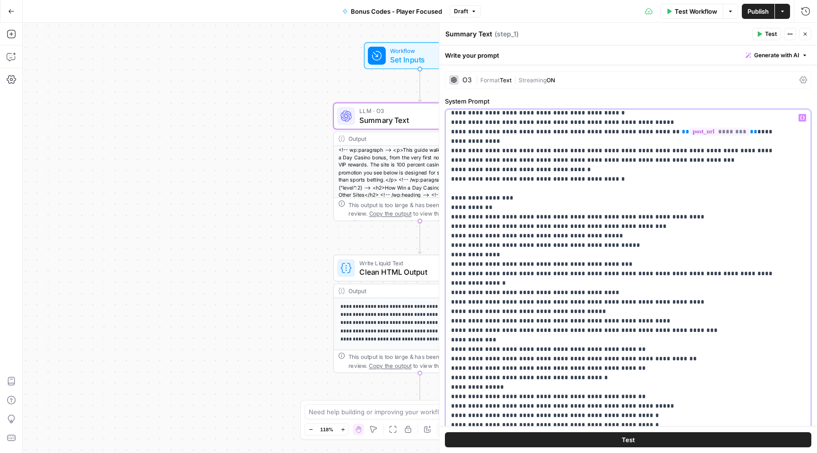
scroll to position [753, 0]
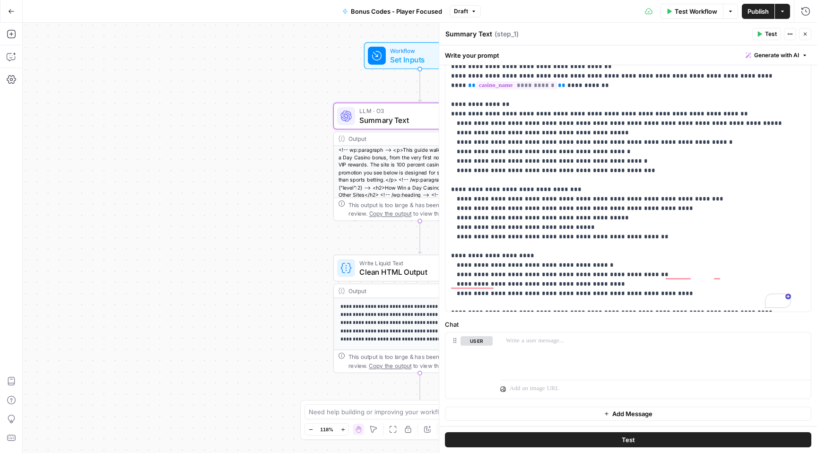
click at [750, 9] on span "Publish" at bounding box center [758, 11] width 21 height 9
click at [804, 32] on icon "button" at bounding box center [806, 34] width 6 height 6
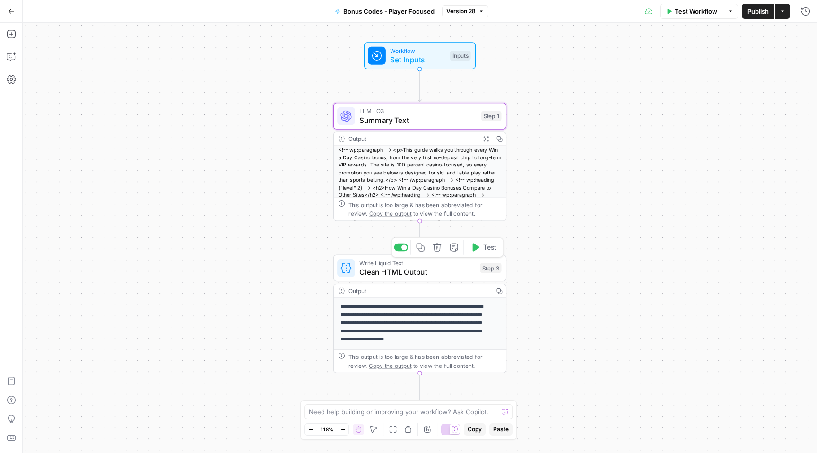
click at [432, 278] on div "Write Liquid Text Clean HTML Output Step 3 Copy step Delete step Add Note Test" at bounding box center [419, 267] width 173 height 27
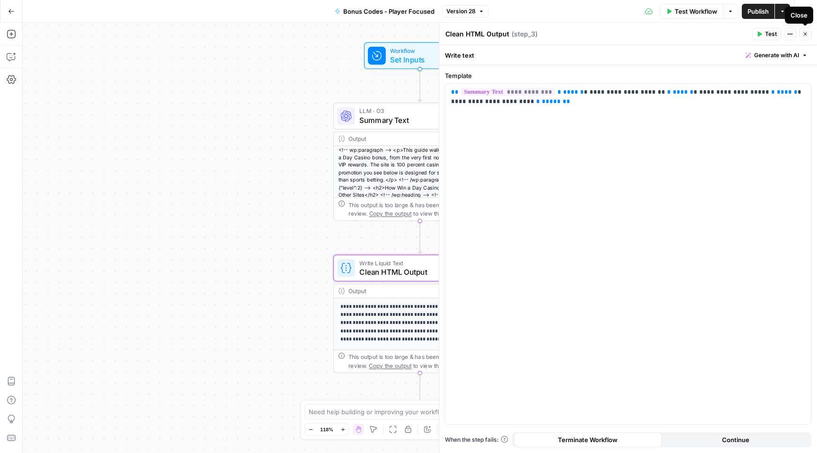
click at [803, 32] on icon "button" at bounding box center [806, 34] width 6 height 6
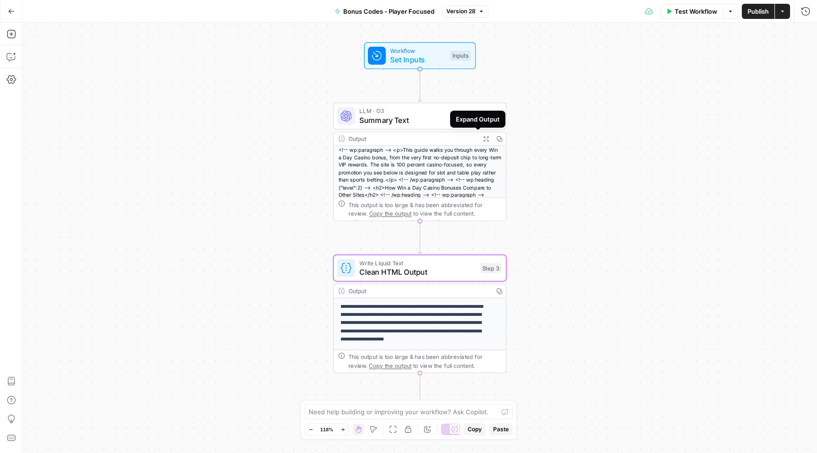
click at [430, 115] on span "Summary Text" at bounding box center [417, 119] width 117 height 11
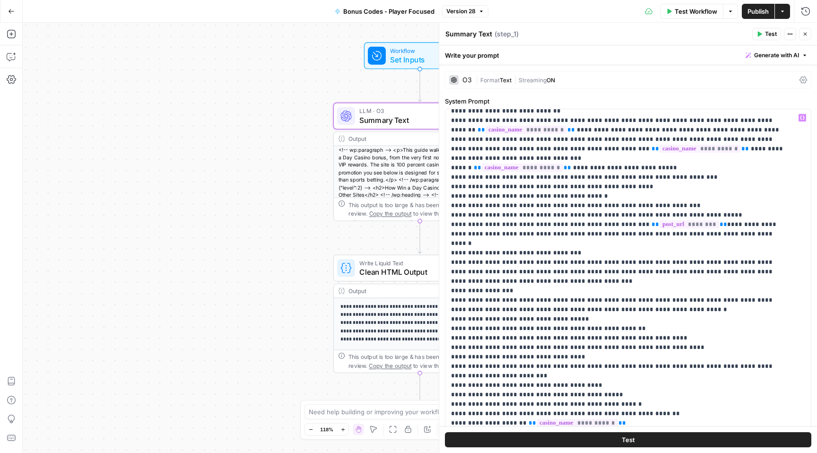
scroll to position [130, 0]
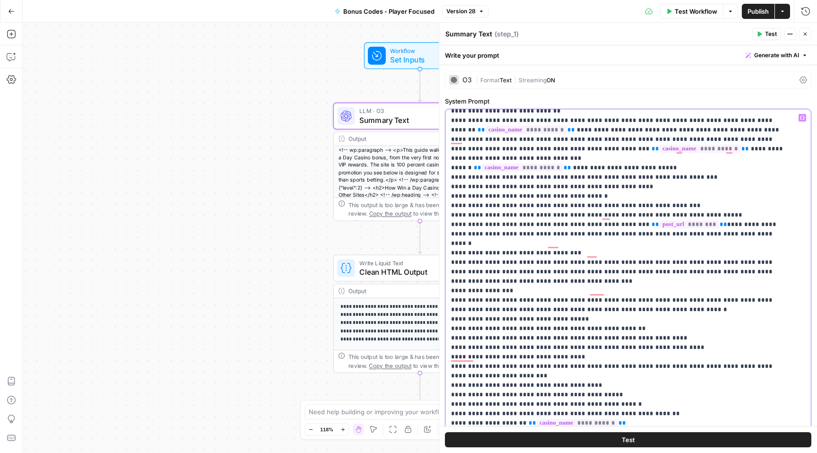
drag, startPoint x: 548, startPoint y: 242, endPoint x: 599, endPoint y: 252, distance: 52.6
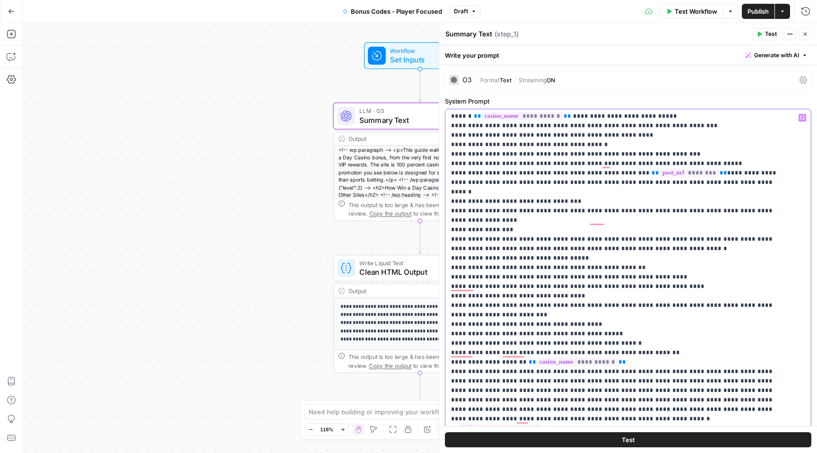
scroll to position [184, 0]
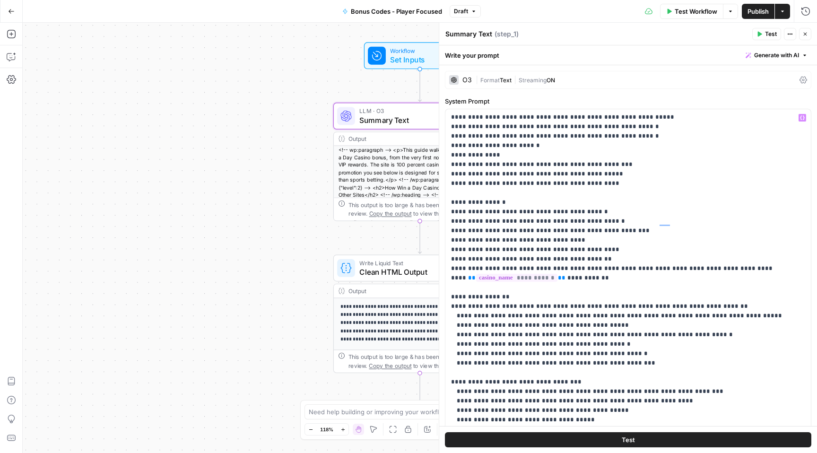
click at [752, 8] on span "Publish" at bounding box center [758, 11] width 21 height 9
click at [806, 34] on icon "button" at bounding box center [806, 34] width 6 height 6
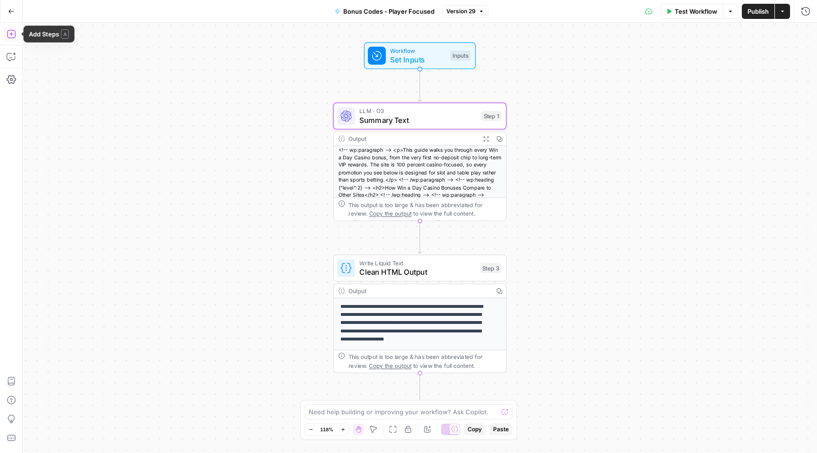
click at [13, 35] on icon "button" at bounding box center [11, 33] width 9 height 9
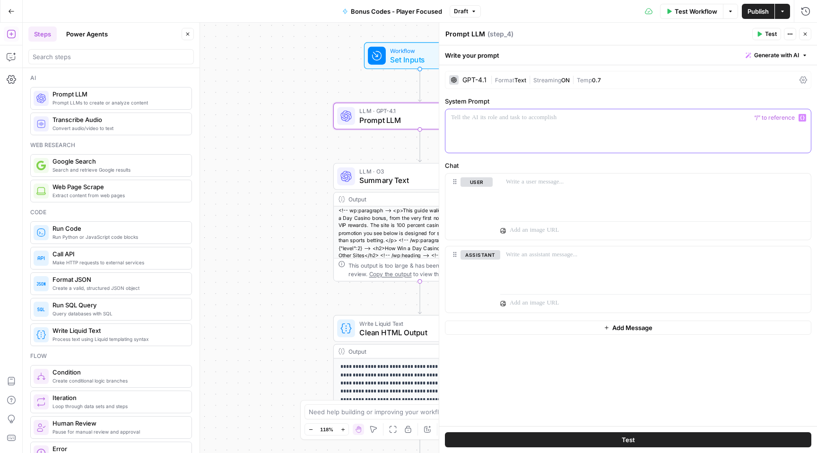
click at [474, 120] on p at bounding box center [628, 117] width 354 height 9
click at [801, 116] on icon "button" at bounding box center [802, 118] width 5 height 4
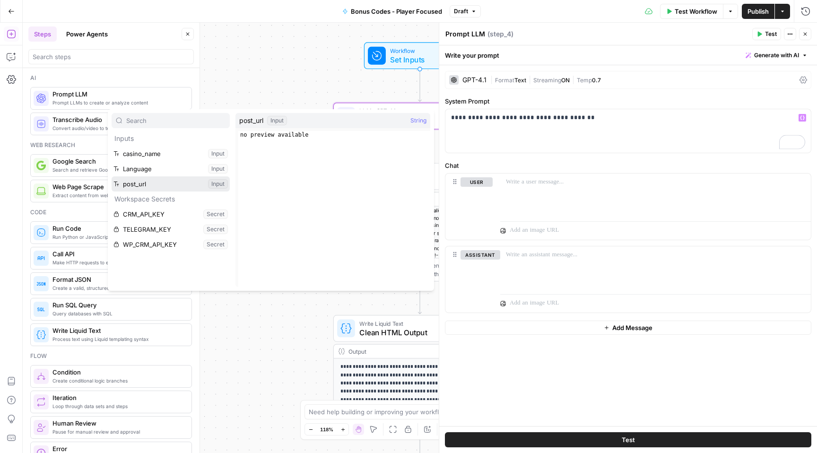
click at [156, 182] on button "Select variable post_url" at bounding box center [171, 183] width 118 height 15
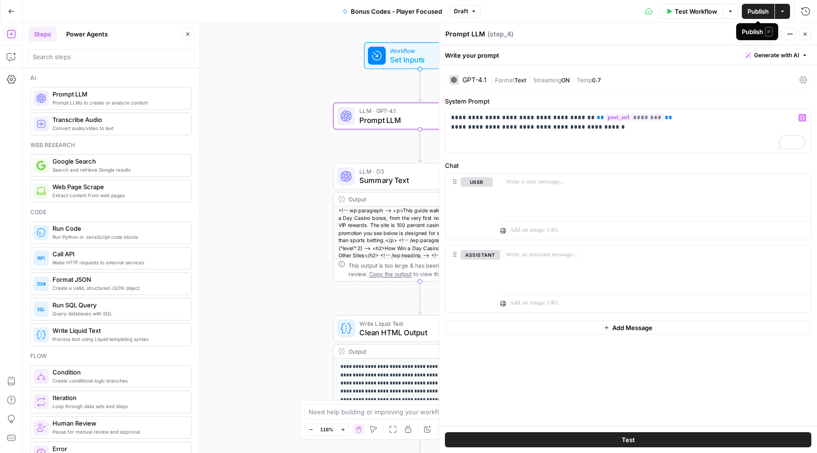
click at [763, 11] on span "Publish" at bounding box center [758, 11] width 21 height 9
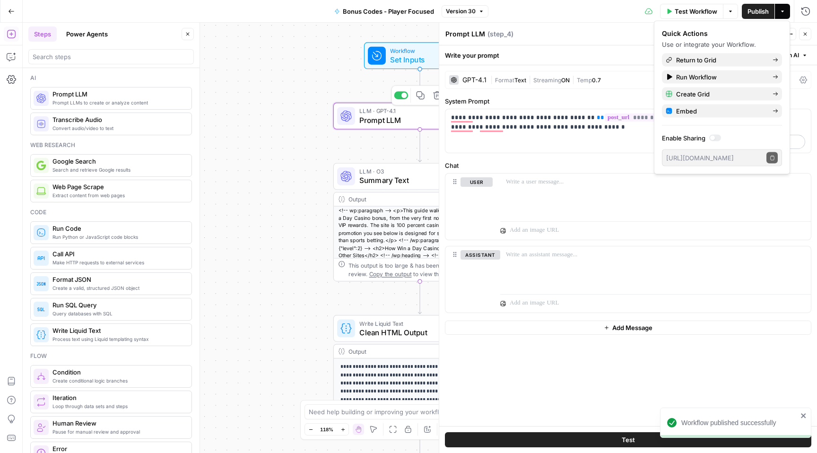
click at [384, 118] on span "Prompt LLM" at bounding box center [417, 119] width 116 height 11
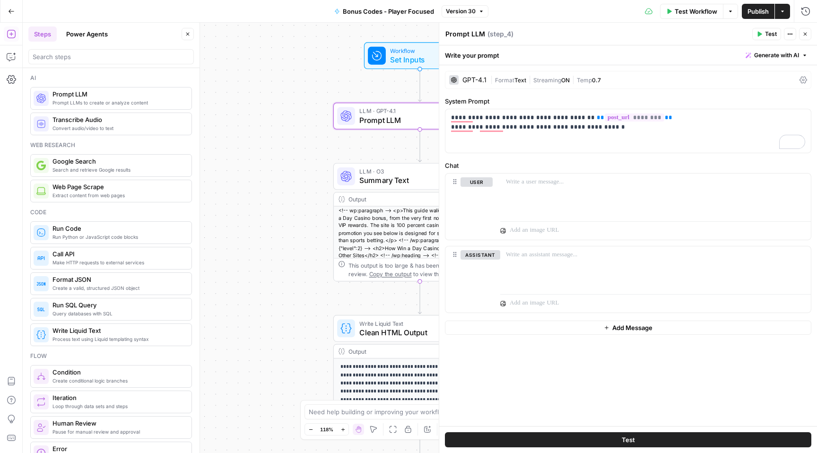
drag, startPoint x: 484, startPoint y: 32, endPoint x: 449, endPoint y: 34, distance: 34.6
click at [449, 34] on div "Prompt LLM Prompt LLM" at bounding box center [465, 33] width 44 height 11
type textarea "affiliate site"
click at [577, 34] on div "affiliate site affiliate site ( step_4 )" at bounding box center [597, 34] width 305 height 10
click at [377, 181] on span "Summary Text" at bounding box center [417, 180] width 117 height 11
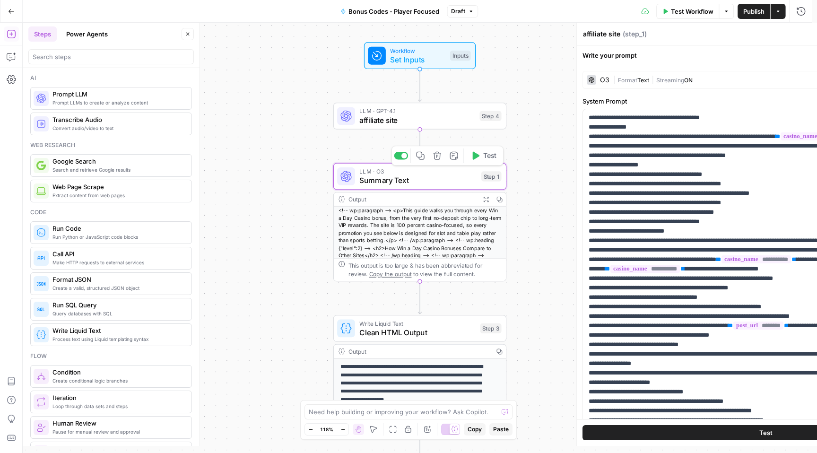
type textarea "Summary Text"
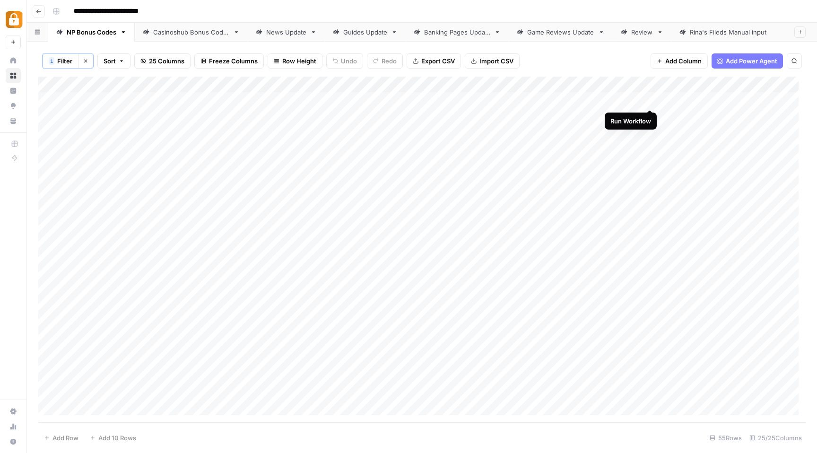
click at [650, 99] on div "Add Column" at bounding box center [422, 250] width 768 height 346
click at [792, 100] on div "Add Column" at bounding box center [422, 250] width 768 height 346
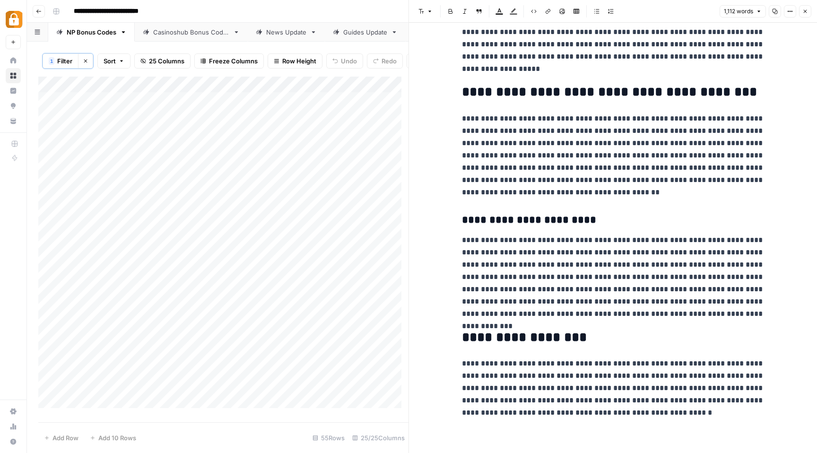
scroll to position [1377, 0]
click at [803, 10] on icon "button" at bounding box center [806, 12] width 6 height 6
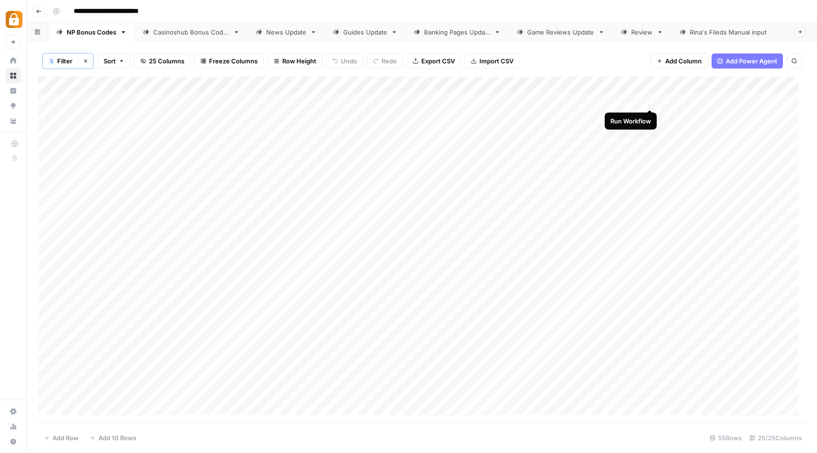
click at [649, 99] on div "Add Column" at bounding box center [422, 250] width 768 height 346
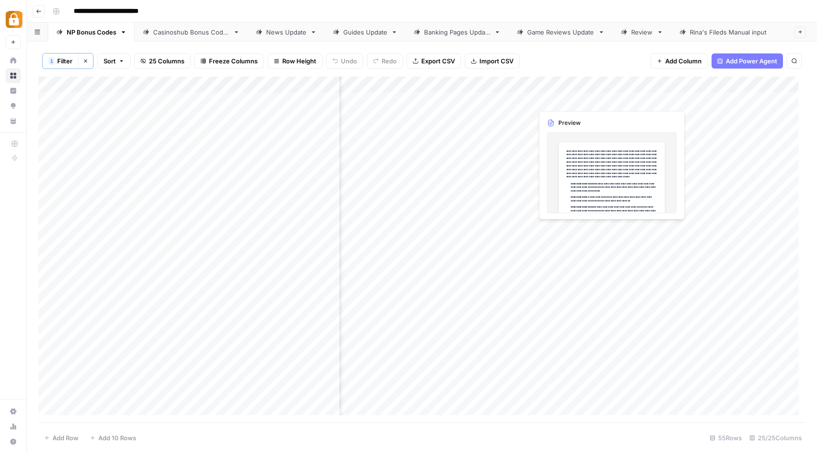
click at [665, 102] on div "Add Column" at bounding box center [422, 250] width 768 height 346
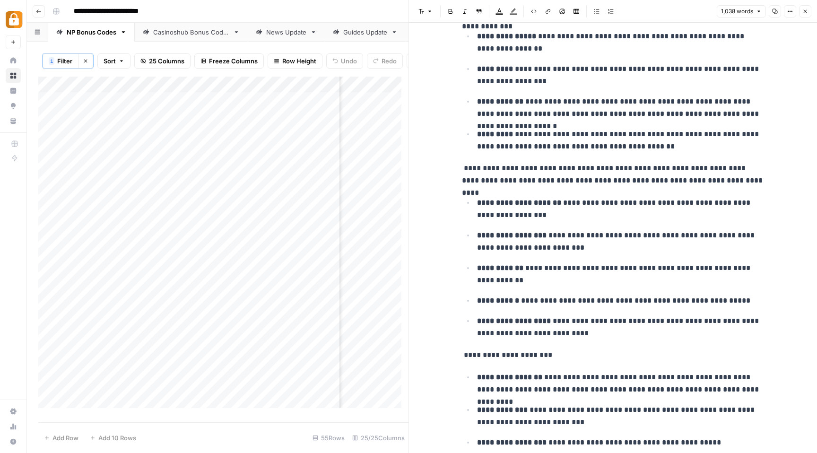
scroll to position [225, 0]
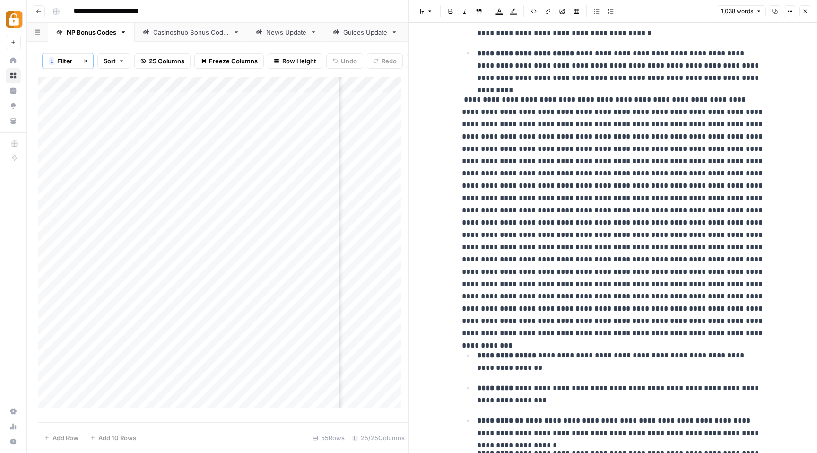
click at [561, 95] on p at bounding box center [613, 217] width 303 height 246
click at [805, 9] on icon "button" at bounding box center [806, 12] width 6 height 6
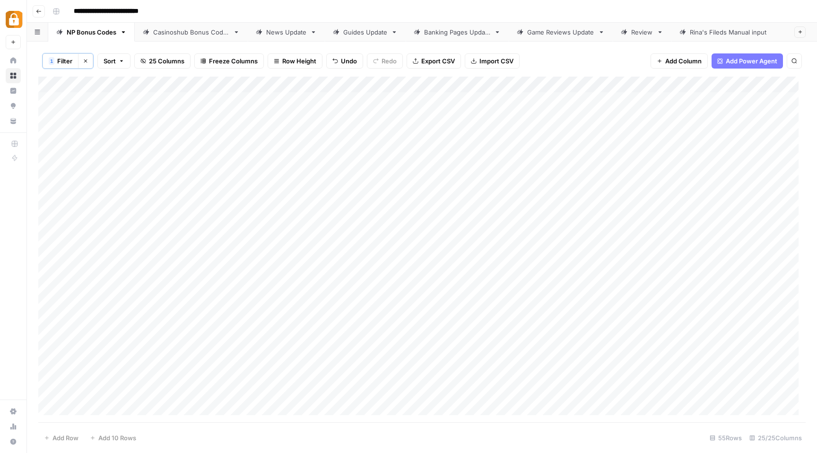
click at [405, 98] on div "Add Column" at bounding box center [422, 250] width 768 height 346
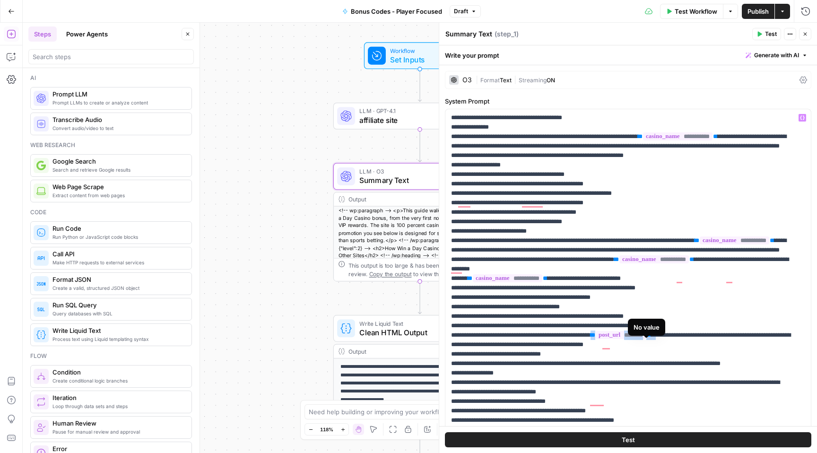
click at [800, 118] on icon "button" at bounding box center [802, 117] width 5 height 5
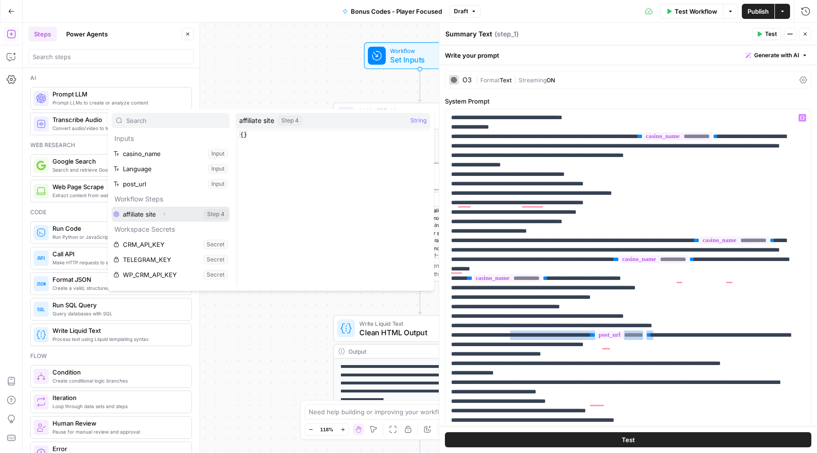
click at [163, 212] on icon "button" at bounding box center [164, 214] width 6 height 6
click at [158, 230] on button "Select variable Output" at bounding box center [175, 229] width 109 height 15
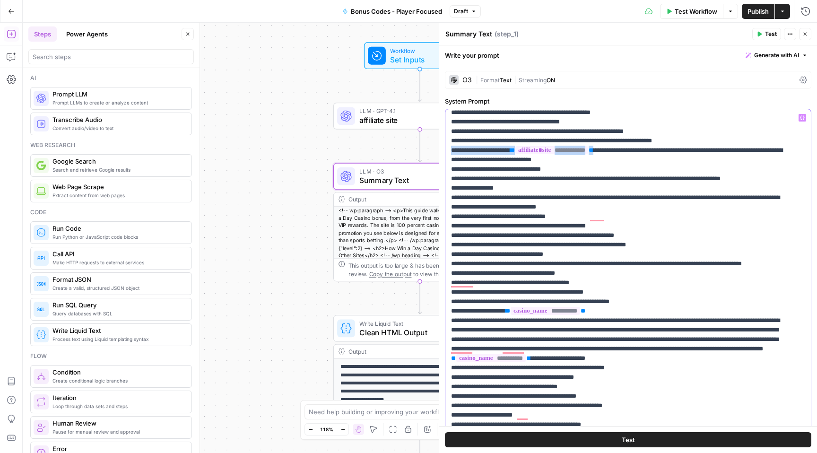
scroll to position [194, 0]
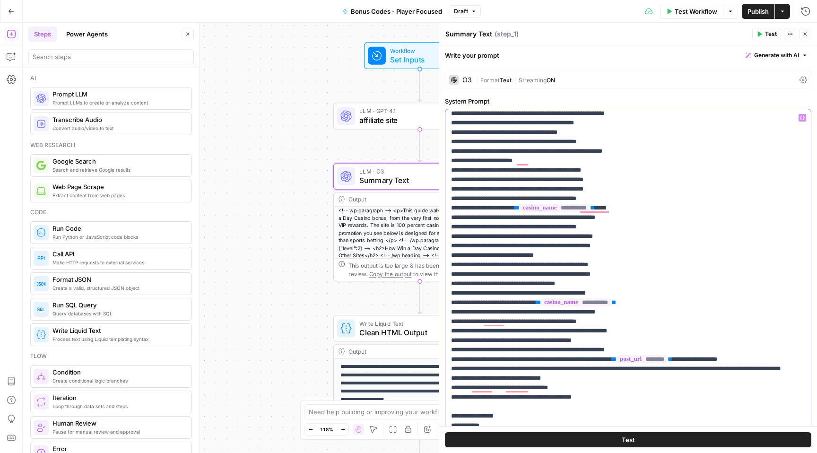
click at [505, 386] on p "**********" at bounding box center [621, 374] width 340 height 1400
drag, startPoint x: 795, startPoint y: 118, endPoint x: 781, endPoint y: 126, distance: 15.3
click at [800, 118] on icon "button" at bounding box center [802, 117] width 5 height 5
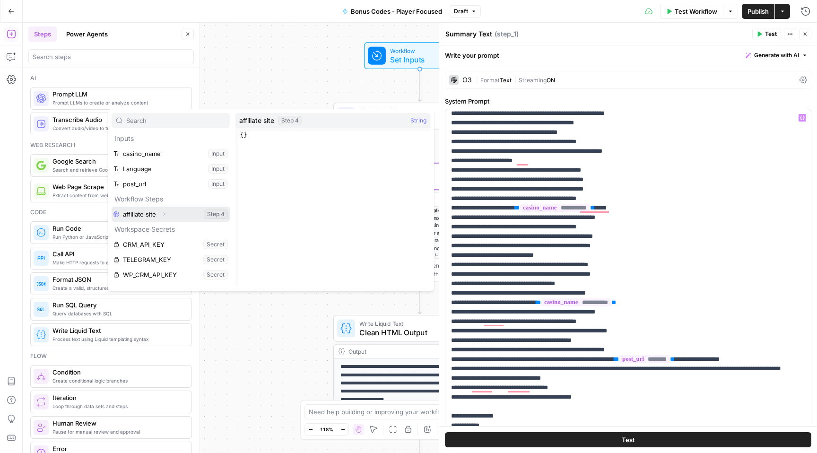
click at [163, 214] on icon "button" at bounding box center [164, 214] width 6 height 6
click at [154, 232] on button "Select variable Output" at bounding box center [175, 229] width 109 height 15
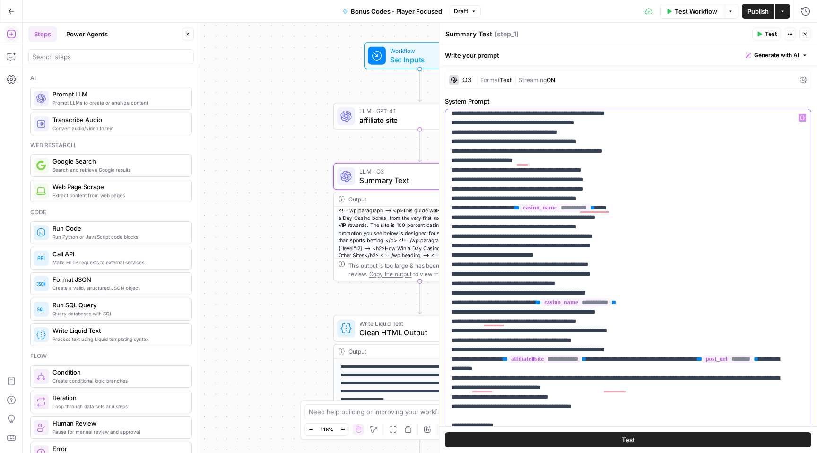
drag, startPoint x: 605, startPoint y: 388, endPoint x: 525, endPoint y: 395, distance: 80.7
click at [525, 395] on p "**********" at bounding box center [621, 378] width 340 height 1409
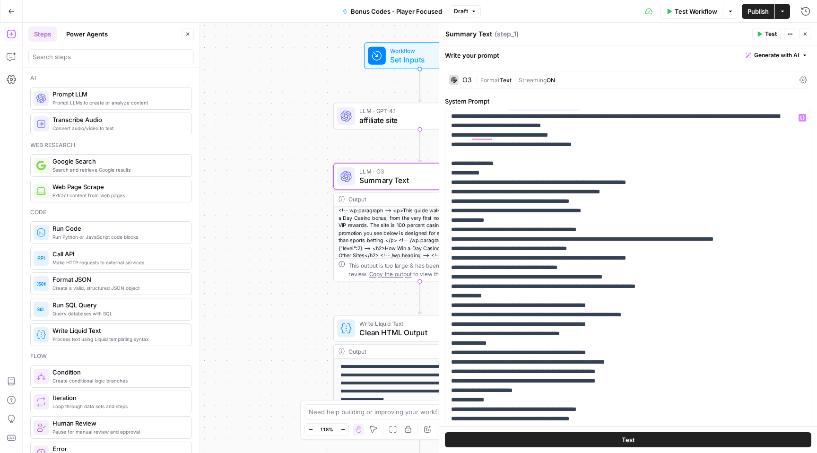
click at [758, 8] on span "Publish" at bounding box center [758, 11] width 21 height 9
click at [381, 127] on div "LLM · GPT-4.1 affiliate site Step 4 Copy step Delete step Add Note Test" at bounding box center [419, 116] width 173 height 27
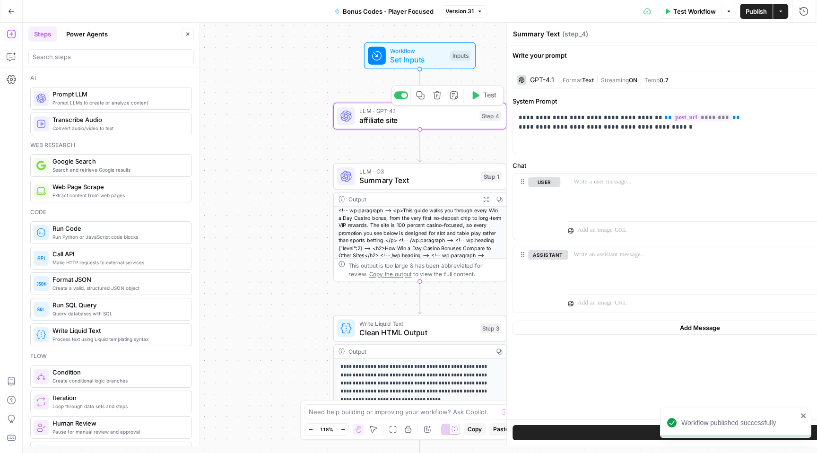
type textarea "affiliate site"
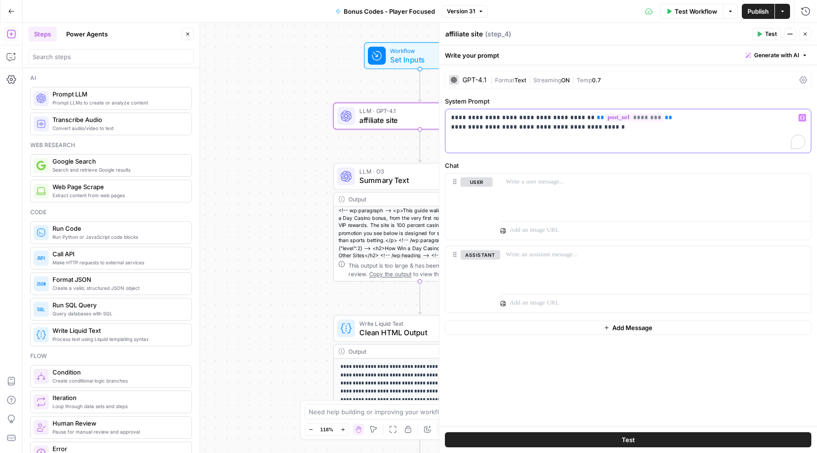
drag, startPoint x: 611, startPoint y: 131, endPoint x: 443, endPoint y: 114, distance: 169.2
click at [443, 114] on div "**********" at bounding box center [628, 238] width 378 height 430
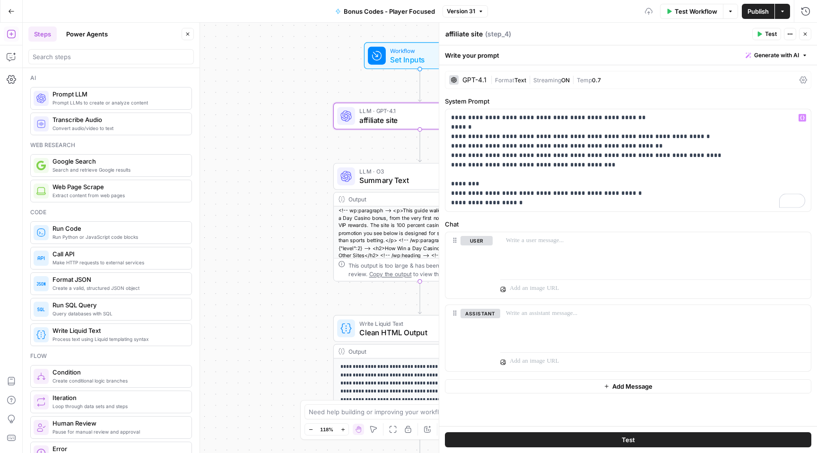
click at [612, 100] on label "System Prompt" at bounding box center [628, 100] width 367 height 9
click at [611, 117] on p "**********" at bounding box center [628, 160] width 354 height 95
click at [804, 119] on icon "button" at bounding box center [802, 117] width 5 height 5
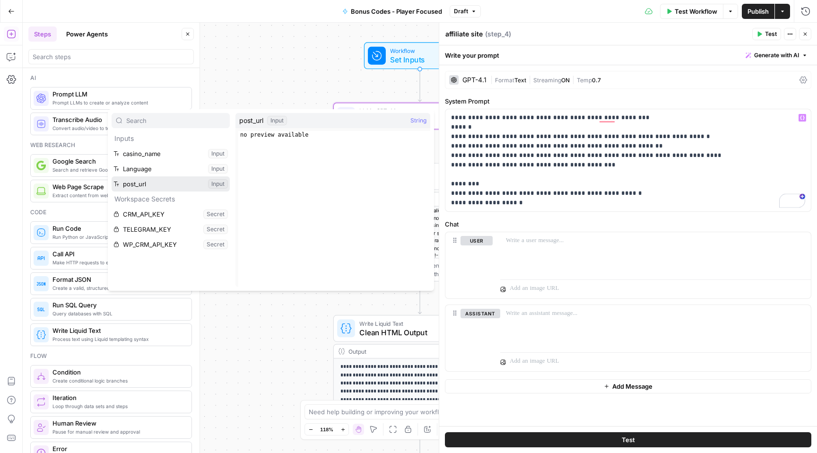
click at [154, 183] on button "Select variable post_url" at bounding box center [171, 183] width 118 height 15
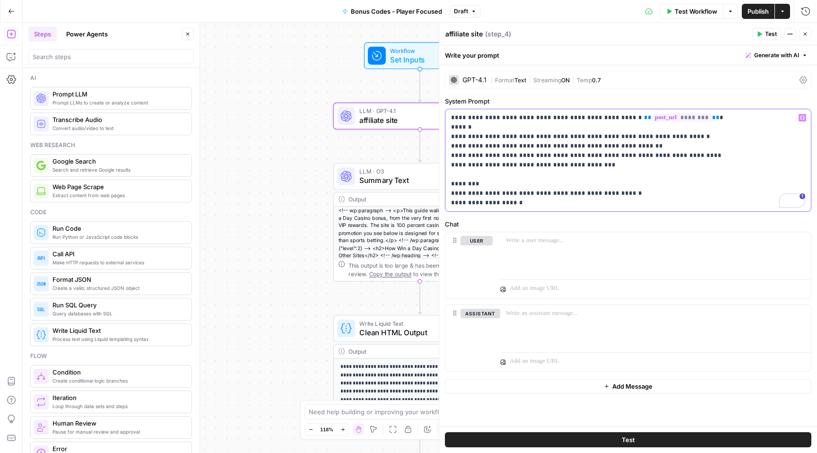
click at [636, 193] on p "**********" at bounding box center [628, 160] width 354 height 95
click at [536, 208] on div "**********" at bounding box center [629, 160] width 366 height 102
drag, startPoint x: 506, startPoint y: 222, endPoint x: 519, endPoint y: 219, distance: 13.9
click at [519, 219] on p "**********" at bounding box center [624, 174] width 347 height 123
click at [518, 219] on p "**********" at bounding box center [624, 174] width 347 height 123
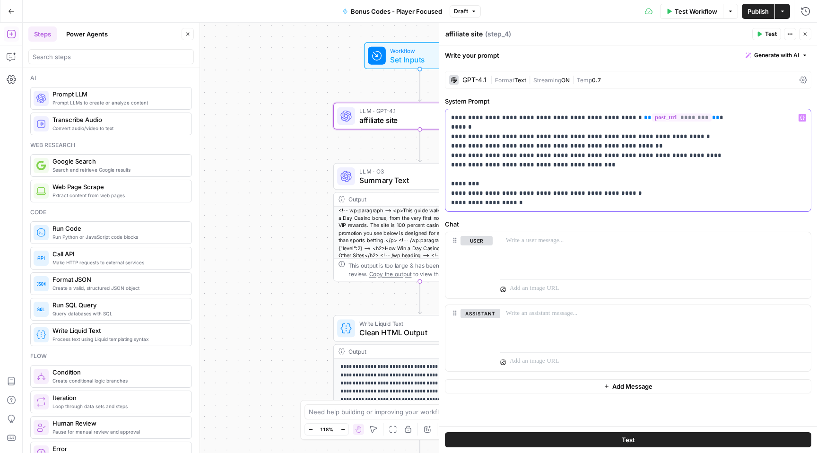
drag, startPoint x: 507, startPoint y: 222, endPoint x: 565, endPoint y: 221, distance: 58.2
click at [565, 221] on p "**********" at bounding box center [624, 174] width 347 height 123
copy p "**********"
click at [493, 233] on p "**********" at bounding box center [624, 174] width 347 height 123
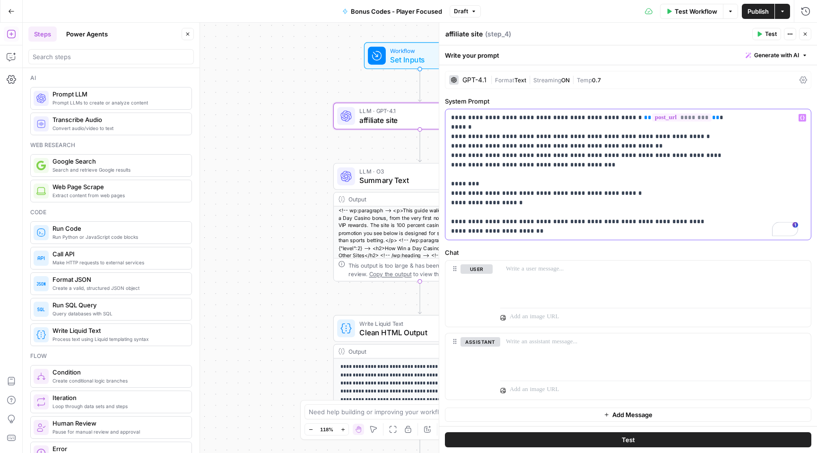
click at [476, 232] on p "**********" at bounding box center [624, 174] width 347 height 123
drag, startPoint x: 474, startPoint y: 231, endPoint x: 544, endPoint y: 235, distance: 70.1
click at [544, 235] on p "**********" at bounding box center [624, 174] width 347 height 123
copy p "**********"
click at [669, 138] on p "**********" at bounding box center [624, 174] width 347 height 123
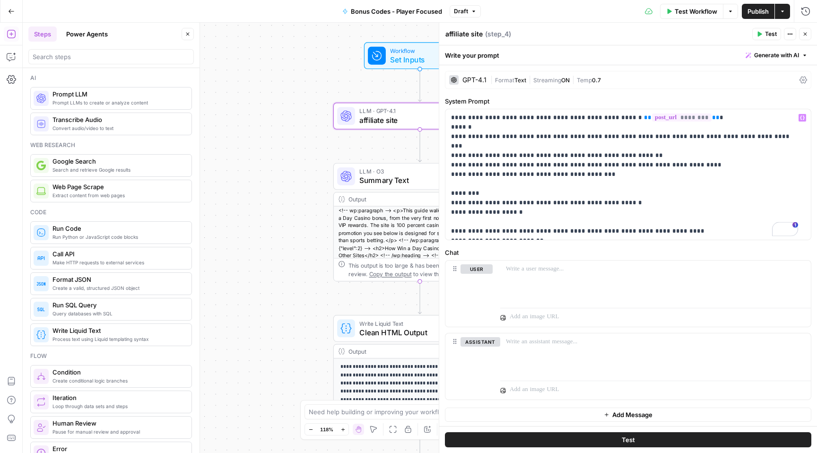
click at [754, 12] on span "Publish" at bounding box center [758, 11] width 21 height 9
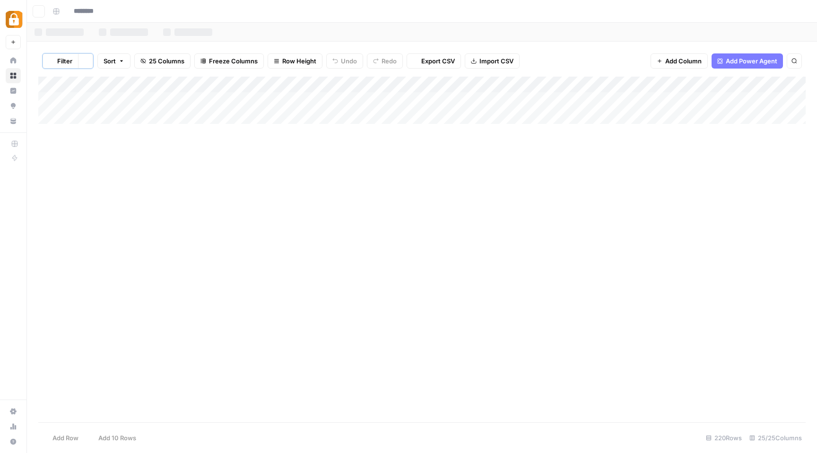
type input "**********"
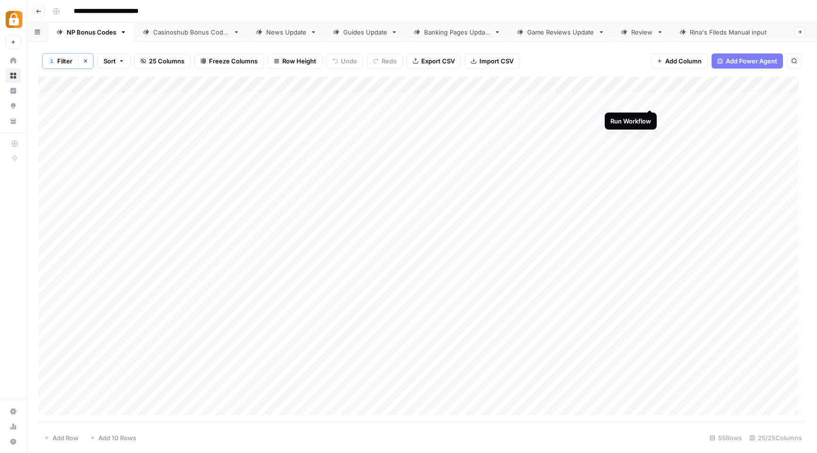
click at [651, 101] on div "Add Column" at bounding box center [422, 250] width 768 height 346
click at [639, 82] on div "Add Column" at bounding box center [422, 250] width 768 height 346
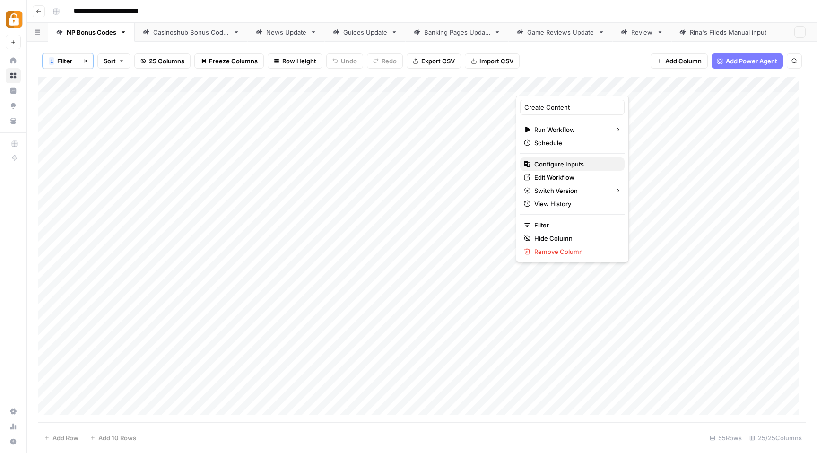
click at [551, 164] on span "Configure Inputs" at bounding box center [575, 163] width 83 height 9
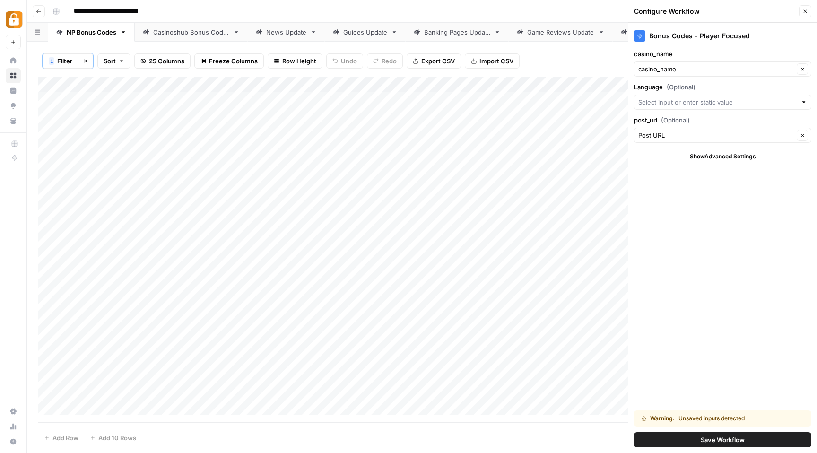
click at [695, 439] on button "Save Workflow" at bounding box center [722, 439] width 177 height 15
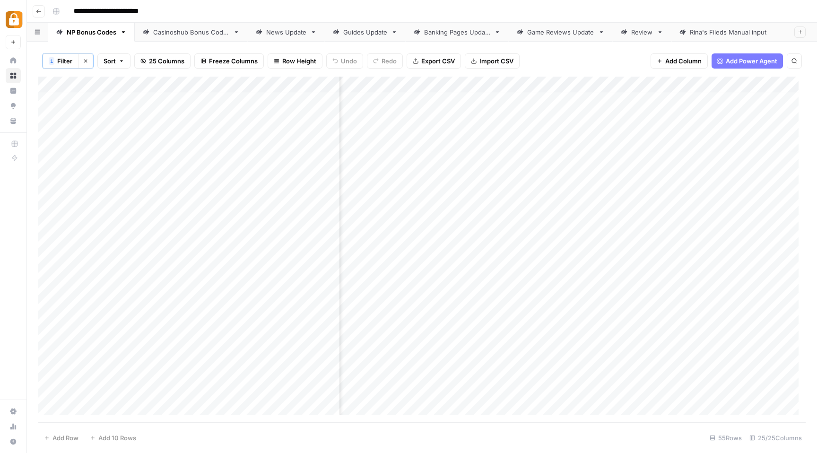
scroll to position [0, 100]
click at [692, 99] on div "Add Column" at bounding box center [422, 250] width 768 height 346
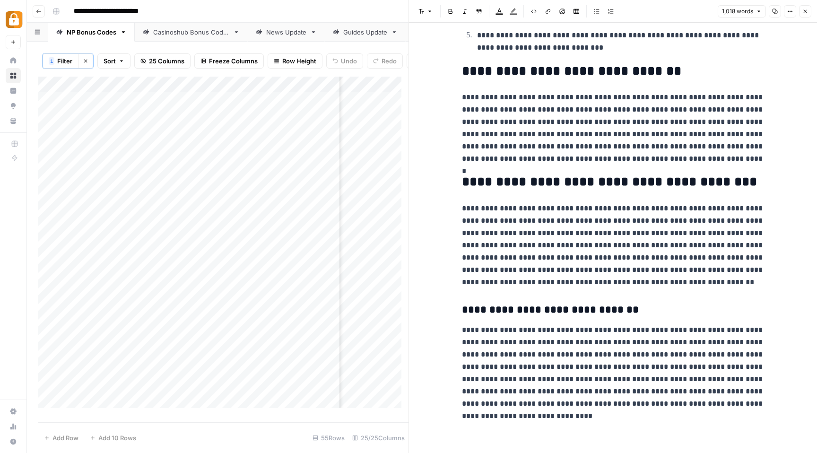
scroll to position [1189, 0]
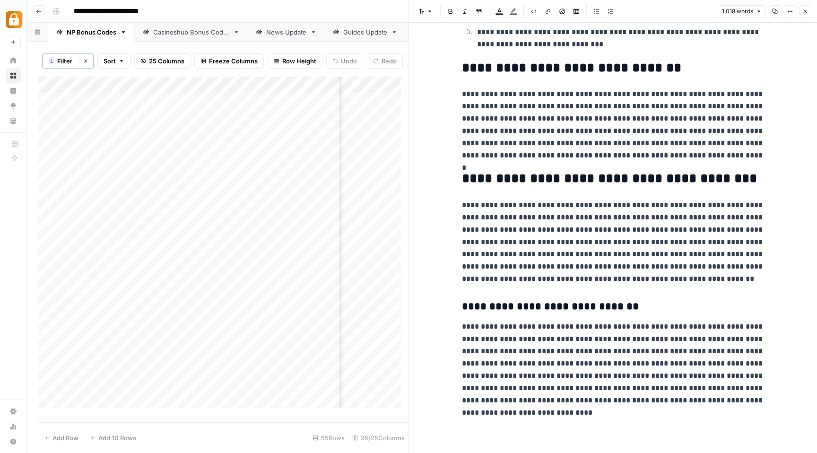
click at [804, 11] on icon "button" at bounding box center [806, 12] width 6 height 6
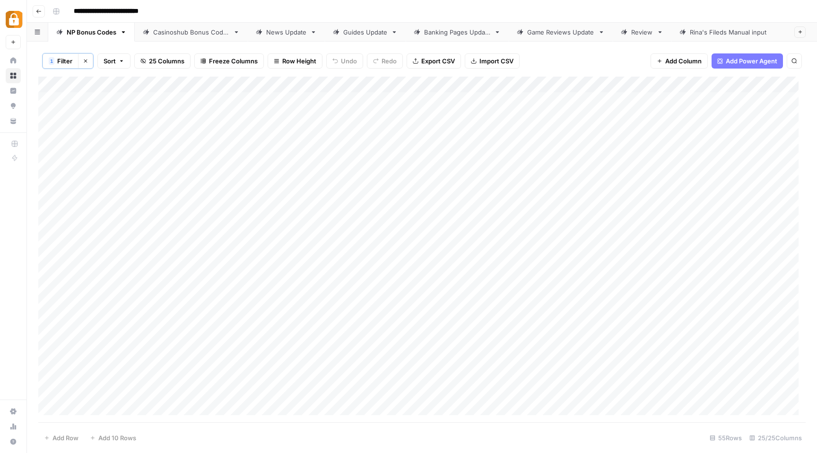
click at [407, 99] on div "Add Column" at bounding box center [422, 250] width 768 height 346
click at [651, 101] on div "Add Column" at bounding box center [422, 250] width 768 height 346
click at [707, 97] on div "Add Column" at bounding box center [422, 250] width 768 height 346
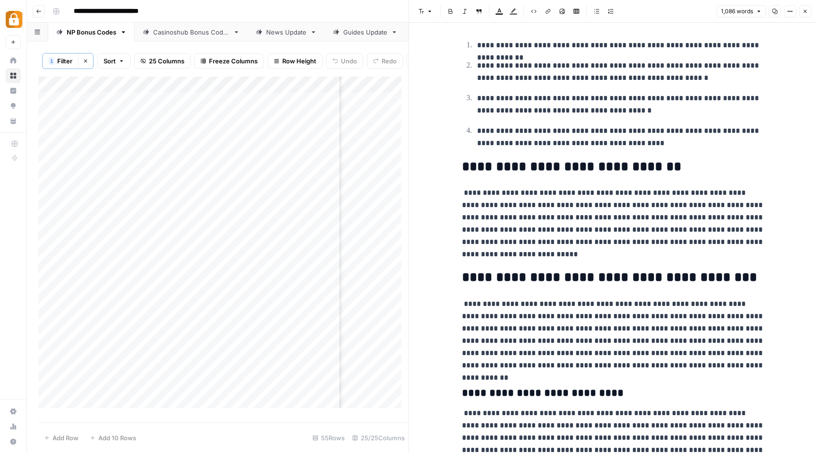
scroll to position [1271, 0]
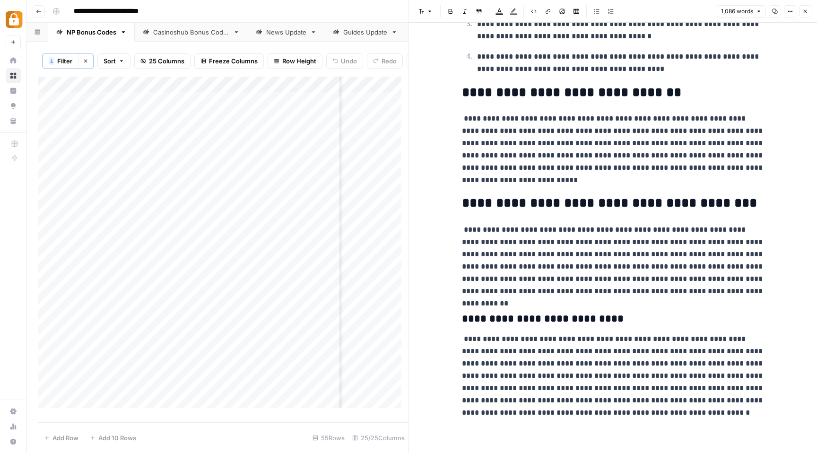
click at [807, 15] on button "Close" at bounding box center [805, 11] width 12 height 12
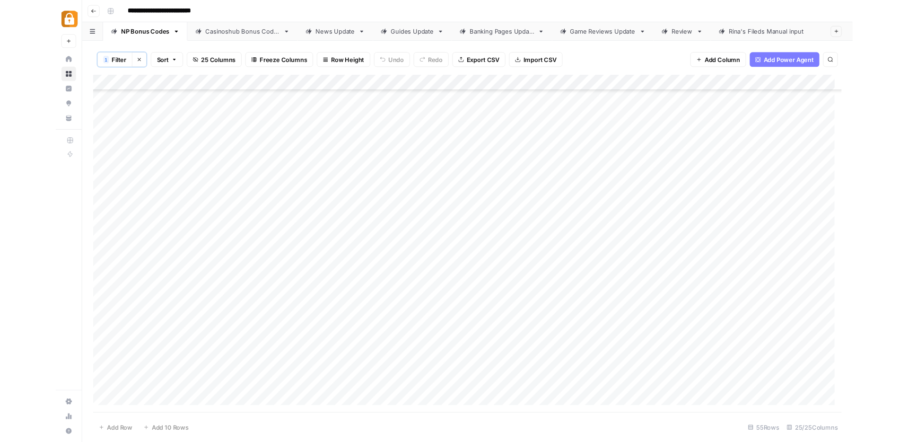
scroll to position [561, 0]
